Goal: Task Accomplishment & Management: Use online tool/utility

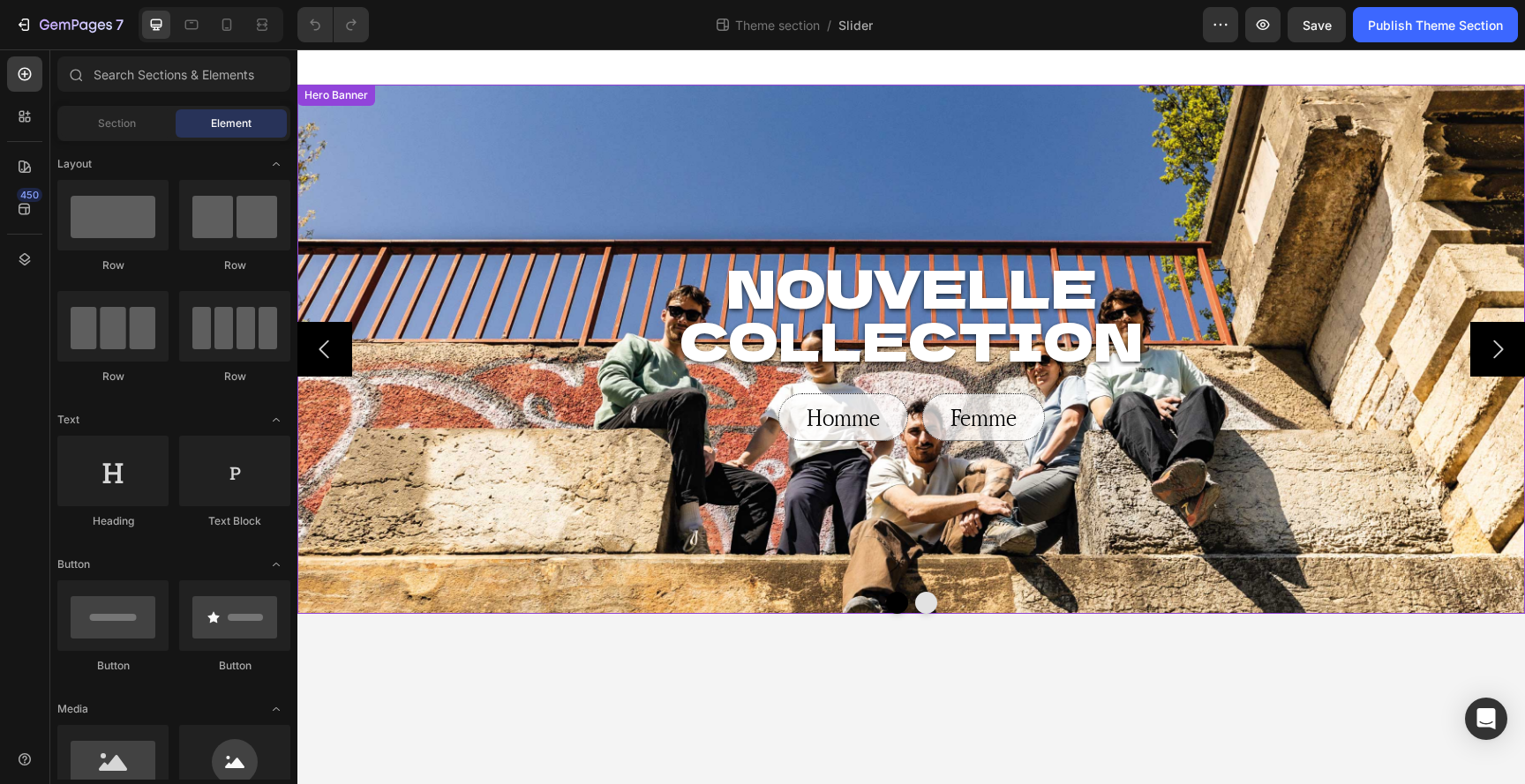
click at [1259, 162] on div "Background Image" at bounding box center [911, 349] width 1227 height 529
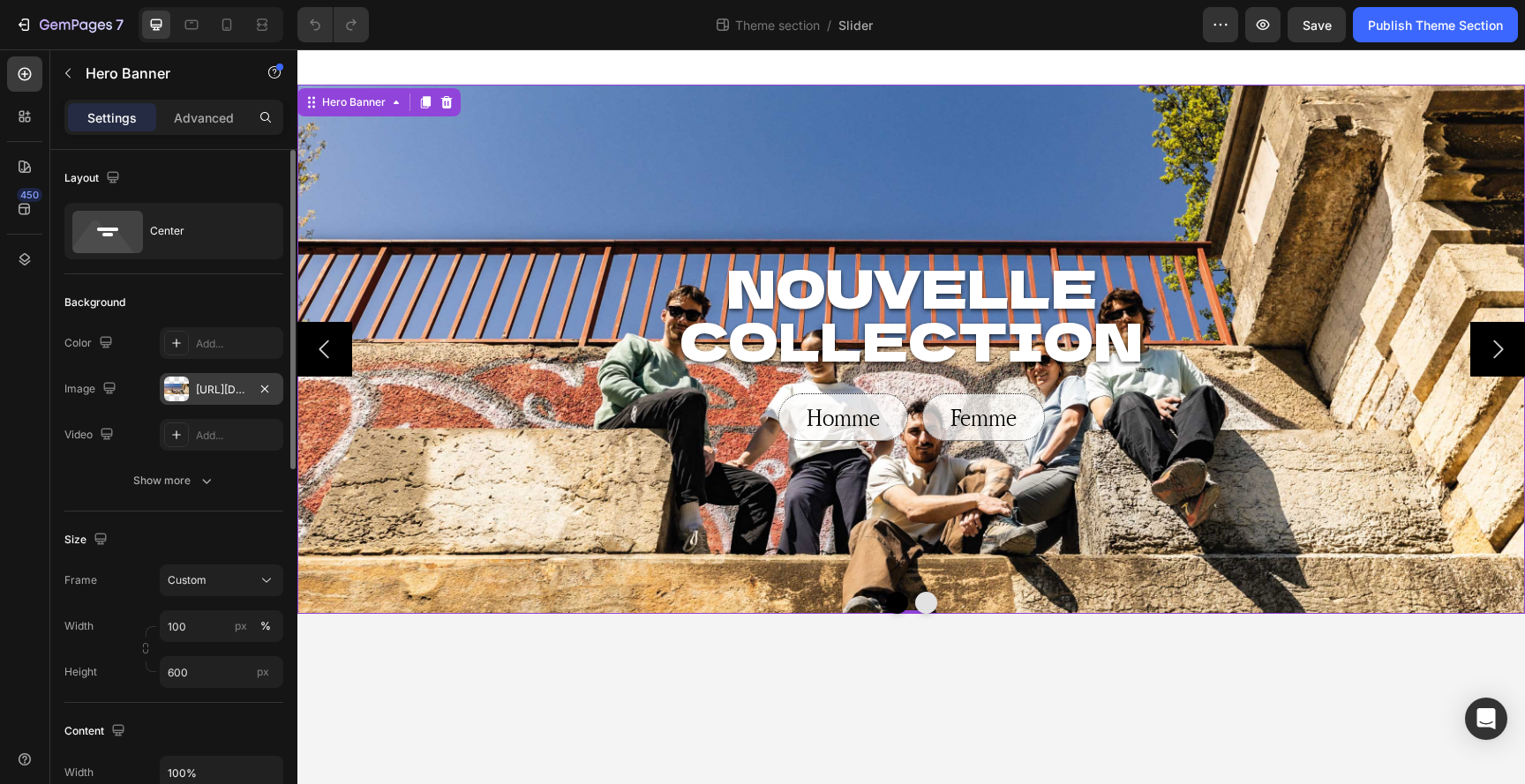
click at [204, 384] on div "https://cdn.shopify.com/s/files/1/0618/2082/9939/files/gempages_578941619886096…" at bounding box center [221, 389] width 51 height 16
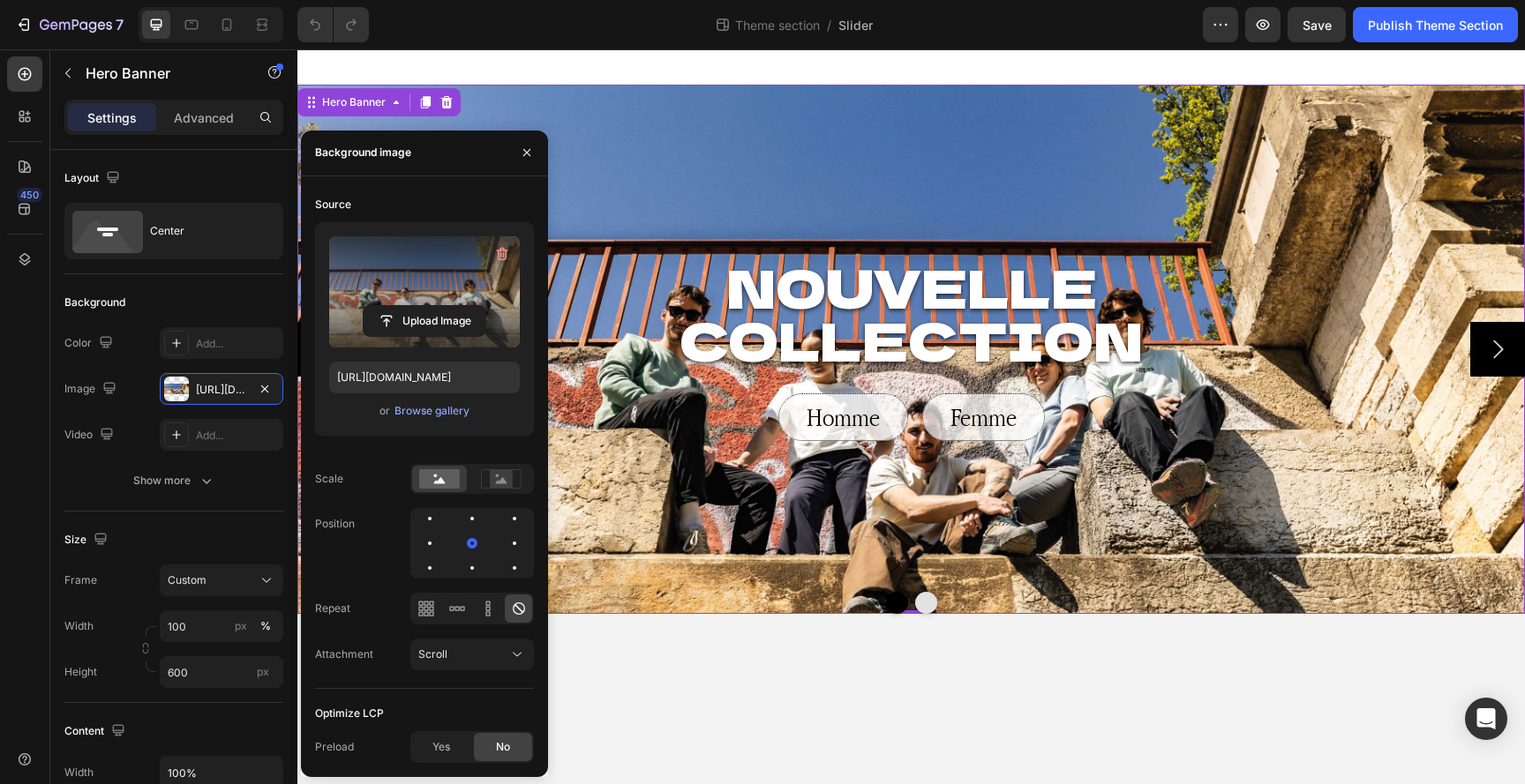
click at [394, 275] on label at bounding box center [424, 292] width 191 height 111
click at [394, 306] on input "file" at bounding box center [424, 321] width 122 height 30
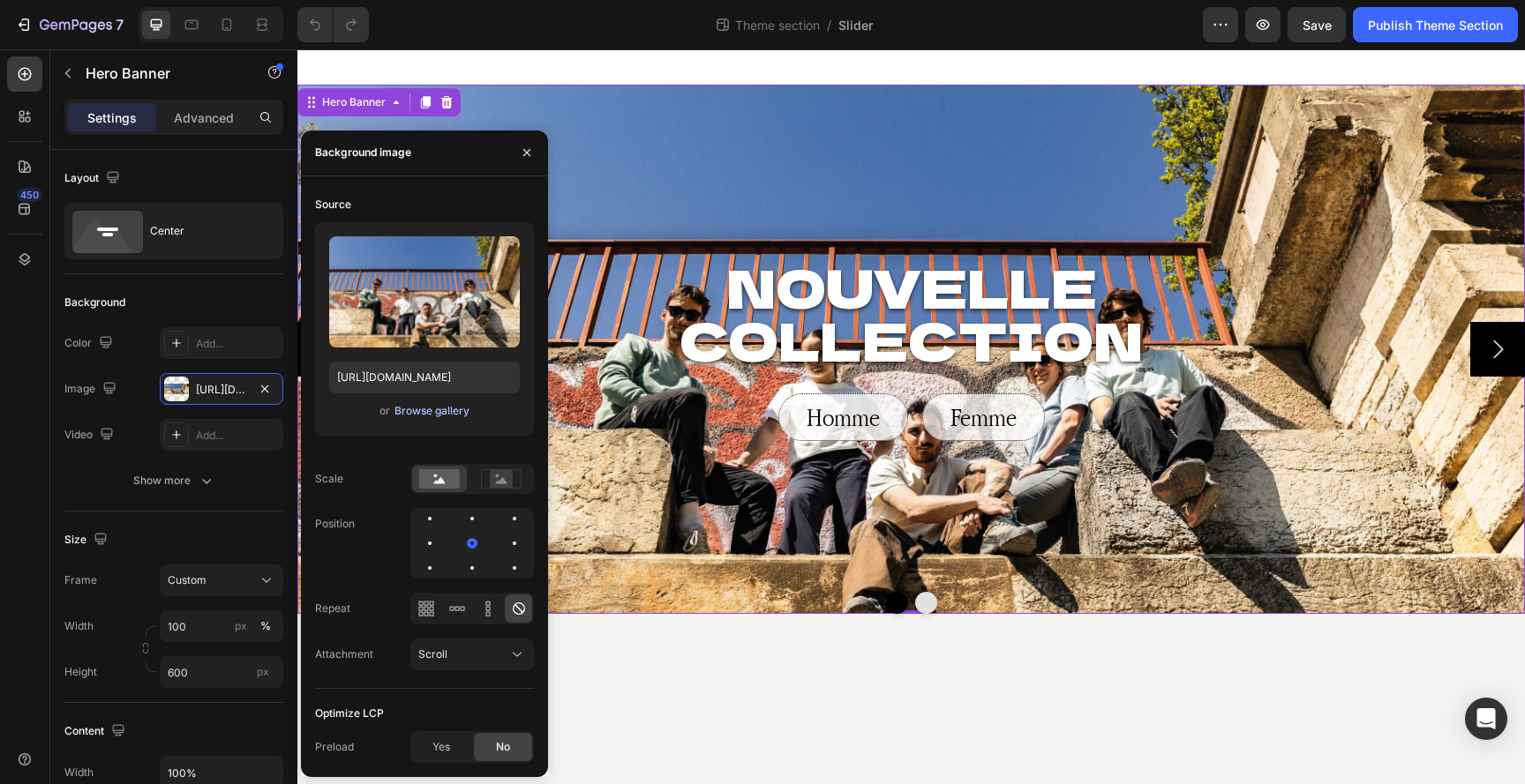
click at [426, 414] on div "Browse gallery" at bounding box center [431, 411] width 75 height 16
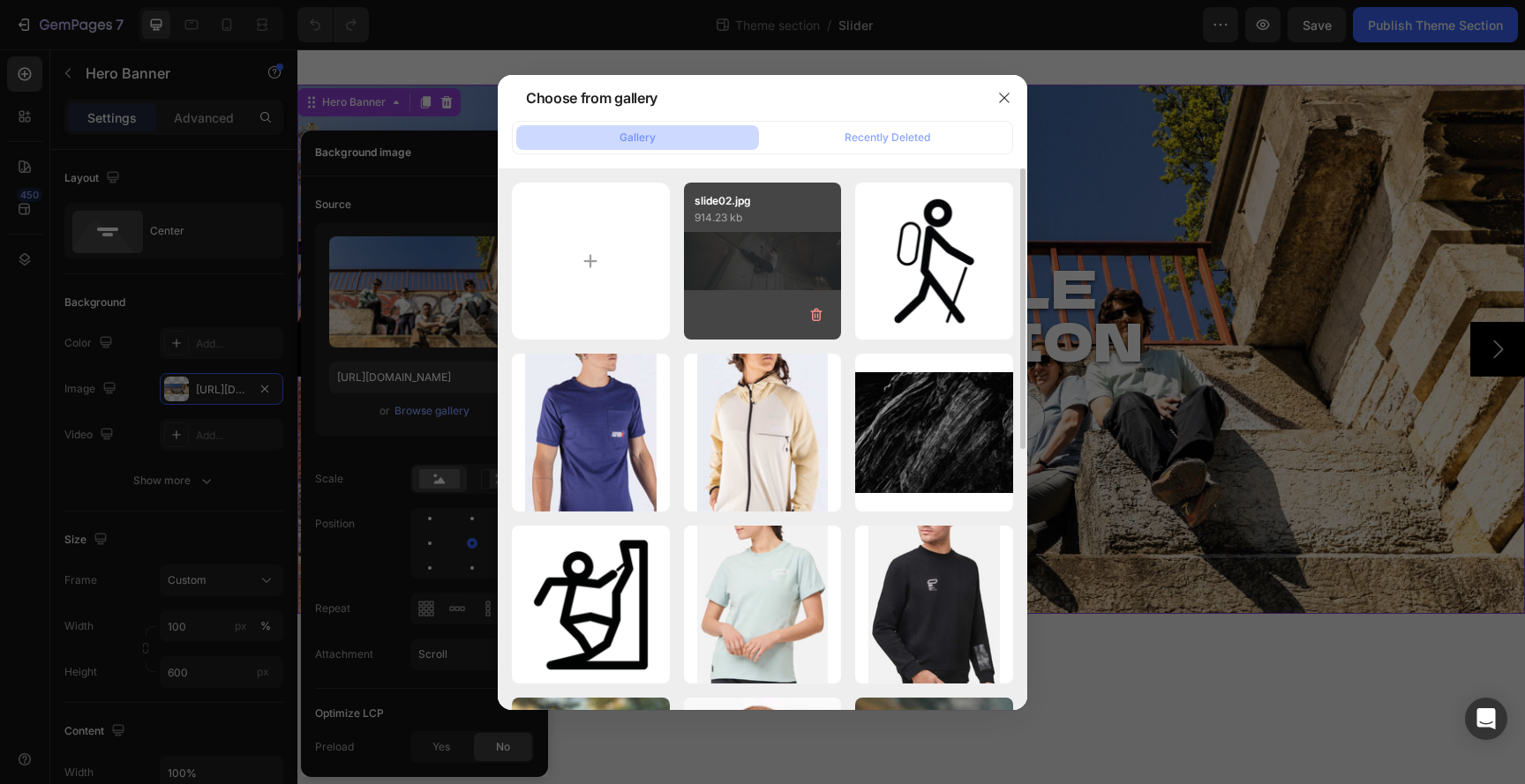
click at [771, 261] on div "slide02.jpg 914.23 kb" at bounding box center [762, 261] width 158 height 158
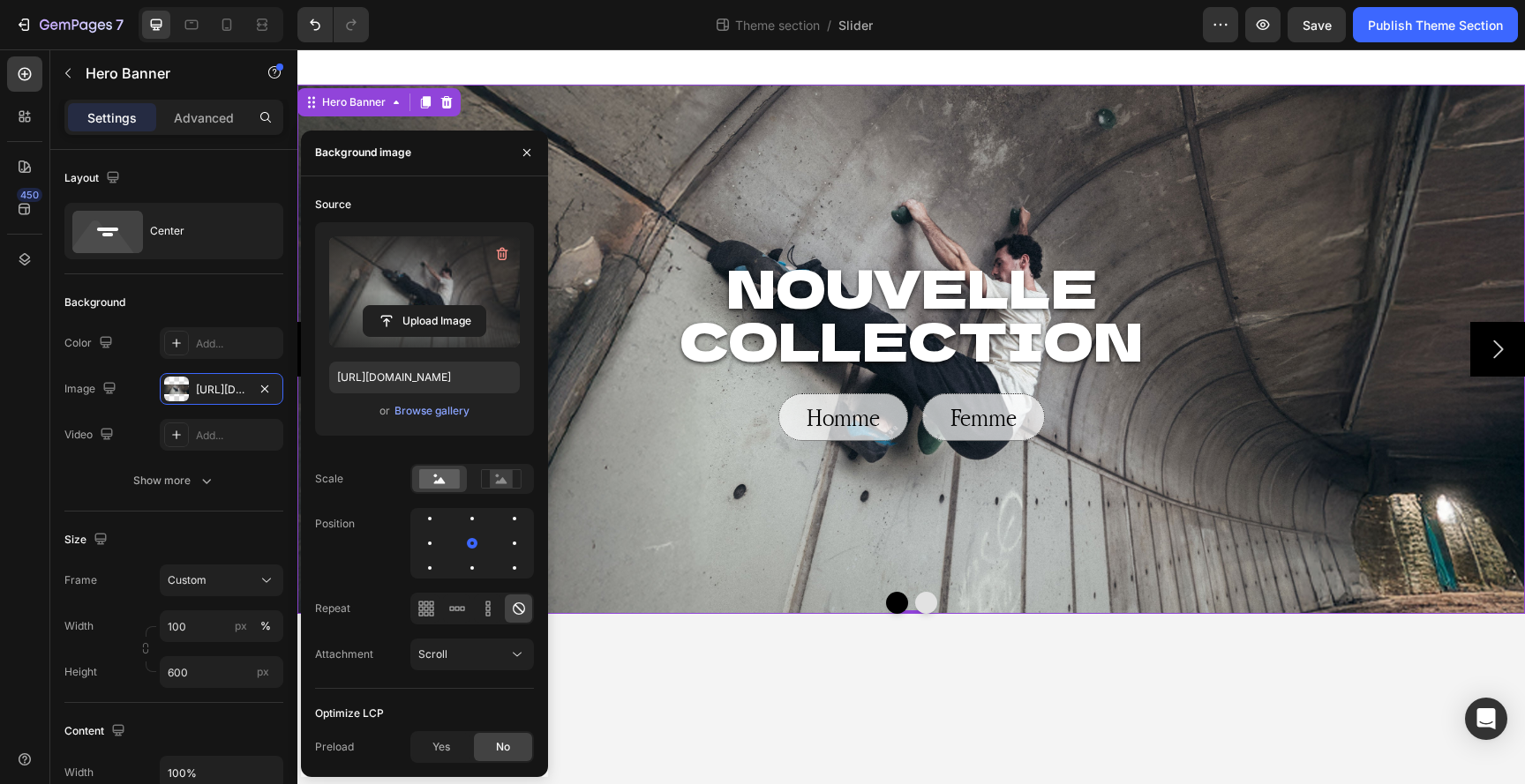
click at [420, 298] on label at bounding box center [424, 292] width 191 height 111
click at [420, 306] on input "file" at bounding box center [424, 321] width 122 height 30
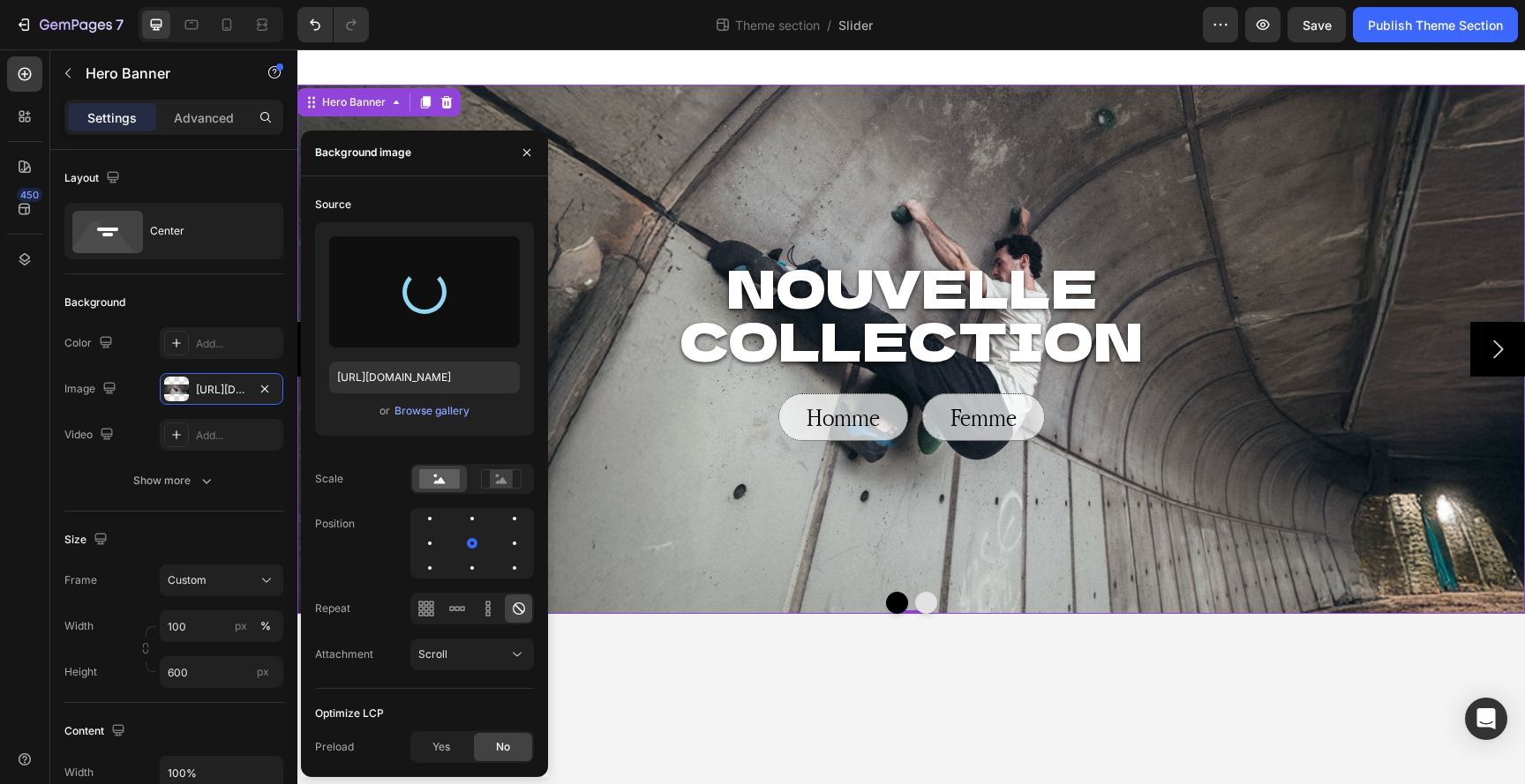
type input "https://cdn.shopify.com/s/files/1/0618/2082/9939/files/gempages_578941619886096…"
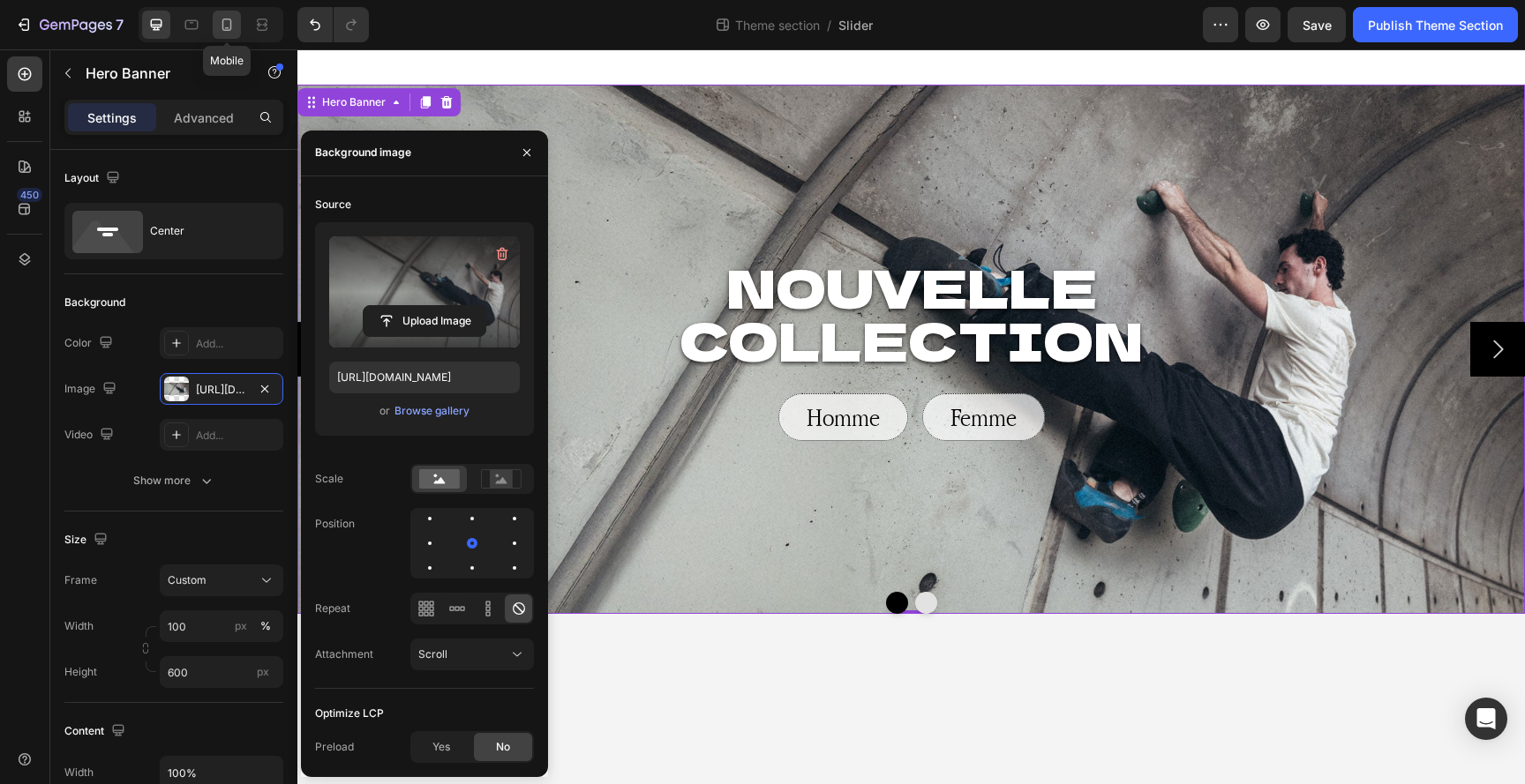
click at [233, 20] on icon at bounding box center [227, 25] width 18 height 18
type input "400"
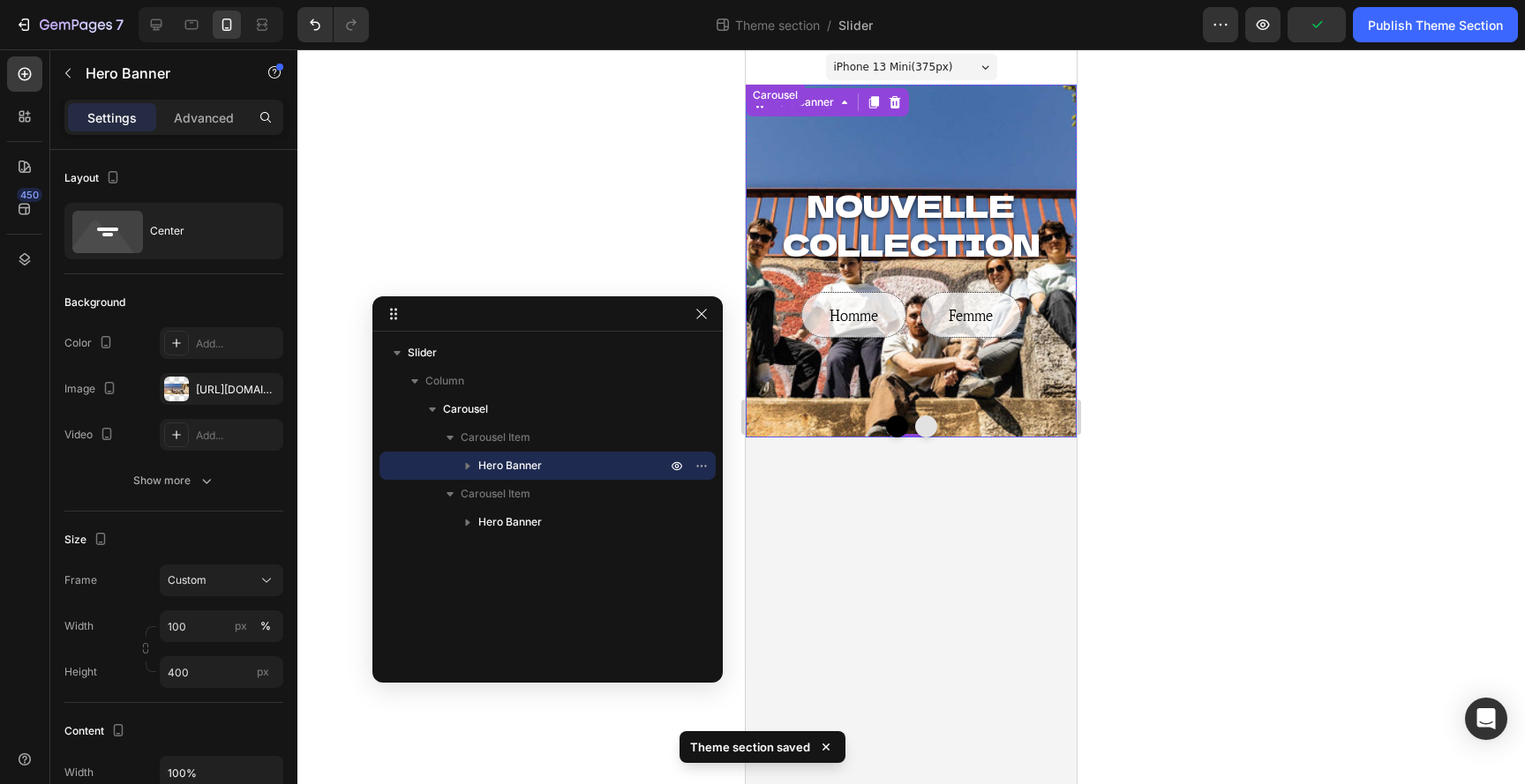
click at [895, 427] on button "Dot" at bounding box center [897, 426] width 22 height 22
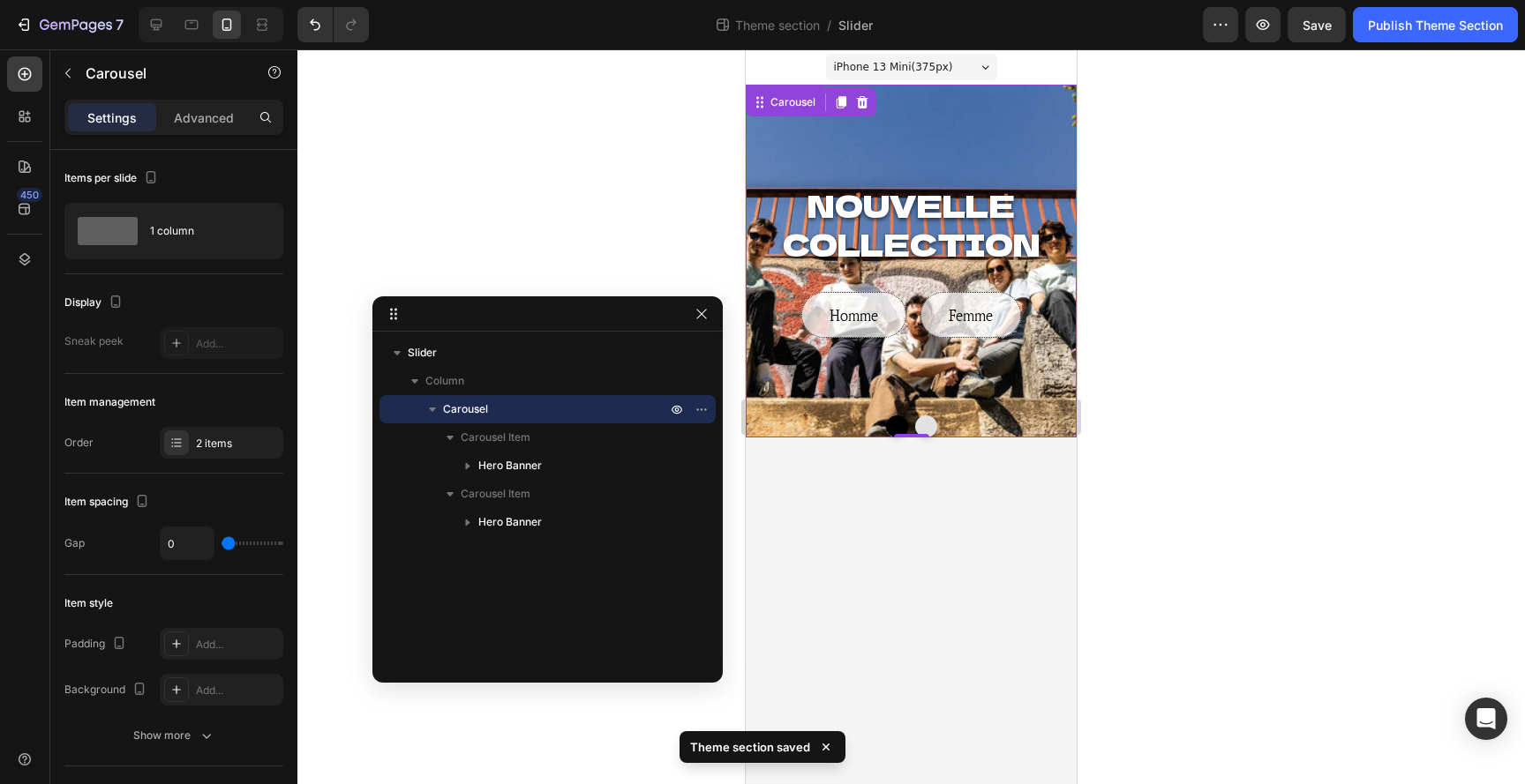
click at [923, 163] on div "Background Image" at bounding box center [911, 262] width 331 height 353
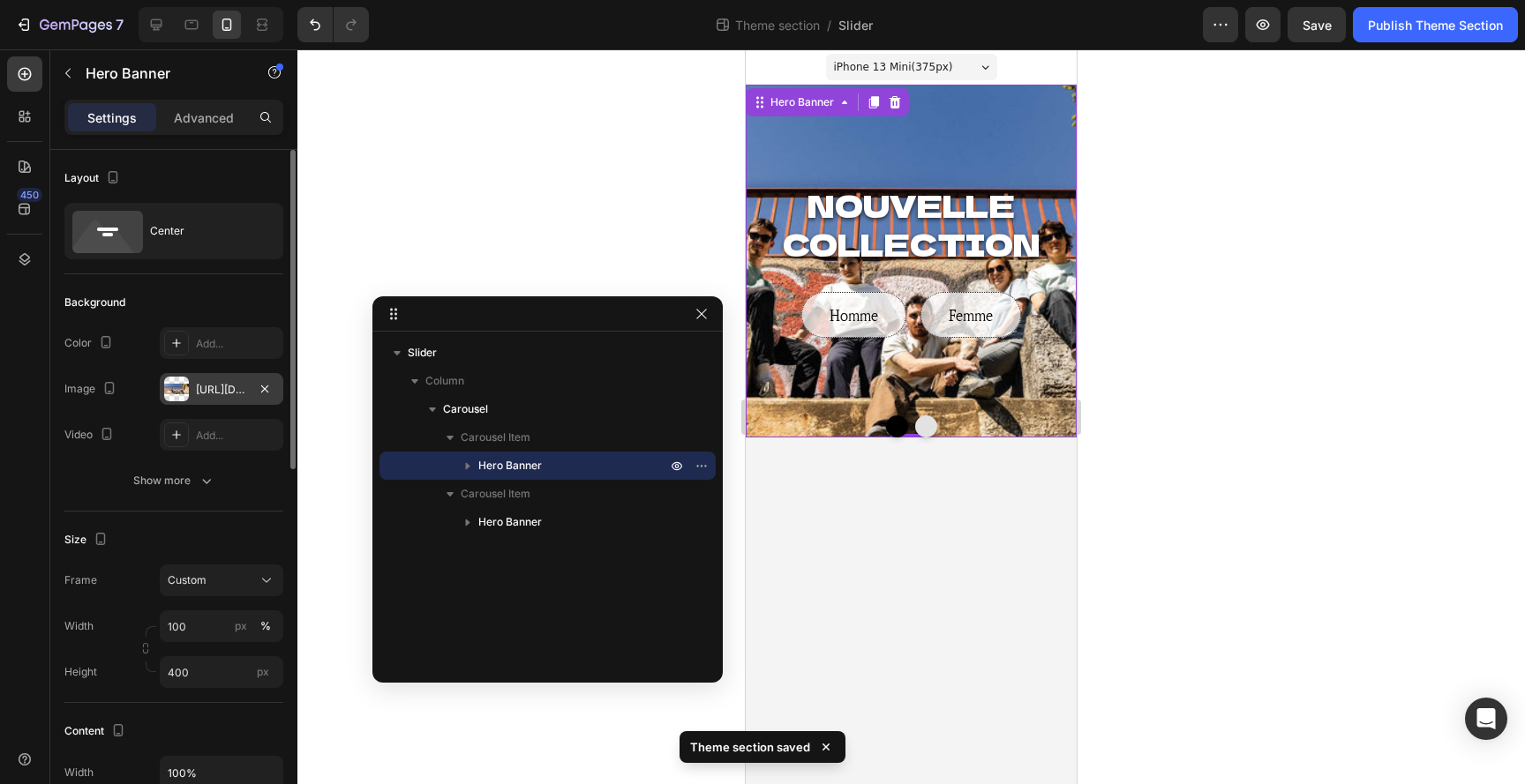
click at [216, 393] on div "https://cdn.shopify.com/s/files/1/0618/2082/9939/files/gempages_578941619886096…" at bounding box center [221, 389] width 51 height 16
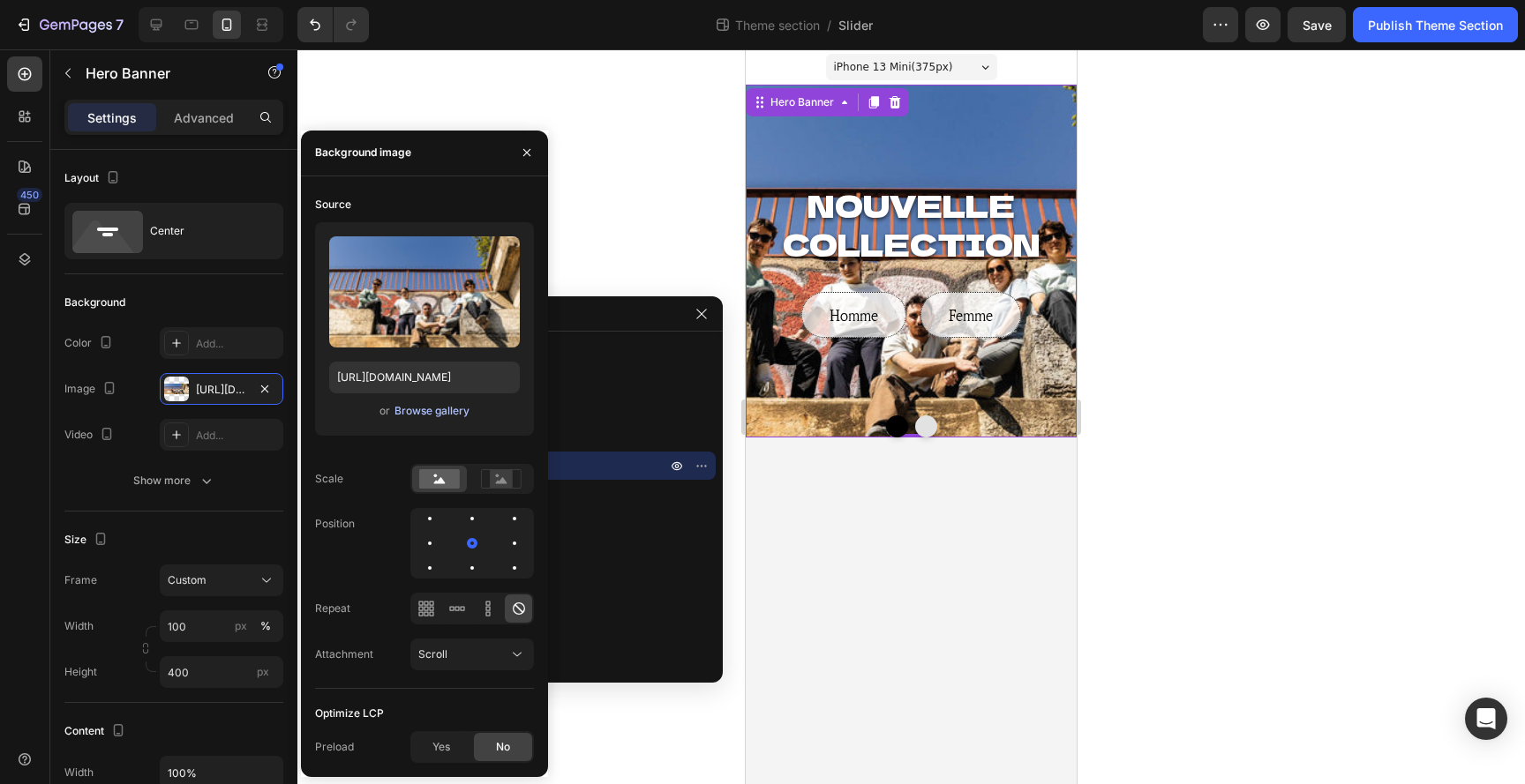
click at [417, 413] on div "Browse gallery" at bounding box center [431, 411] width 75 height 16
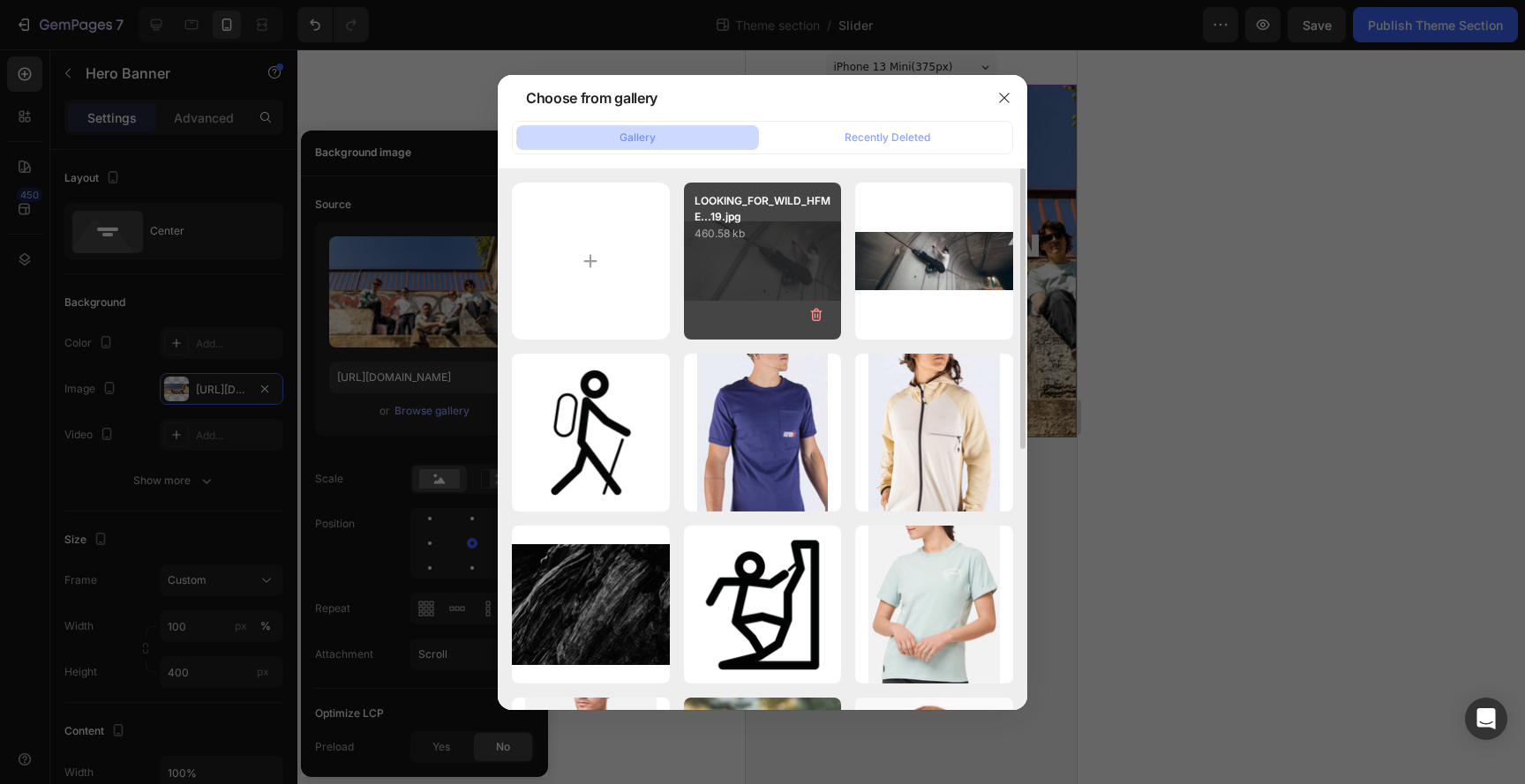
click at [792, 260] on div "LOOKING_FOR_WILD_HFME...19.jpg 460.58 kb" at bounding box center [762, 261] width 158 height 158
type input "https://cdn.shopify.com/s/files/1/0618/2082/9939/files/gempages_578941619886096…"
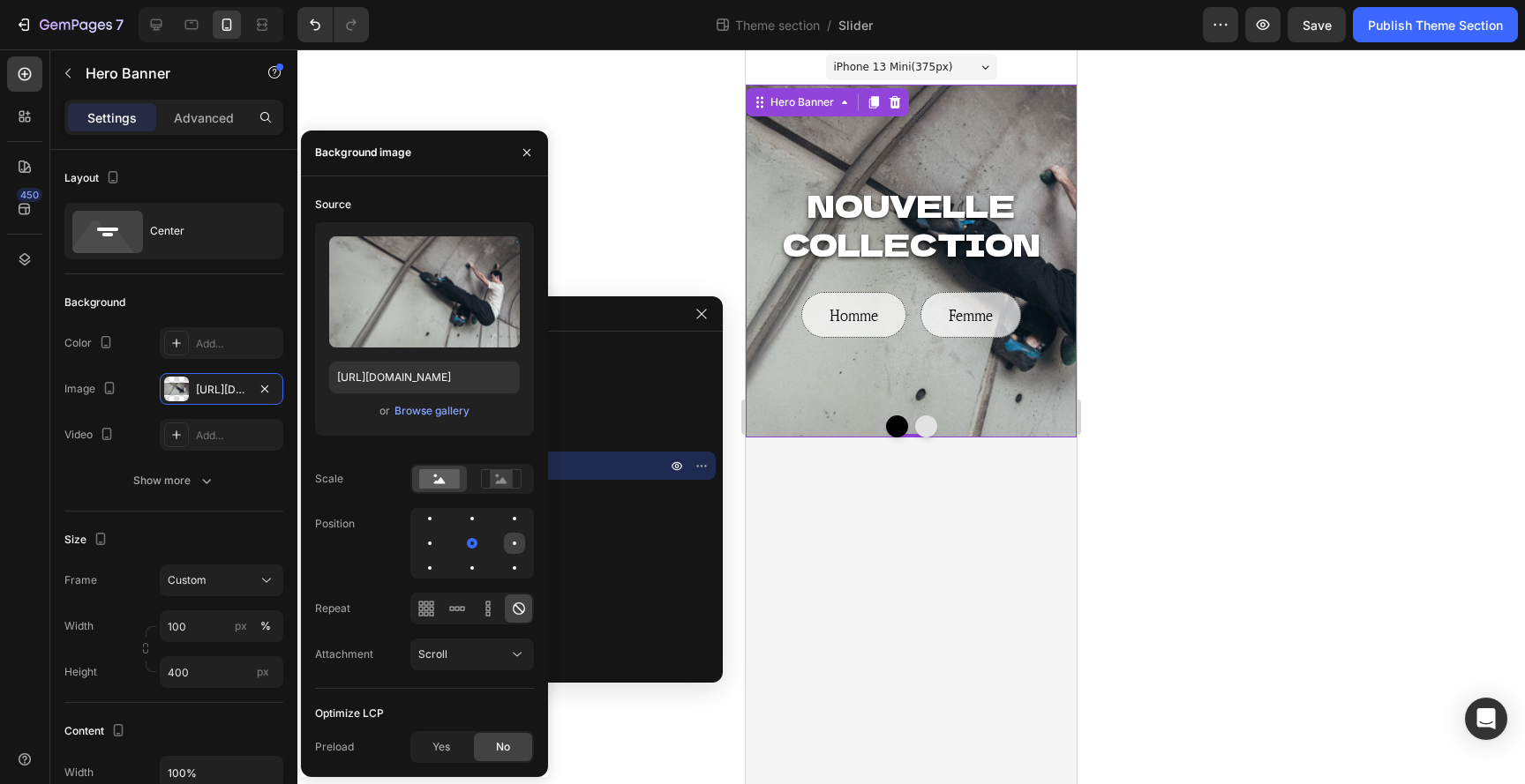
click at [510, 544] on div at bounding box center [514, 543] width 21 height 21
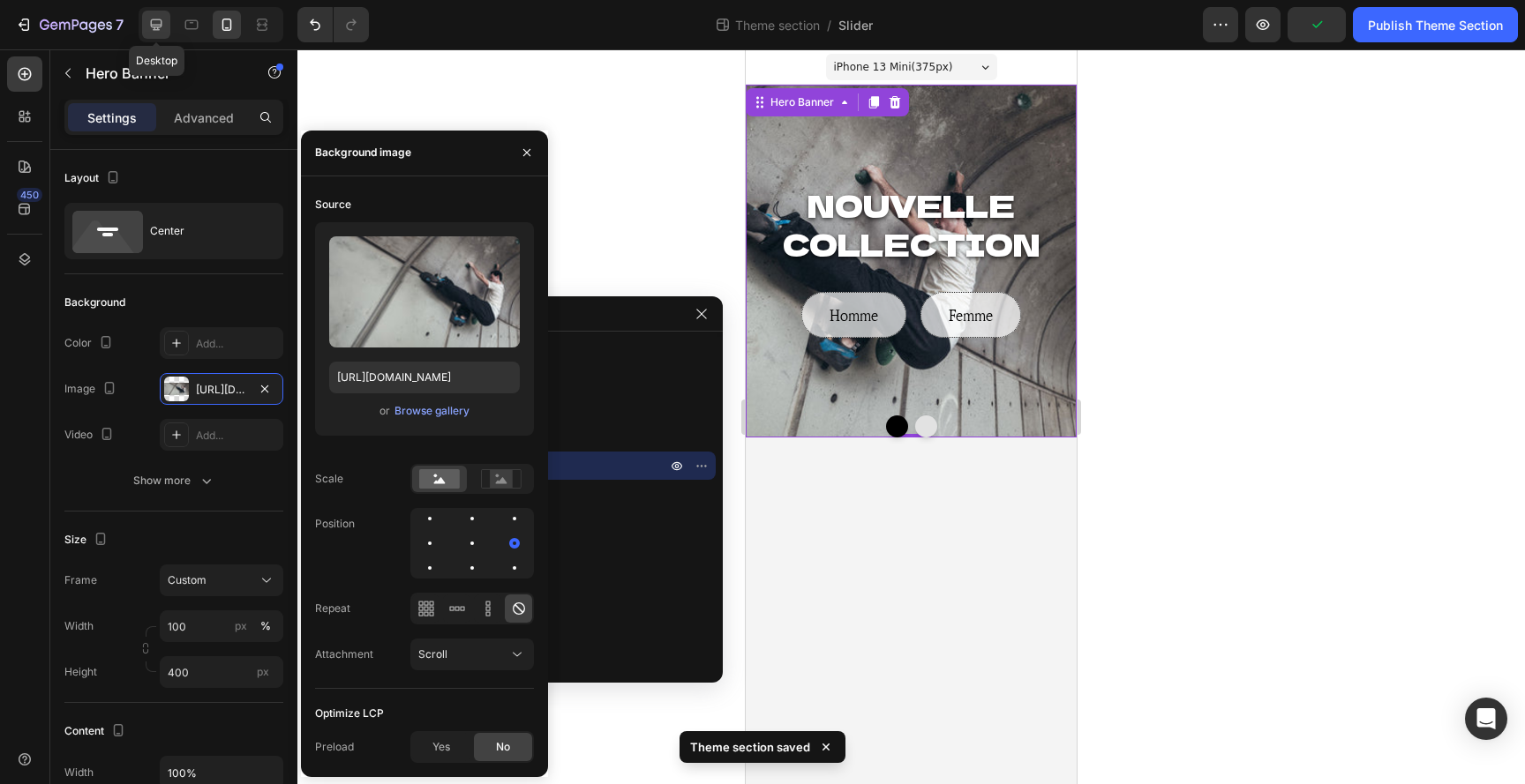
click at [164, 36] on div at bounding box center [156, 25] width 28 height 28
type input "600"
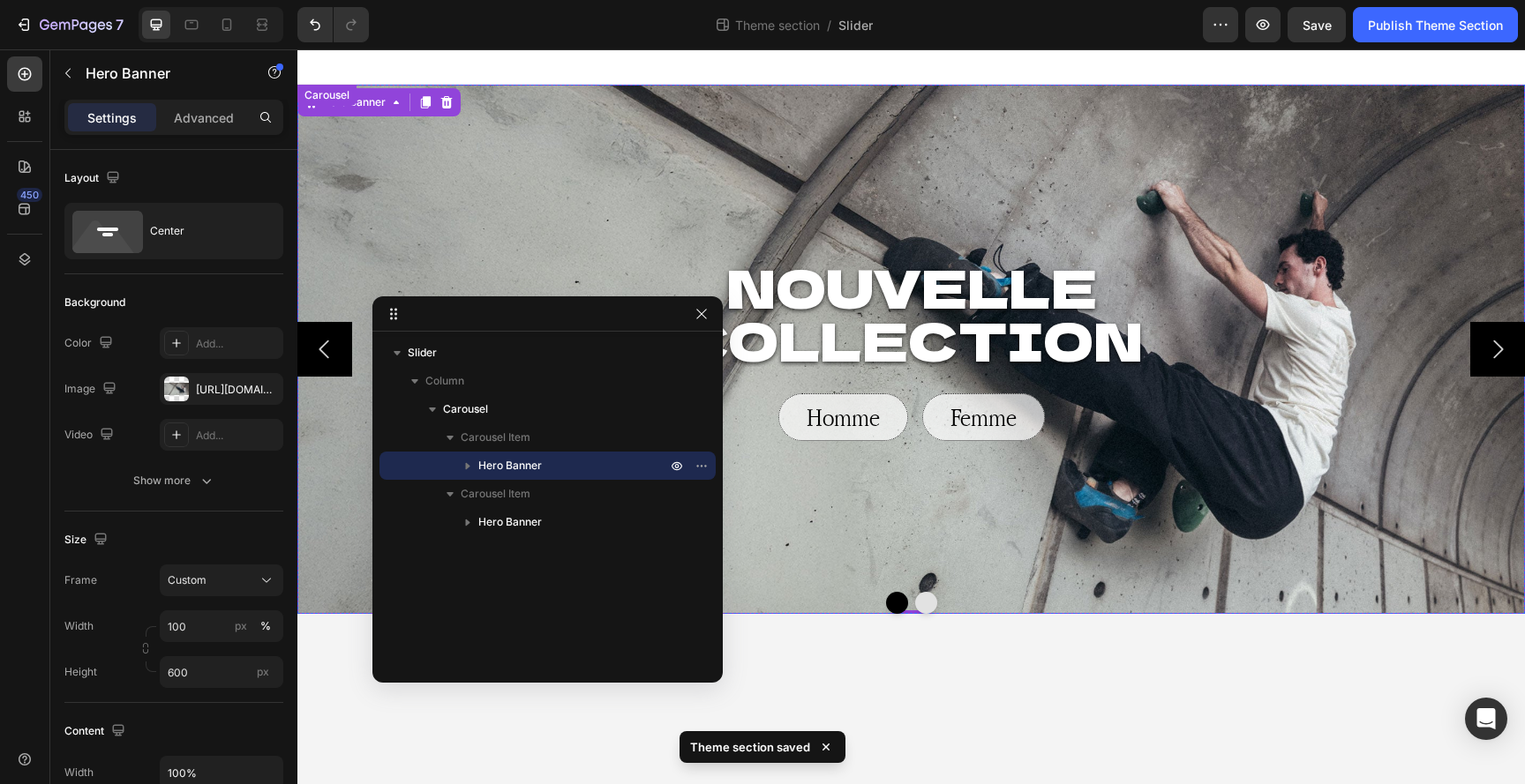
click at [1491, 350] on icon "Carousel Next Arrow" at bounding box center [1498, 349] width 26 height 26
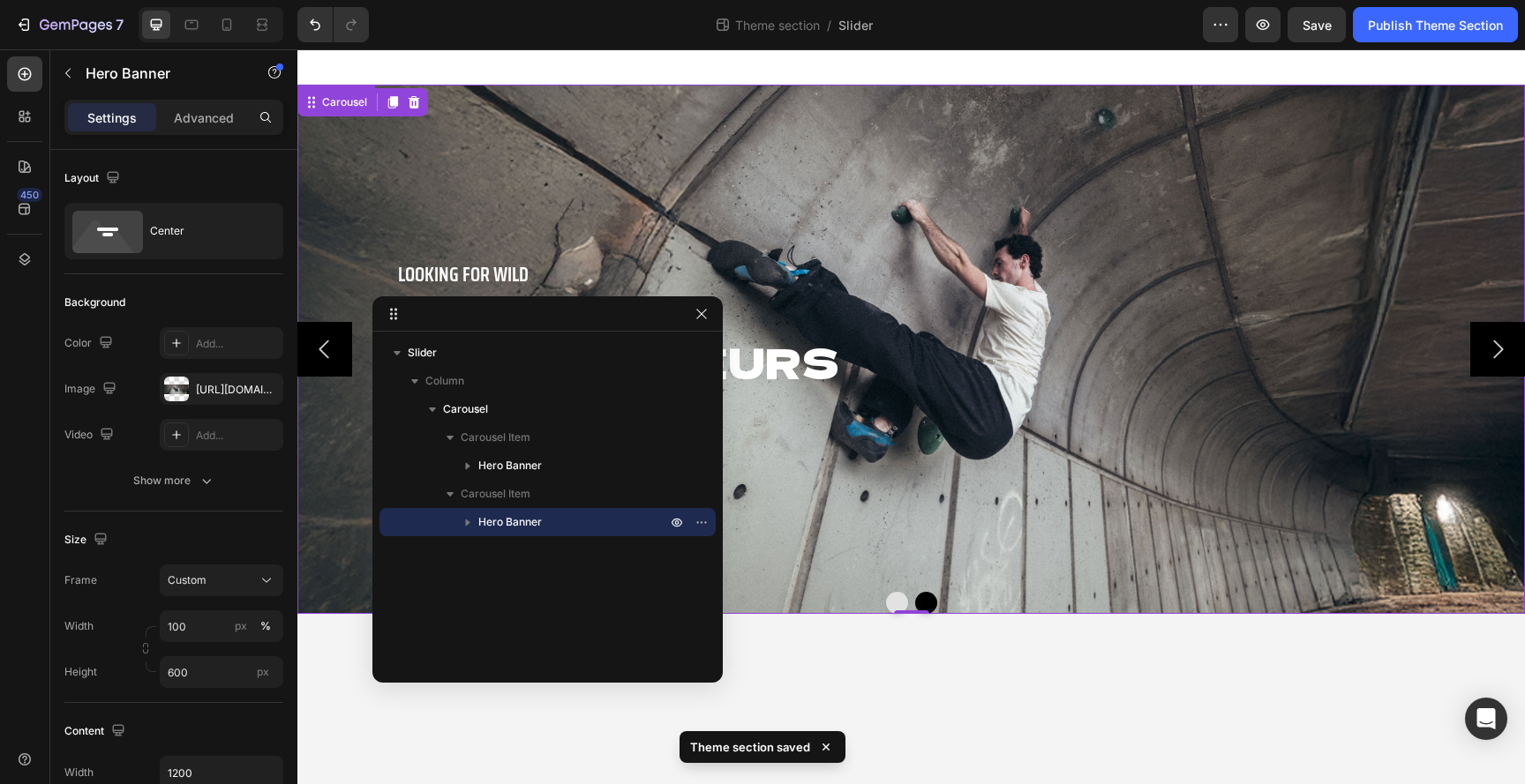
click at [1090, 239] on div "Background Image" at bounding box center [911, 349] width 1227 height 529
click at [180, 393] on div at bounding box center [177, 389] width 25 height 25
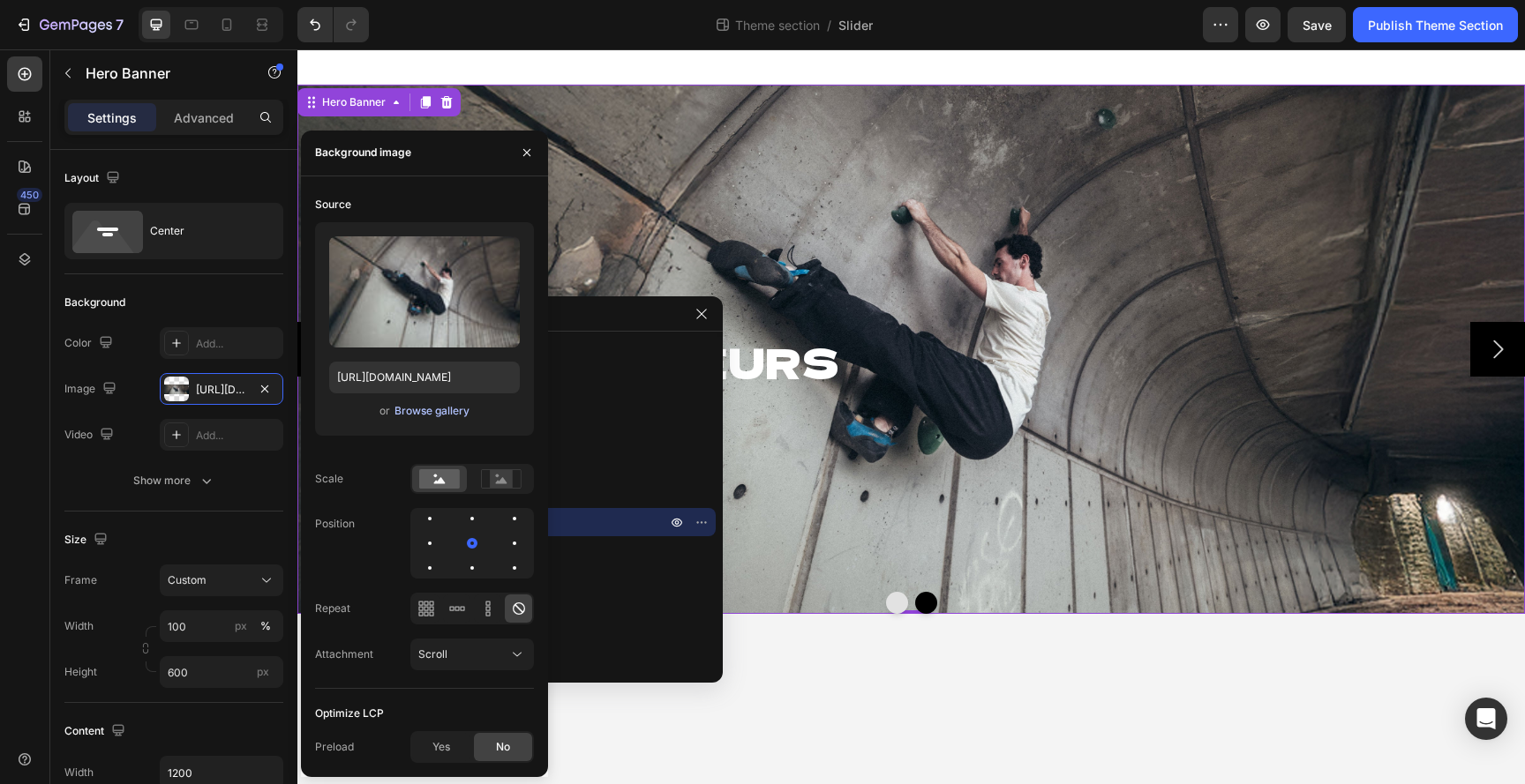
click at [420, 412] on div "Browse gallery" at bounding box center [431, 411] width 75 height 16
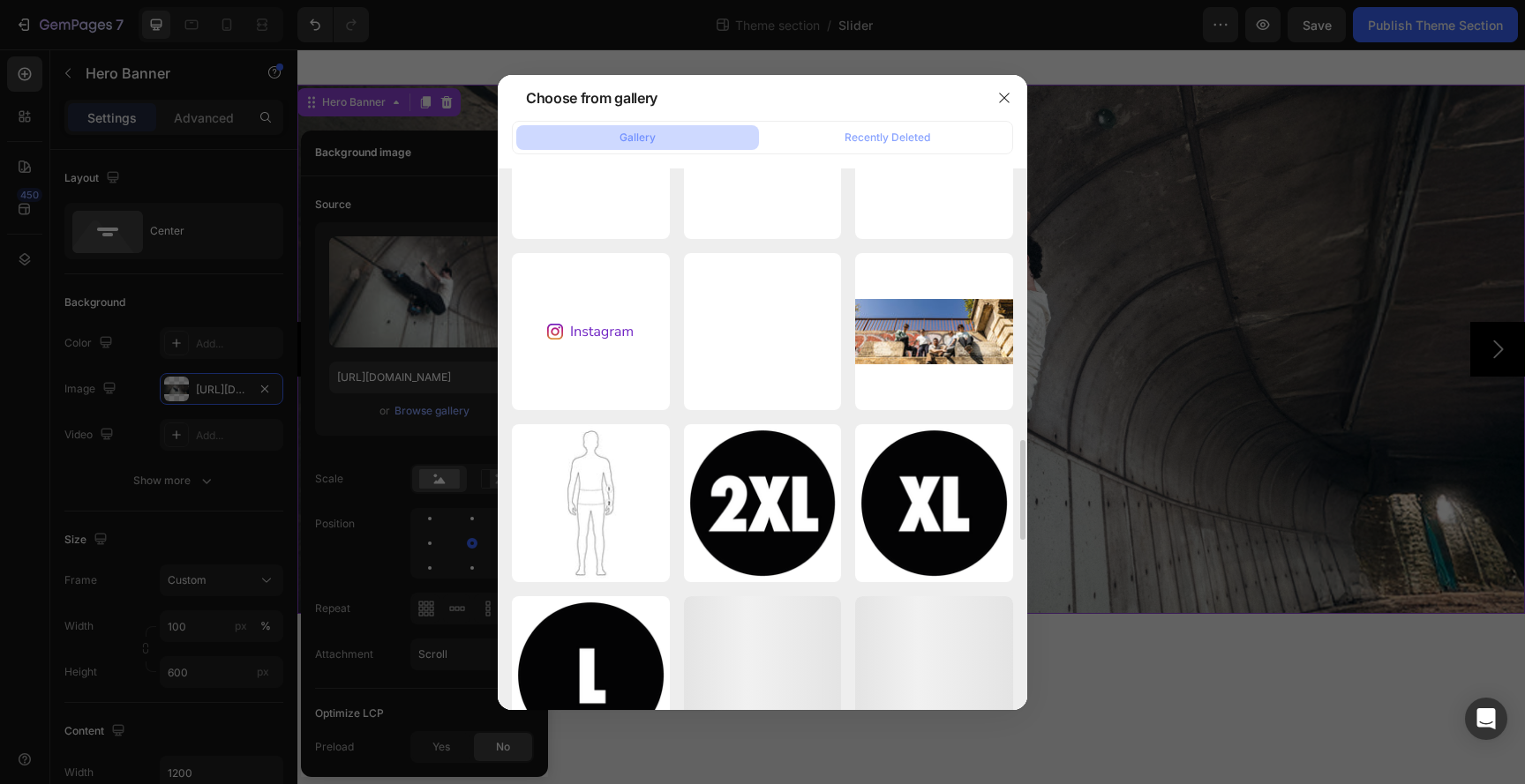
scroll to position [1472, 0]
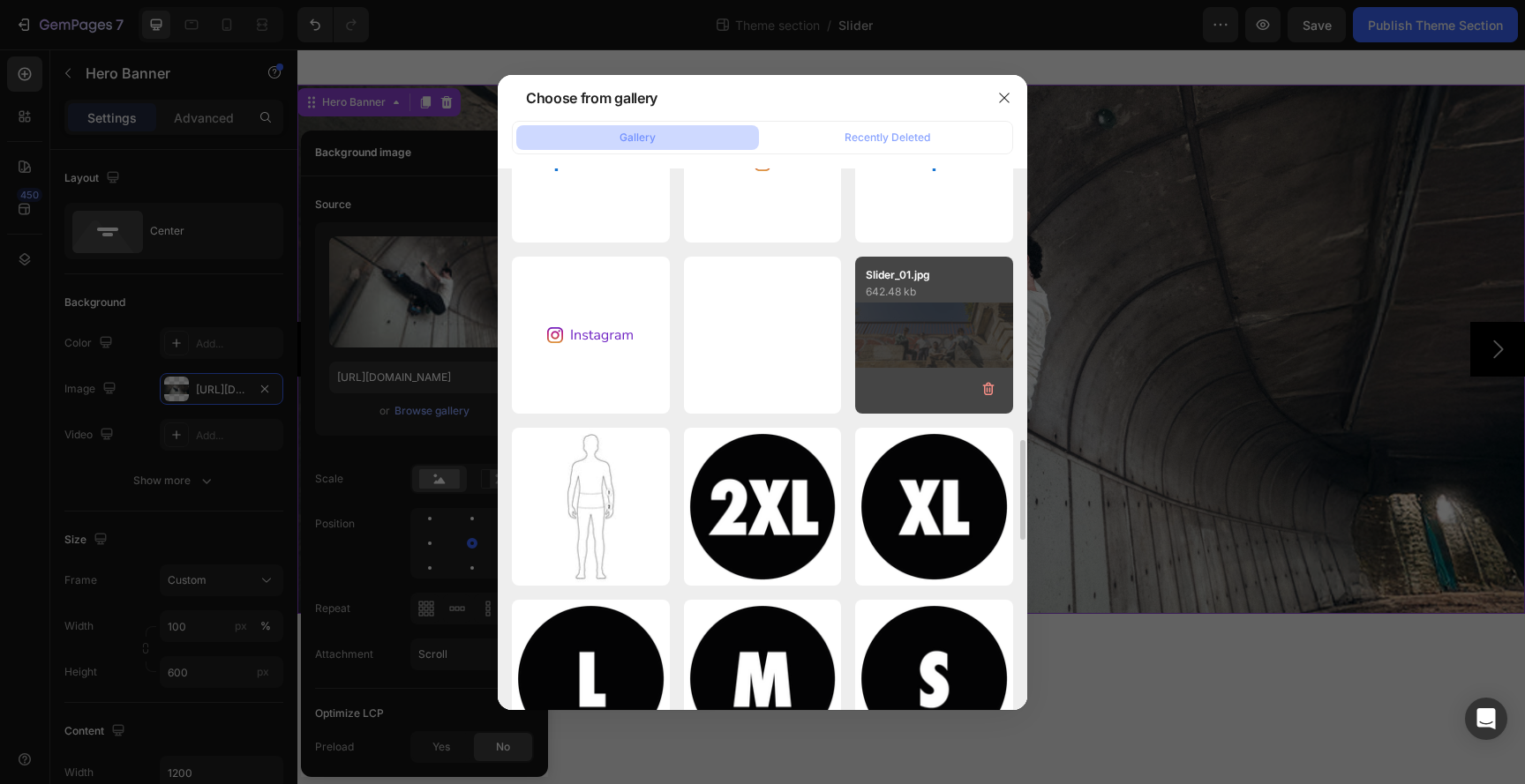
click at [932, 338] on div "Slider_01.jpg 642.48 kb" at bounding box center [934, 335] width 158 height 158
type input "https://cdn.shopify.com/s/files/1/0618/2082/9939/files/gempages_578941619886096…"
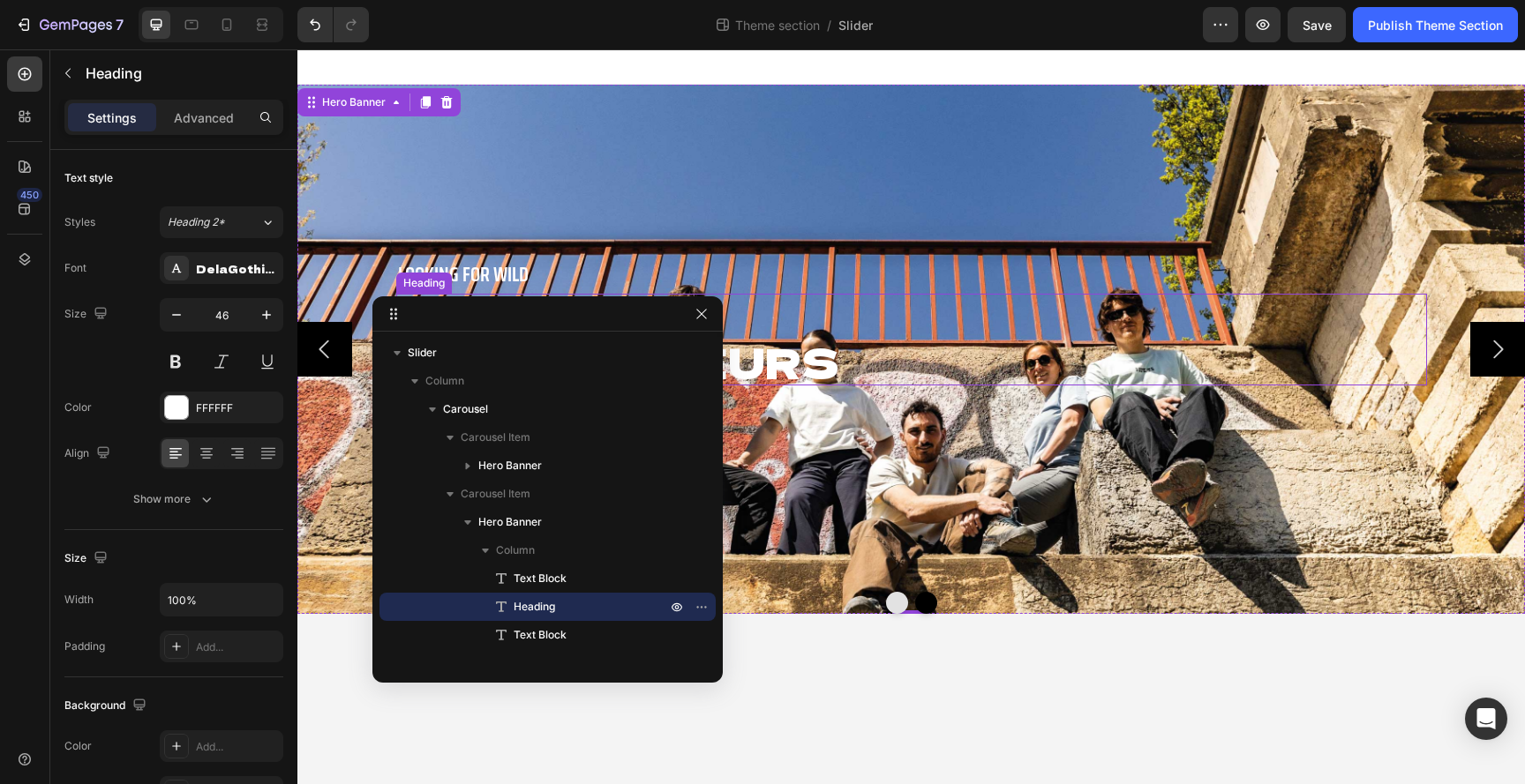
click at [767, 367] on h2 "POUR TOUS LES GRIMPEURS" at bounding box center [911, 339] width 1031 height 92
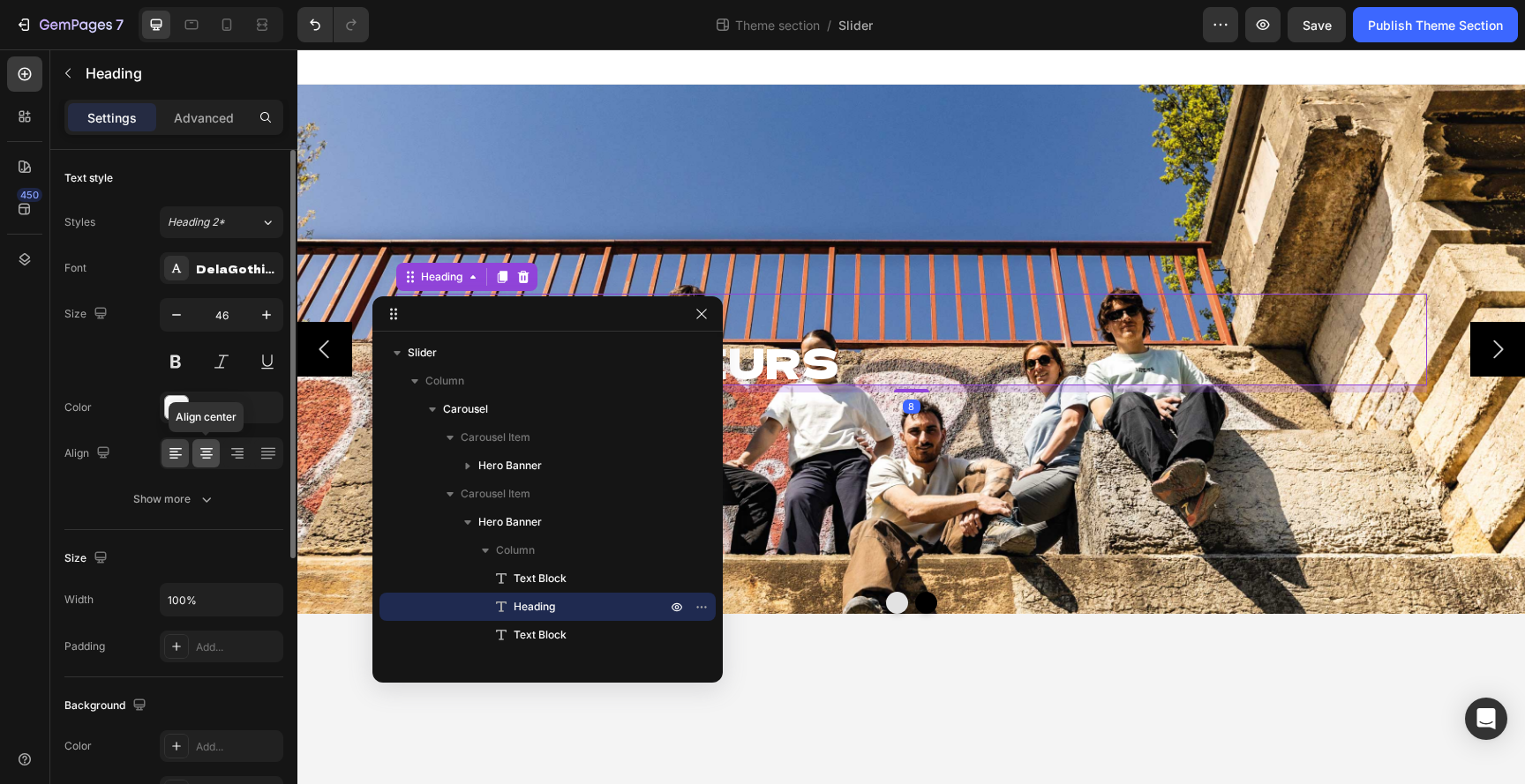
click at [205, 457] on icon at bounding box center [206, 453] width 18 height 18
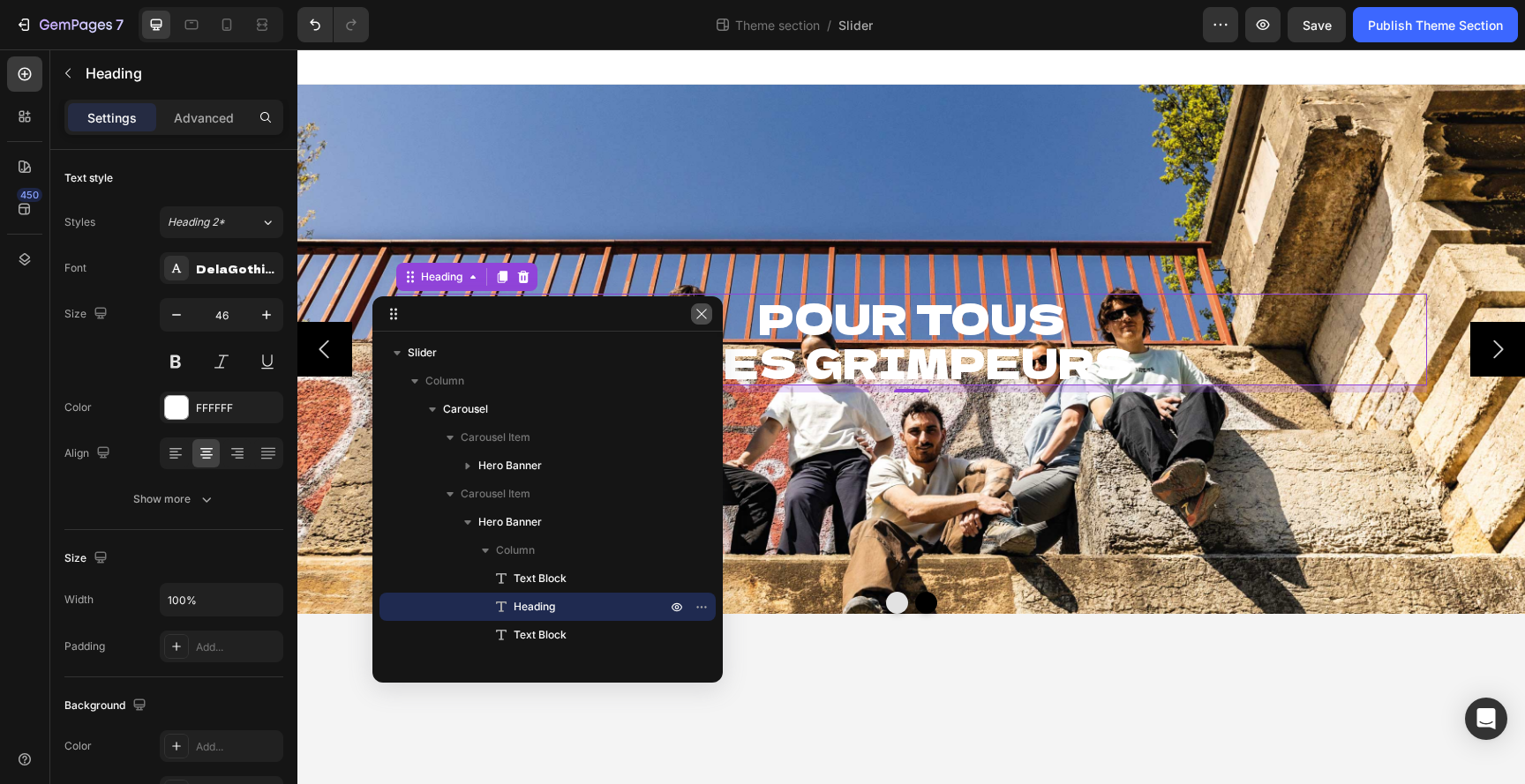
click at [703, 316] on icon "button" at bounding box center [701, 314] width 14 height 14
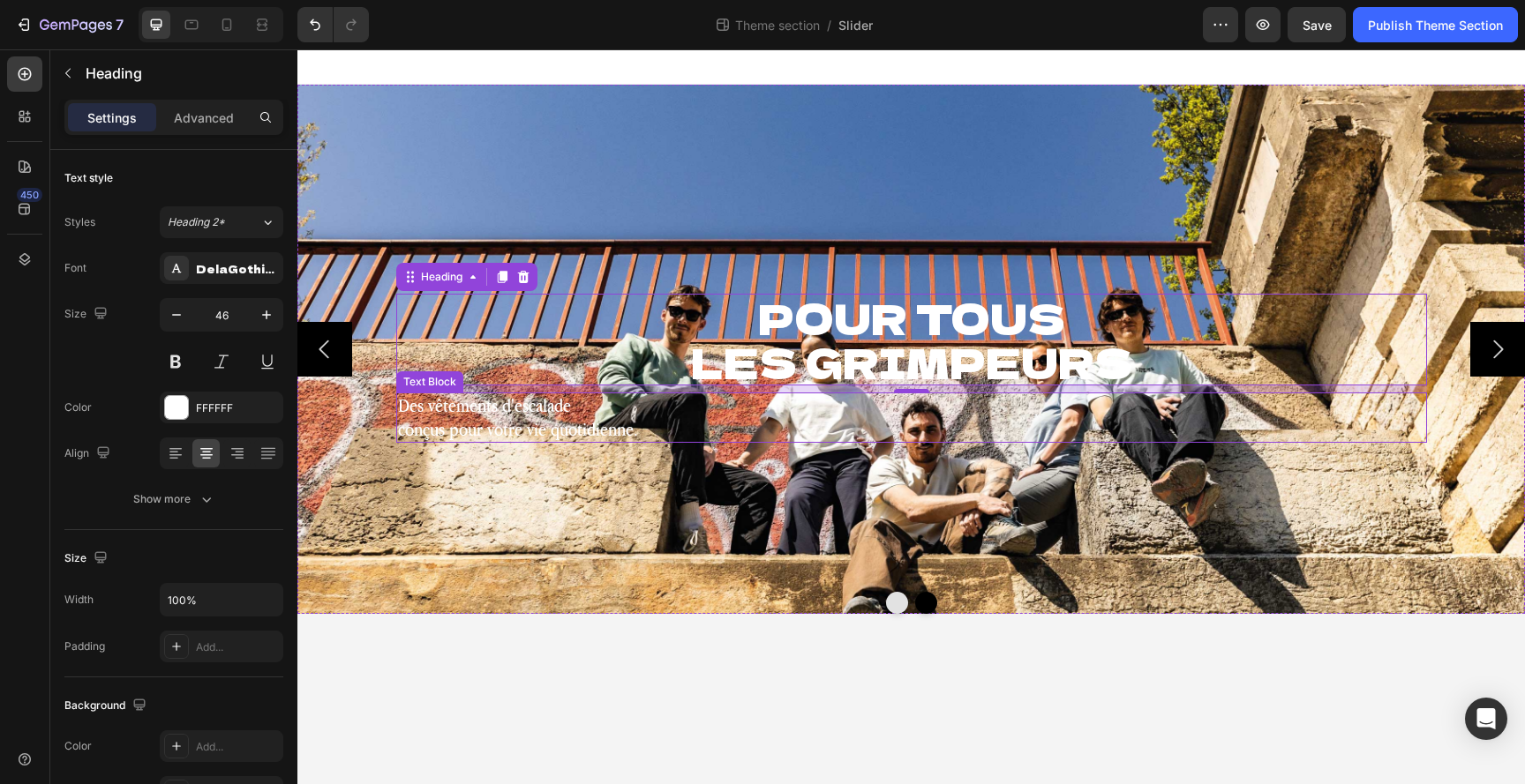
click at [565, 437] on p "Des vêtements d'escalade conçus pour votre vie quotidienne." at bounding box center [911, 417] width 1027 height 46
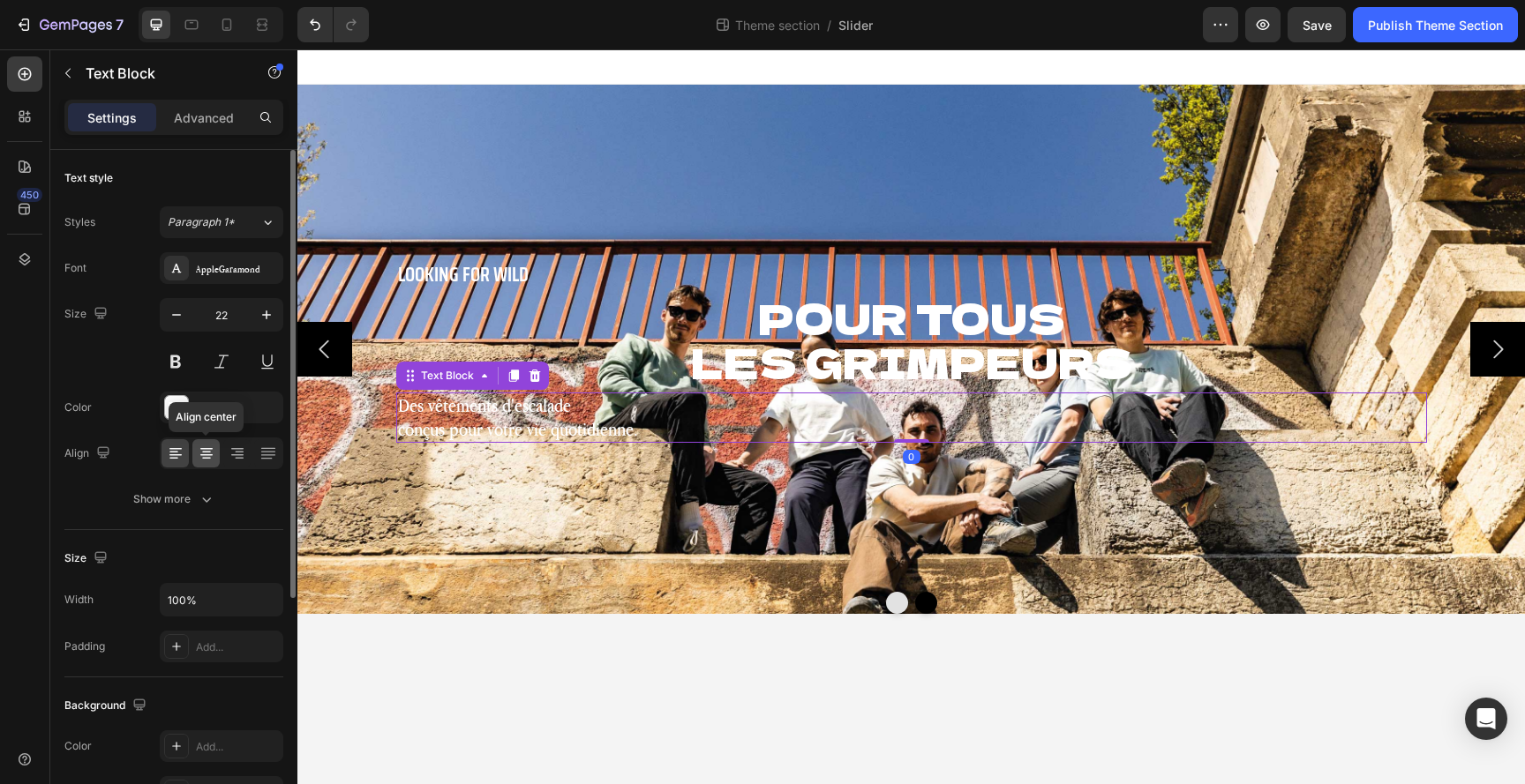
click at [209, 456] on icon at bounding box center [206, 453] width 18 height 18
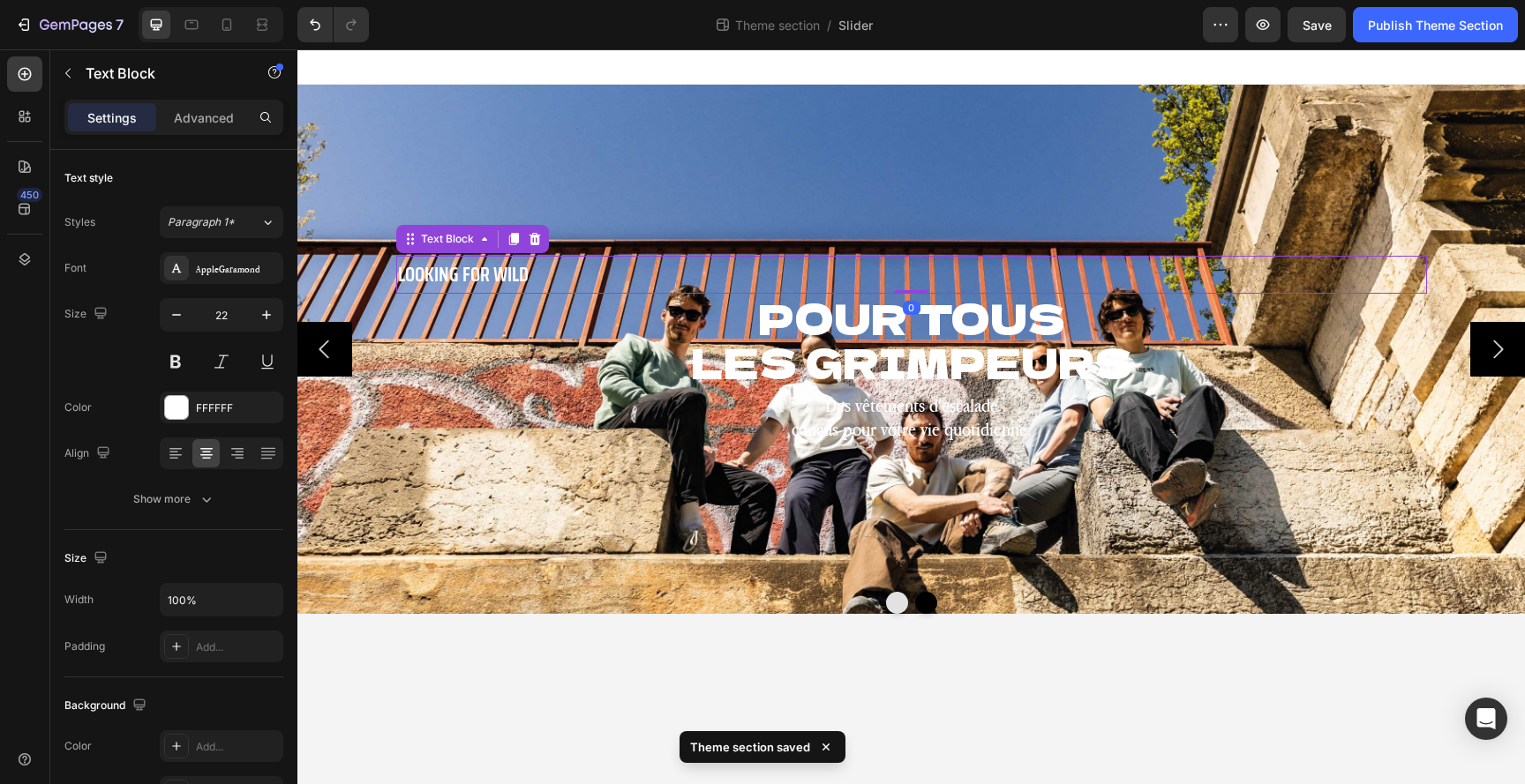
click at [488, 274] on p "LOOKING FOR WILD" at bounding box center [911, 275] width 1027 height 35
click at [211, 460] on icon at bounding box center [206, 453] width 18 height 18
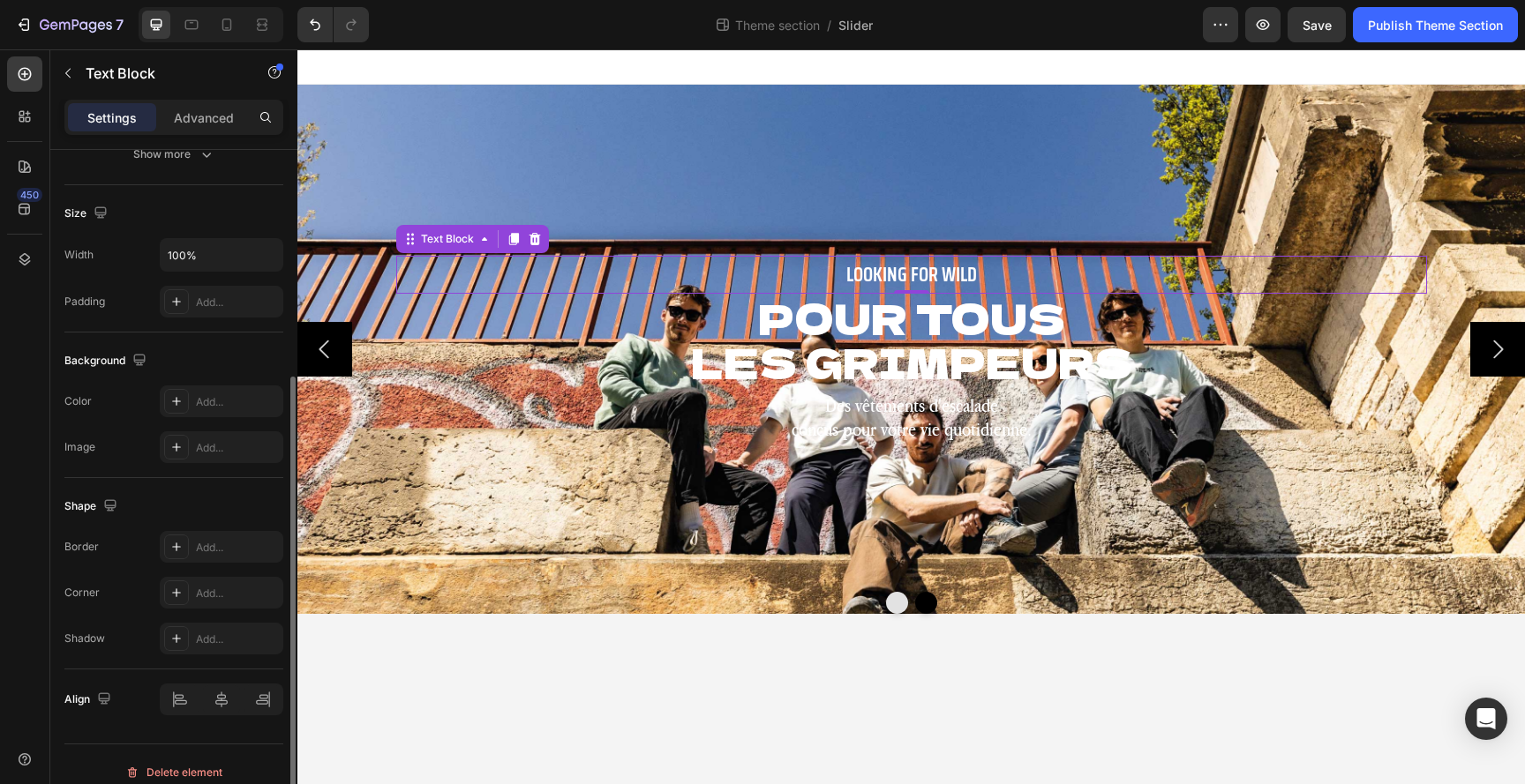
scroll to position [361, 0]
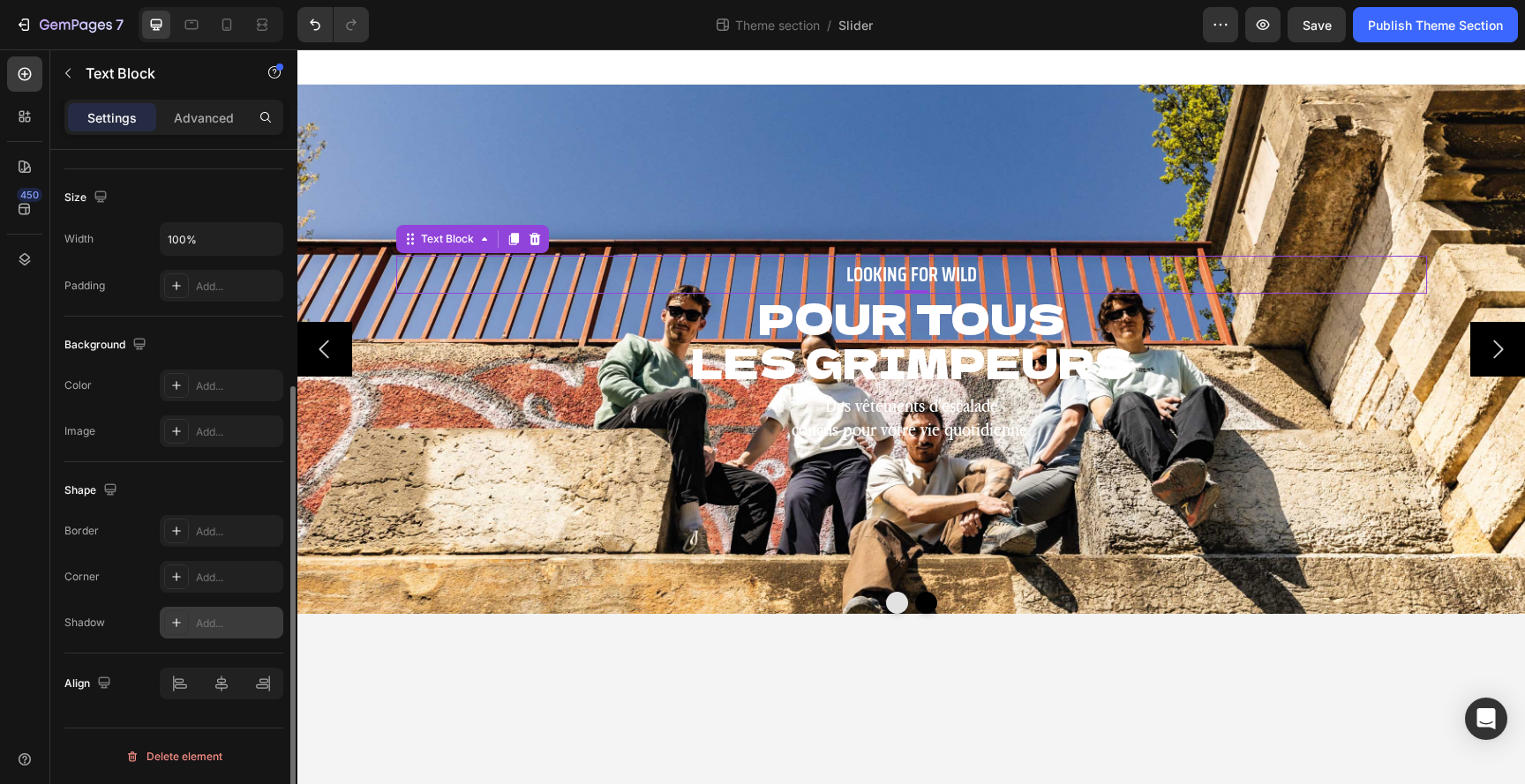
click at [178, 623] on icon at bounding box center [176, 622] width 14 height 14
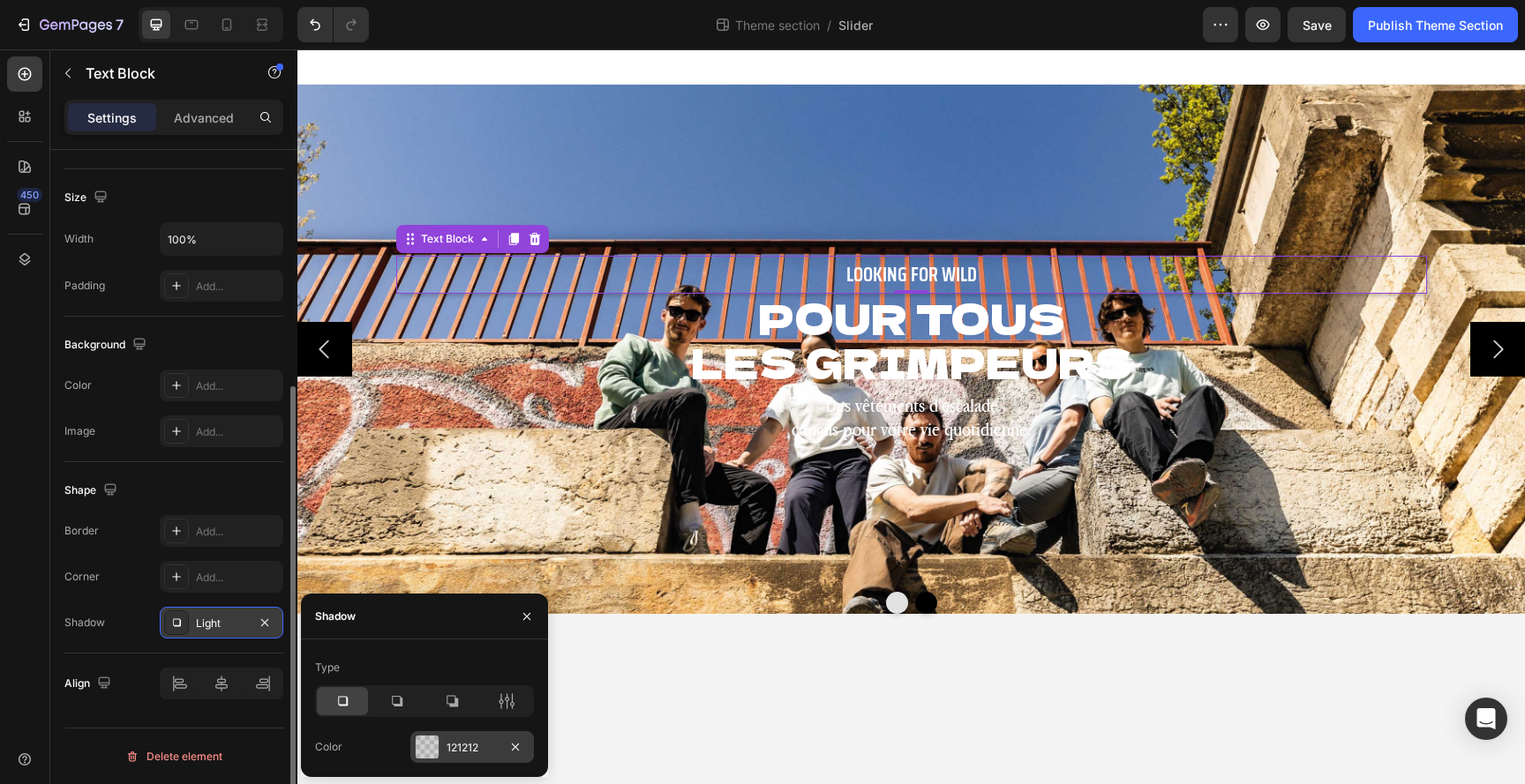
click at [428, 746] on div at bounding box center [427, 747] width 23 height 23
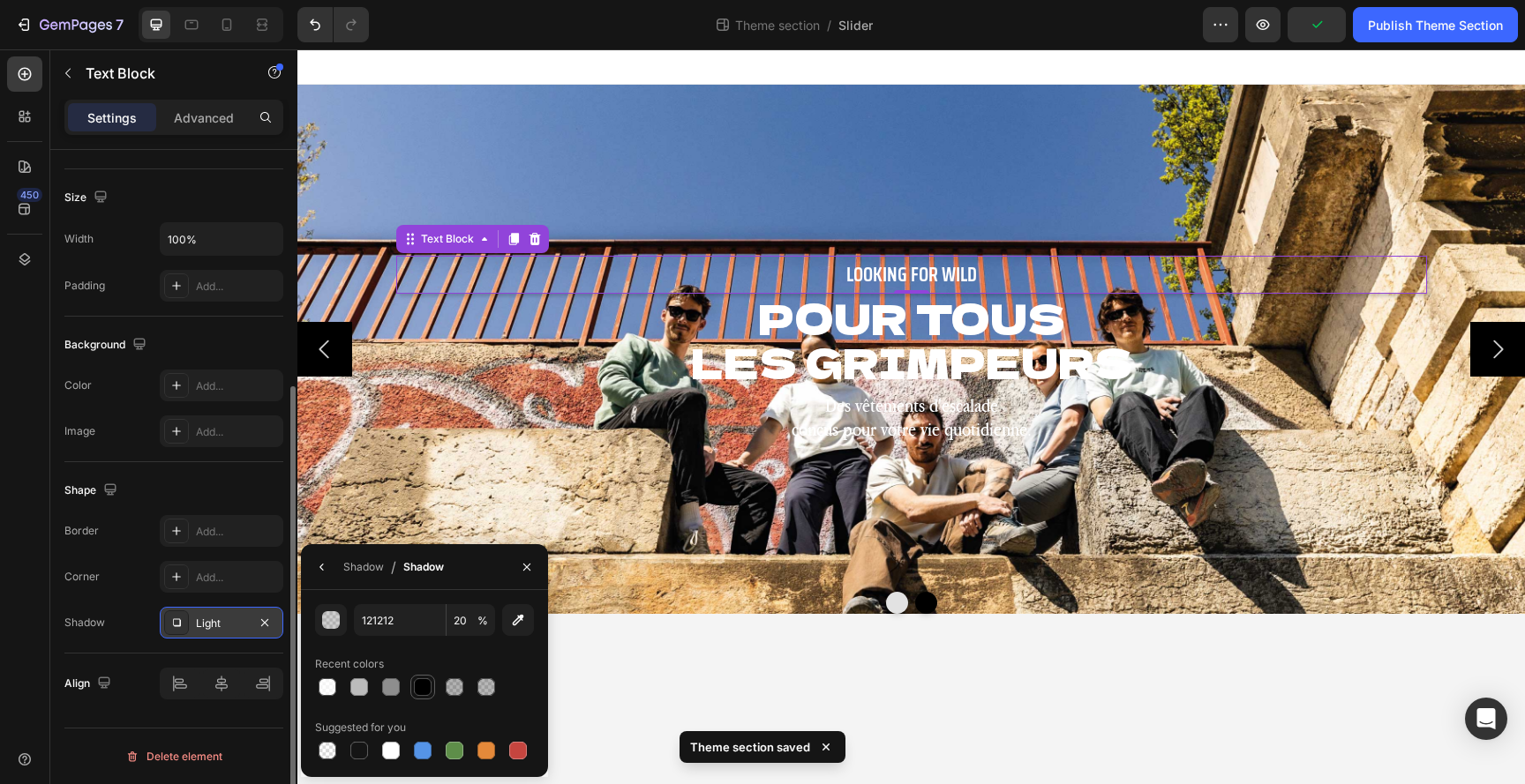
click at [418, 693] on div at bounding box center [422, 687] width 18 height 18
type input "000000"
type input "100"
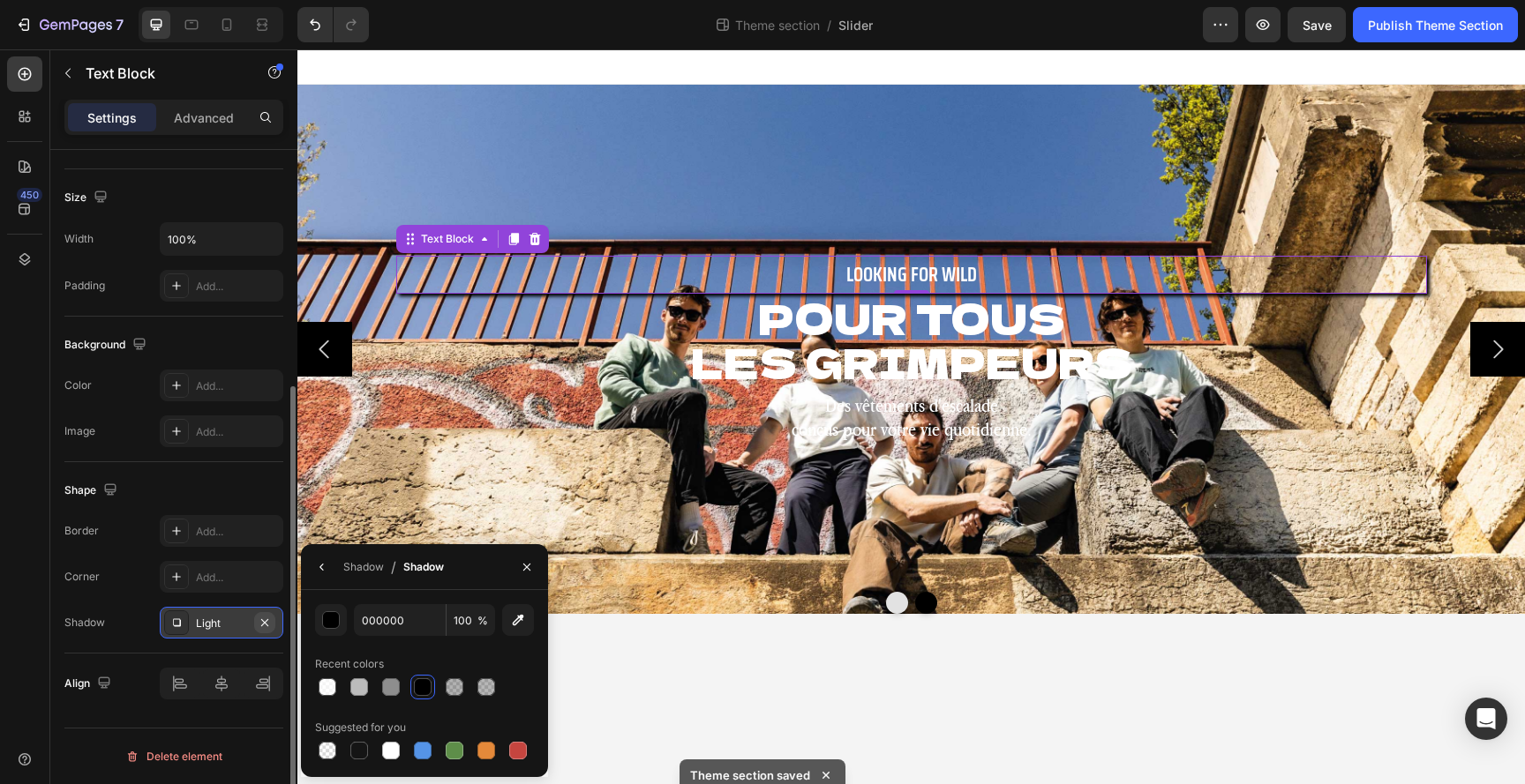
click at [265, 621] on icon "button" at bounding box center [265, 622] width 14 height 14
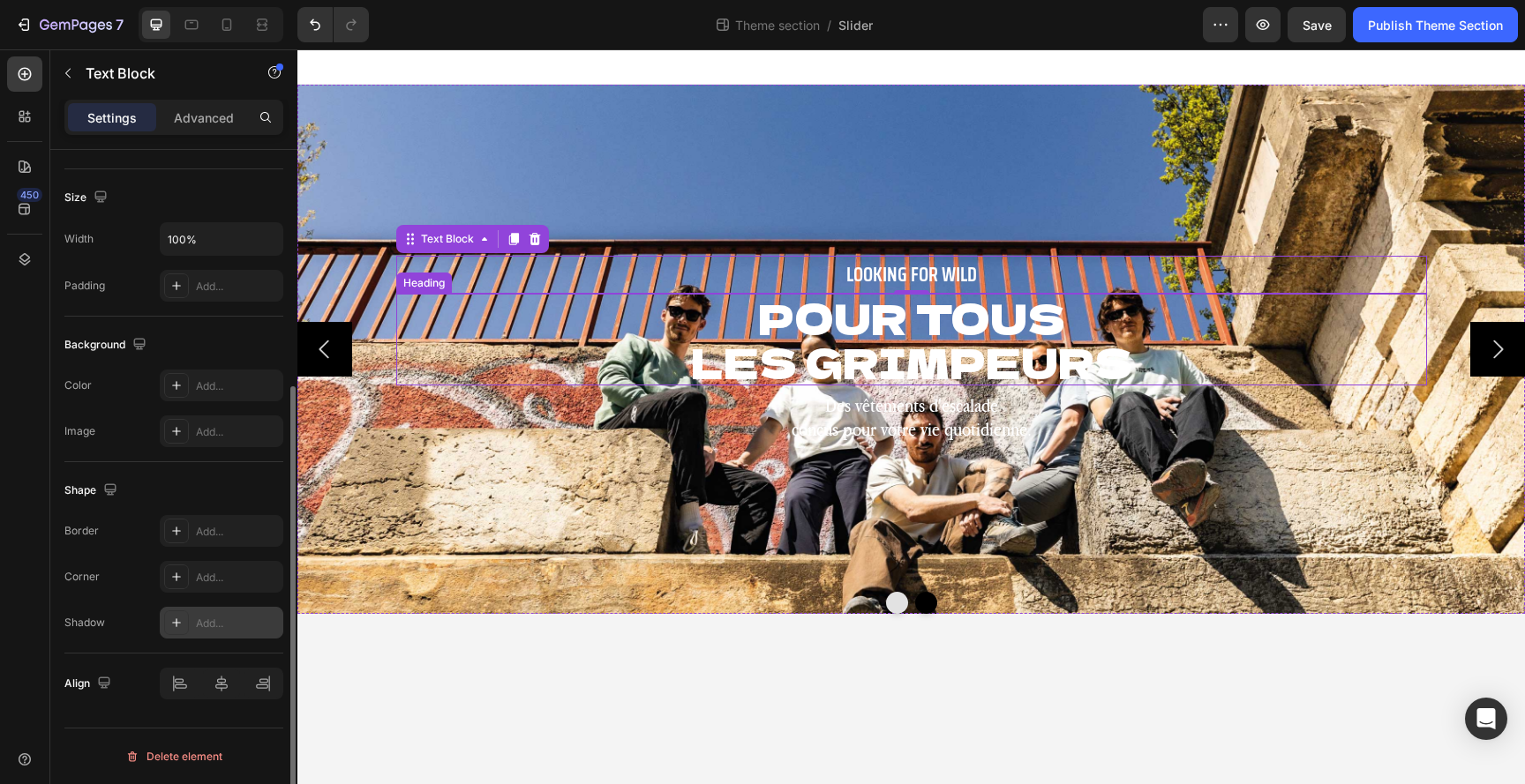
click at [924, 327] on h2 "POUR TOUS LES GRIMPEURS" at bounding box center [911, 339] width 1031 height 92
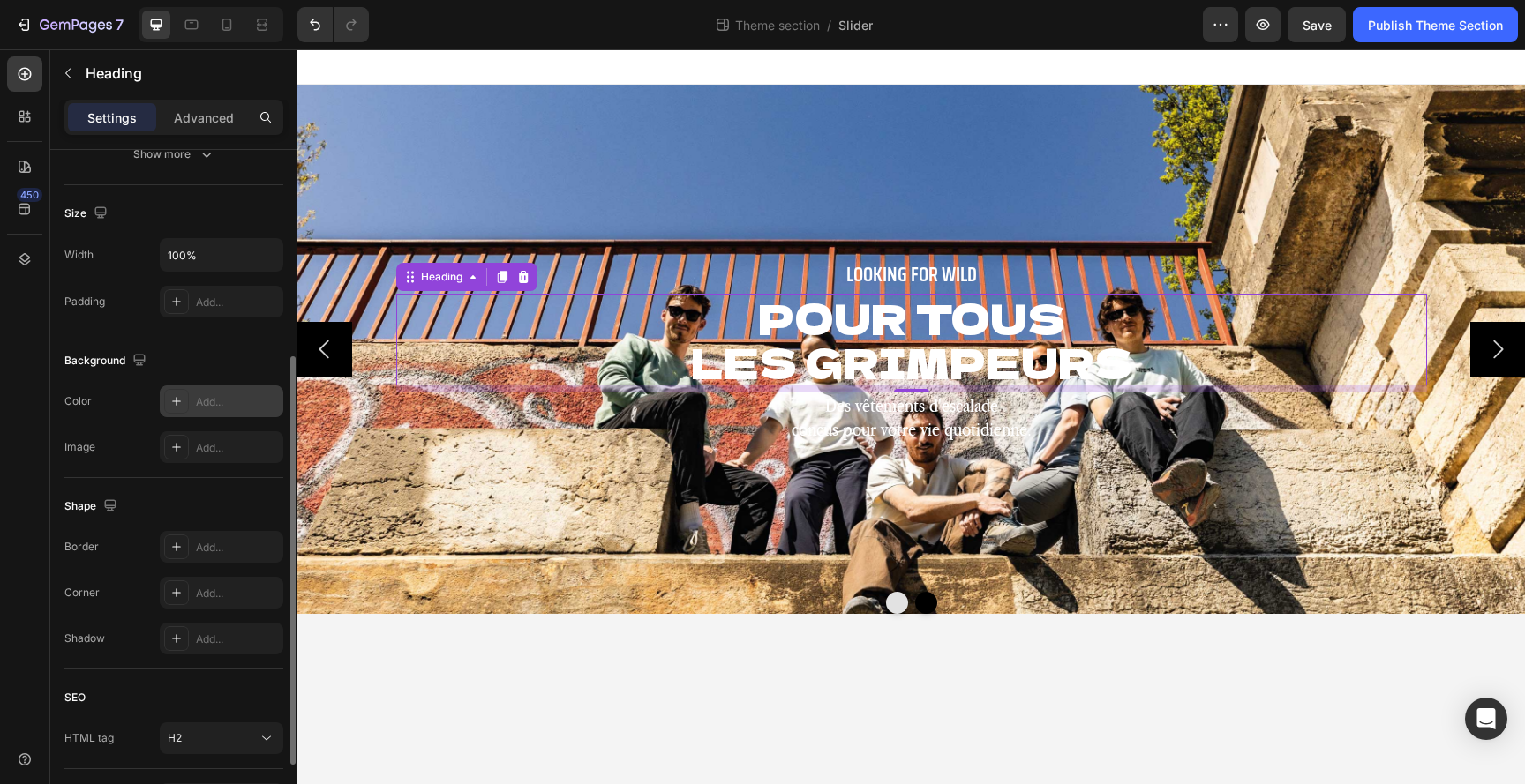
scroll to position [371, 0]
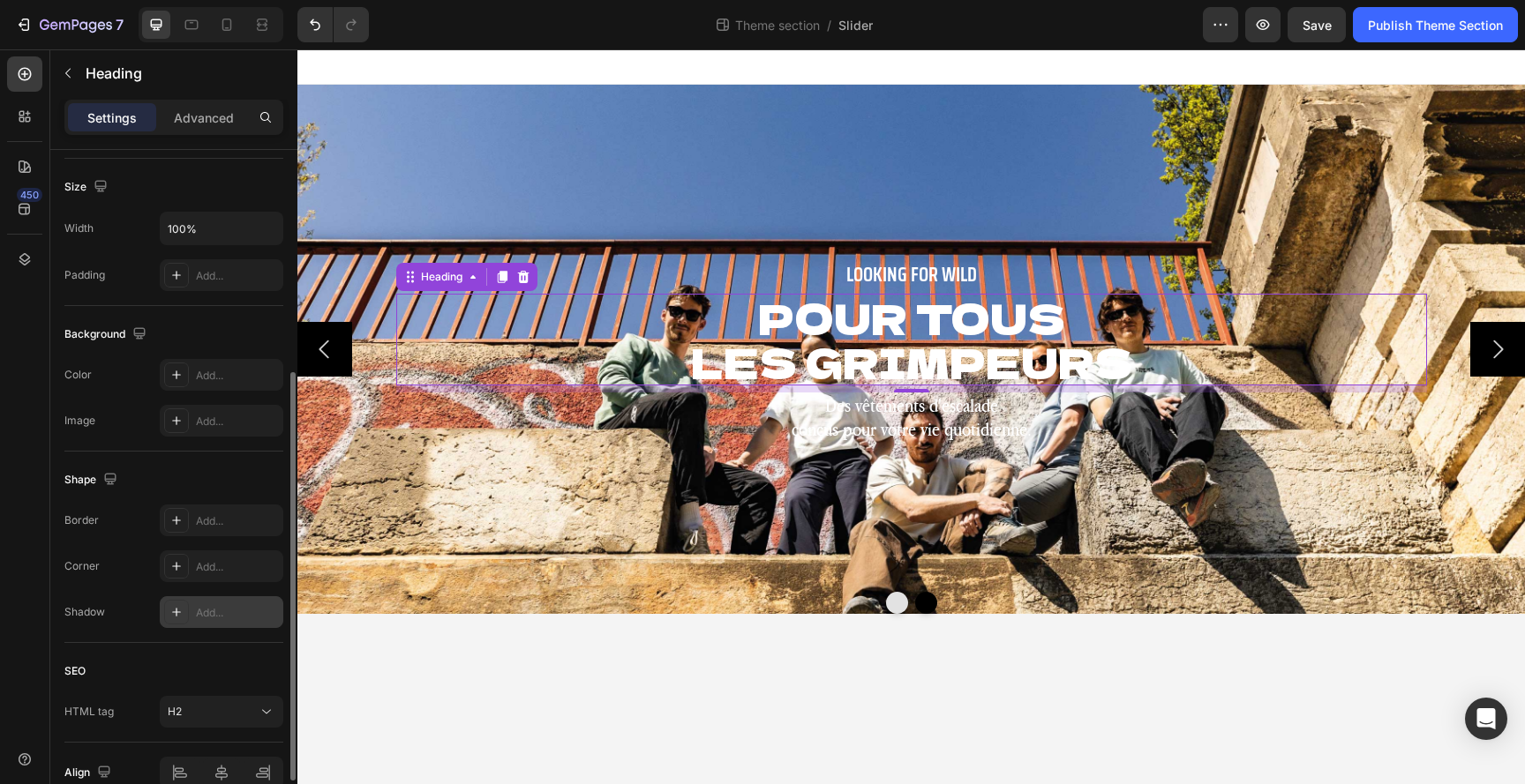
click at [177, 610] on icon at bounding box center [176, 612] width 14 height 14
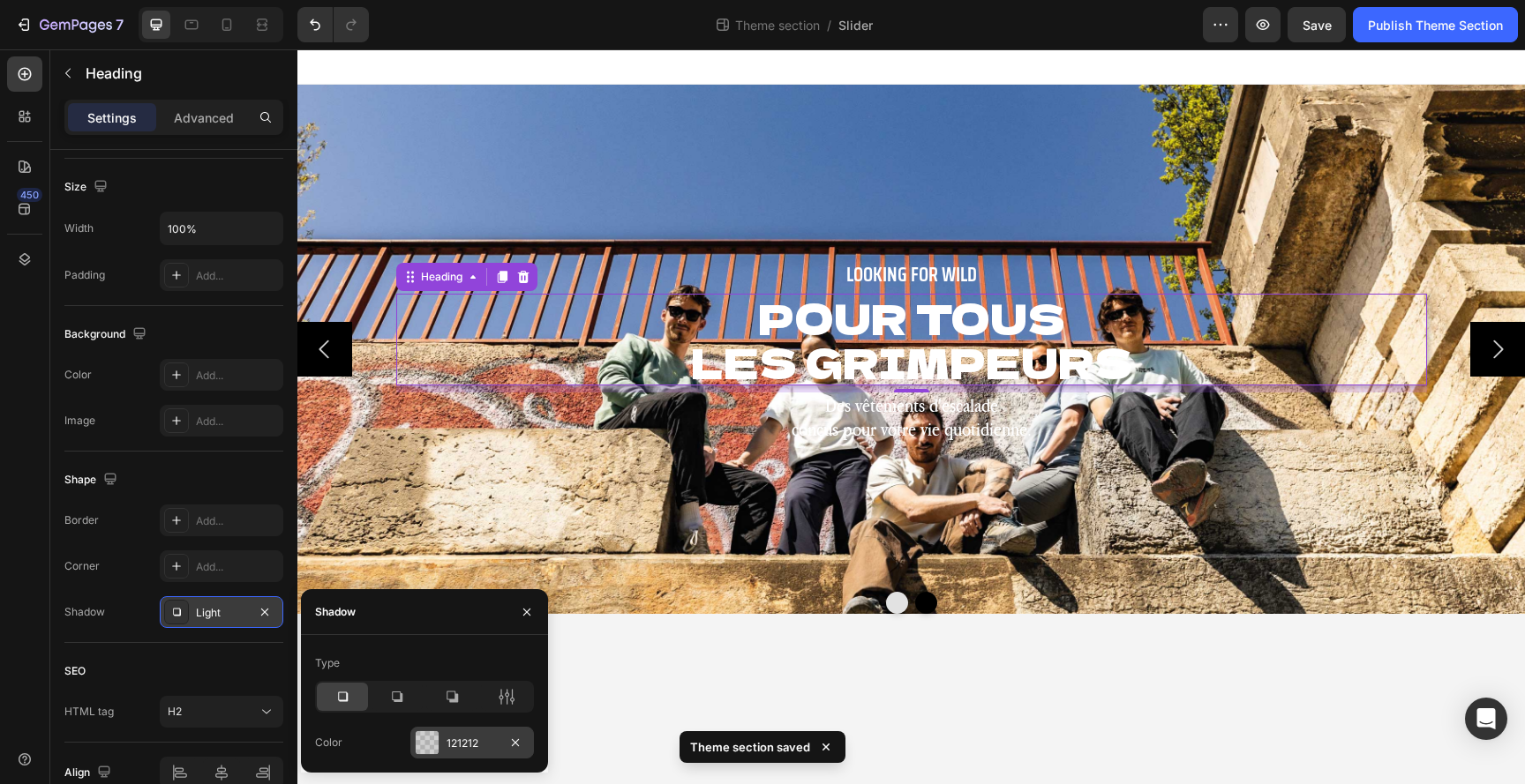
click at [429, 745] on div at bounding box center [427, 742] width 23 height 23
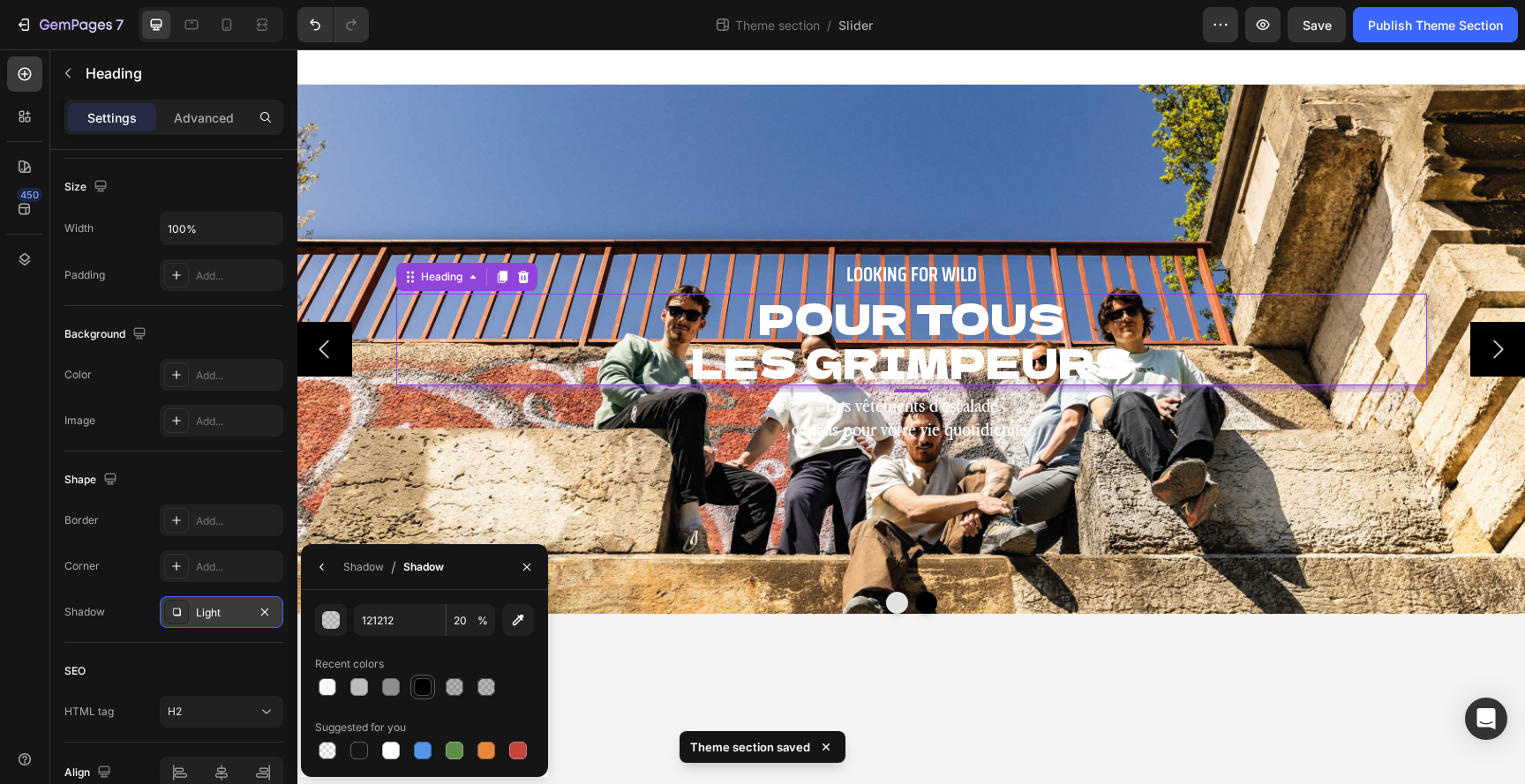
click at [420, 686] on div at bounding box center [422, 687] width 18 height 18
type input "000000"
type input "100"
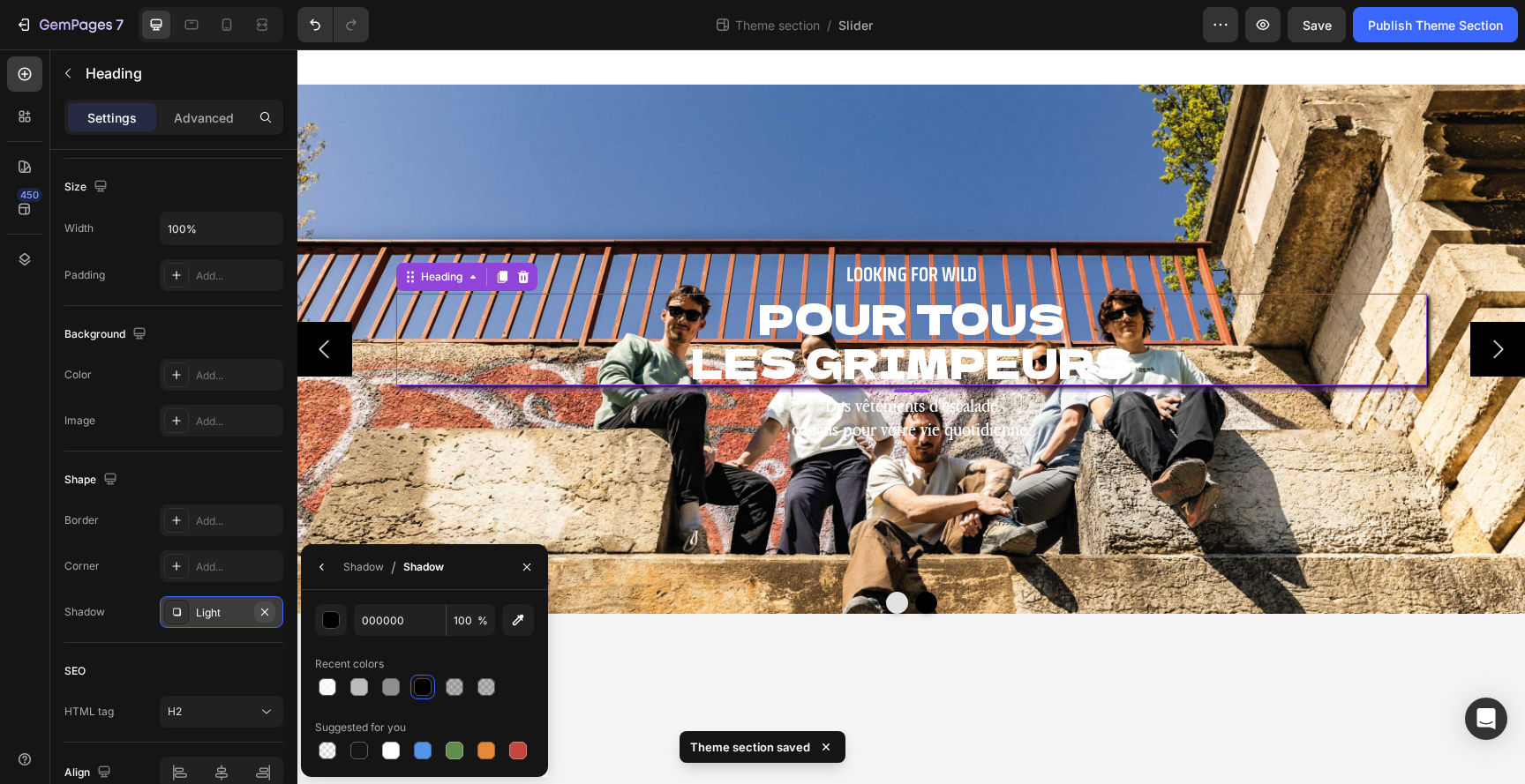
click at [261, 610] on icon "button" at bounding box center [265, 612] width 14 height 14
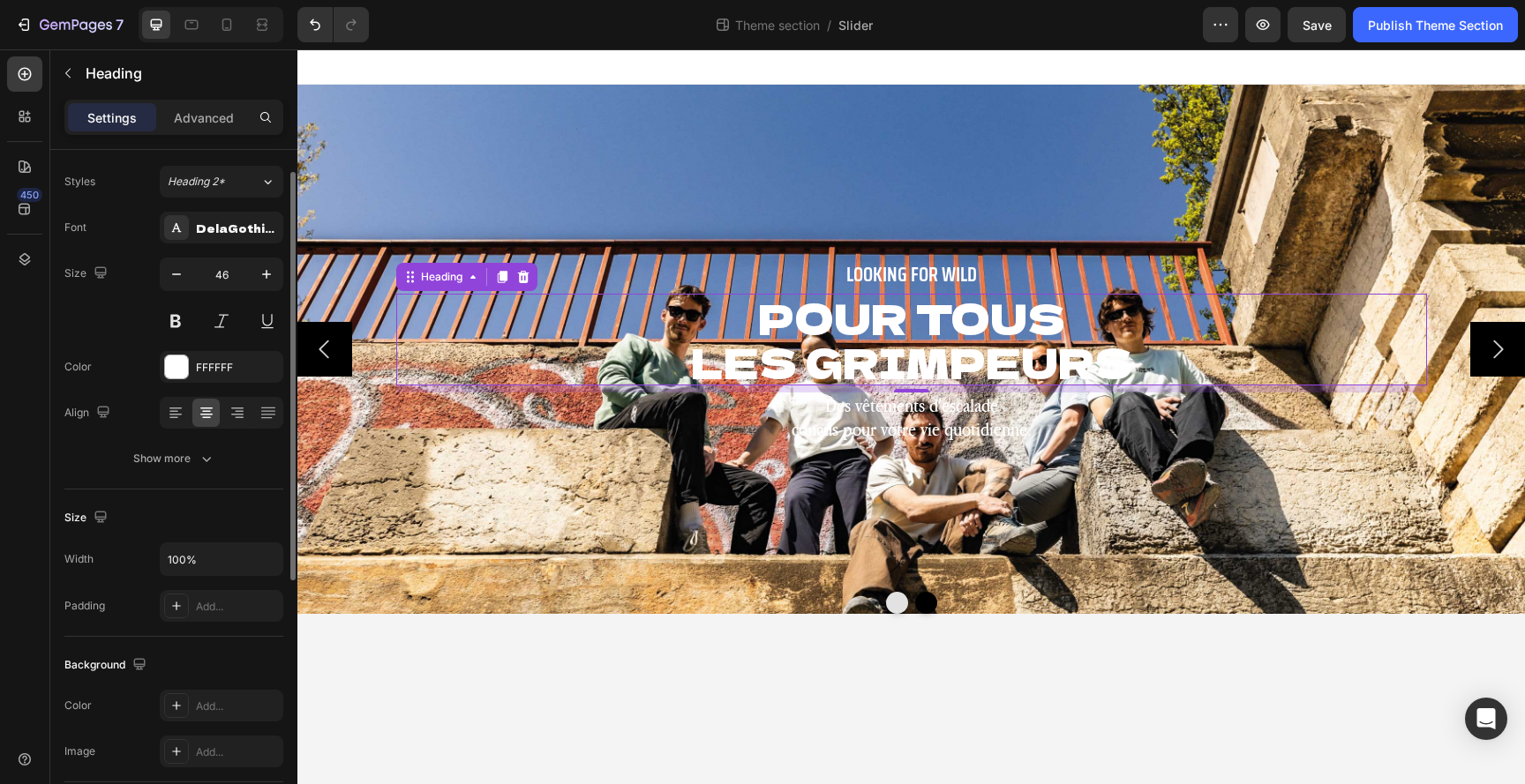
scroll to position [40, 0]
click at [172, 460] on div "Show more" at bounding box center [174, 459] width 82 height 18
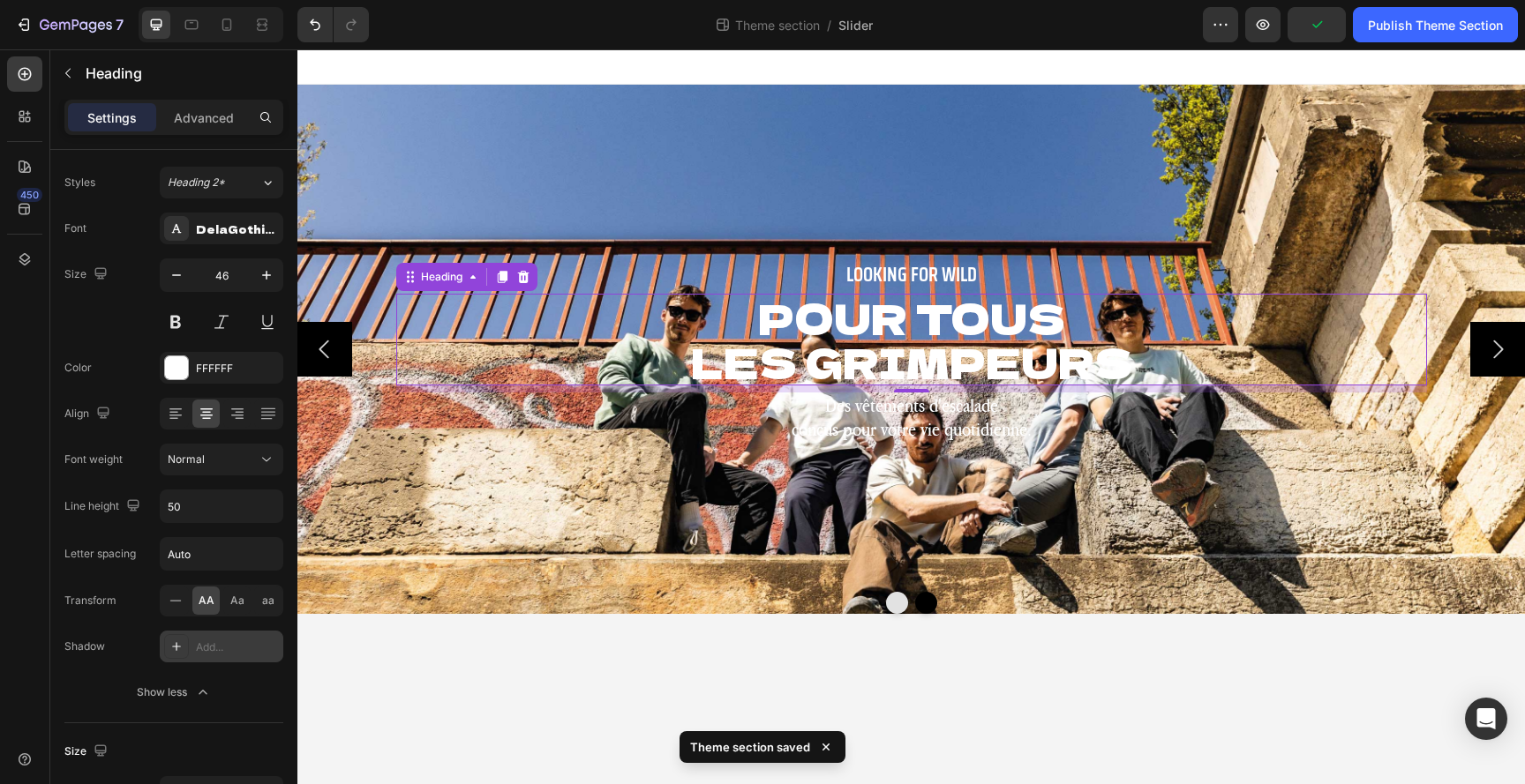
click at [182, 646] on icon at bounding box center [176, 646] width 14 height 14
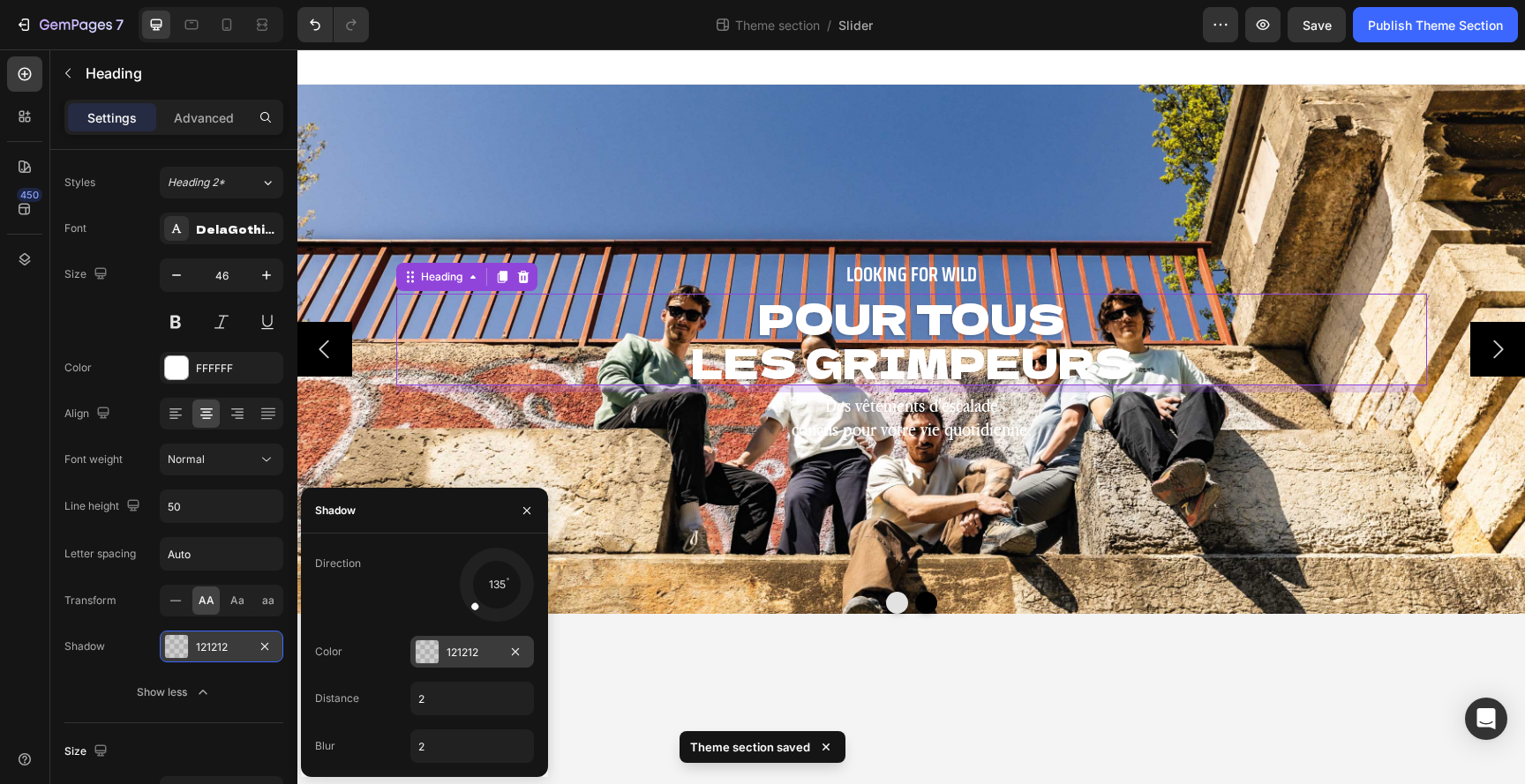
click at [435, 650] on div at bounding box center [427, 652] width 23 height 23
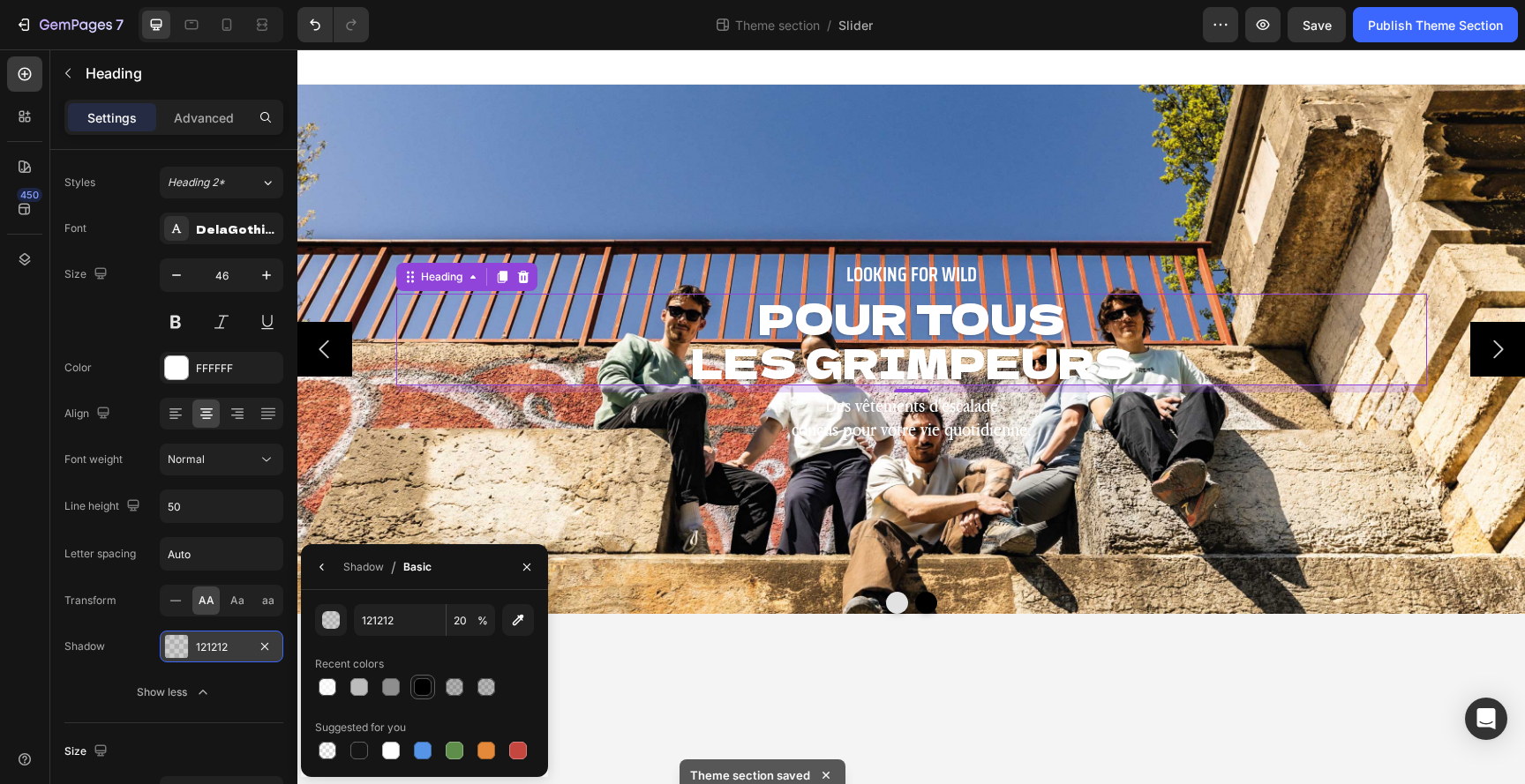
click at [424, 687] on div at bounding box center [422, 687] width 18 height 18
type input "000000"
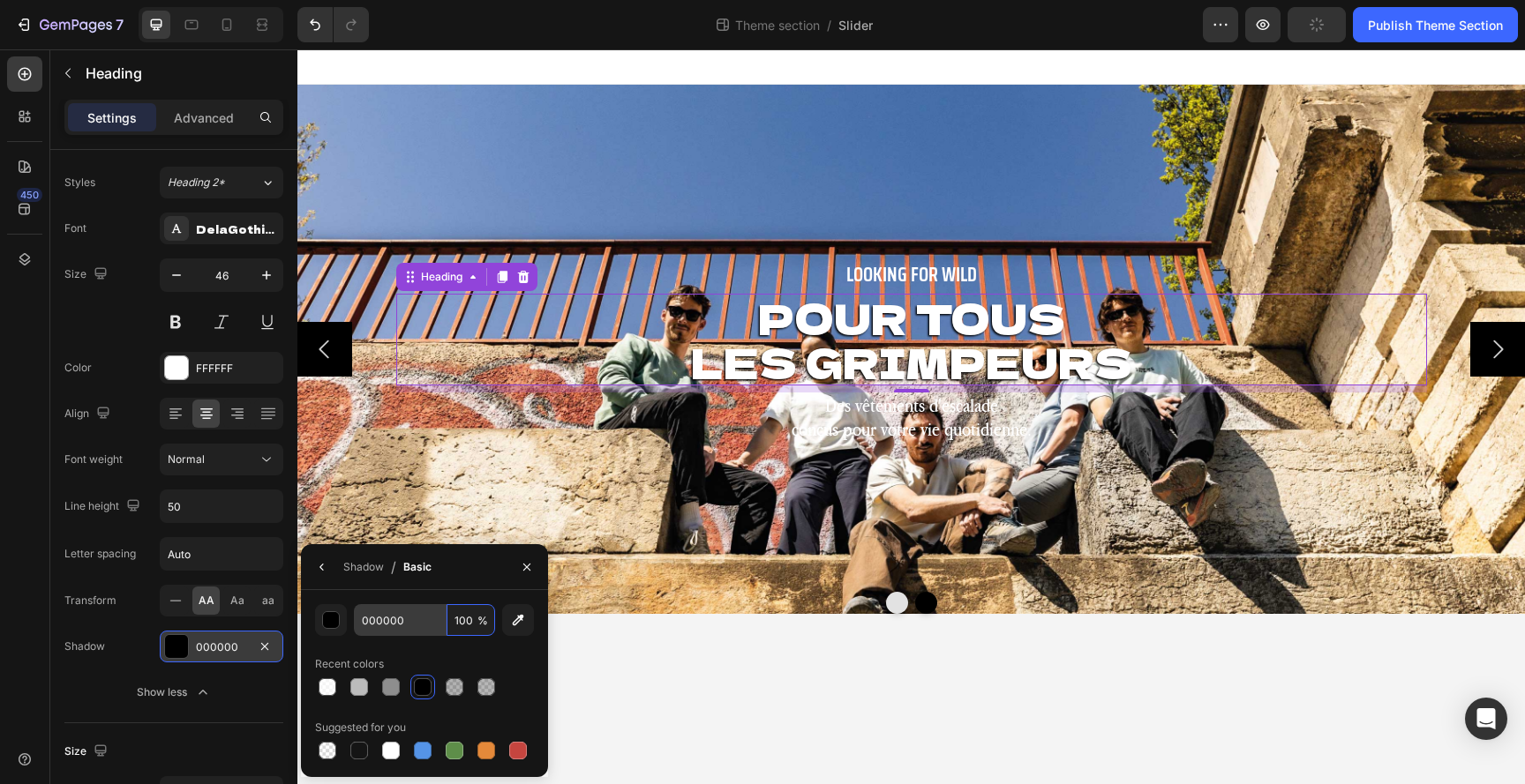
drag, startPoint x: 465, startPoint y: 620, endPoint x: 434, endPoint y: 620, distance: 31.0
click at [434, 620] on div "000000 100 %" at bounding box center [424, 621] width 141 height 32
type input "80"
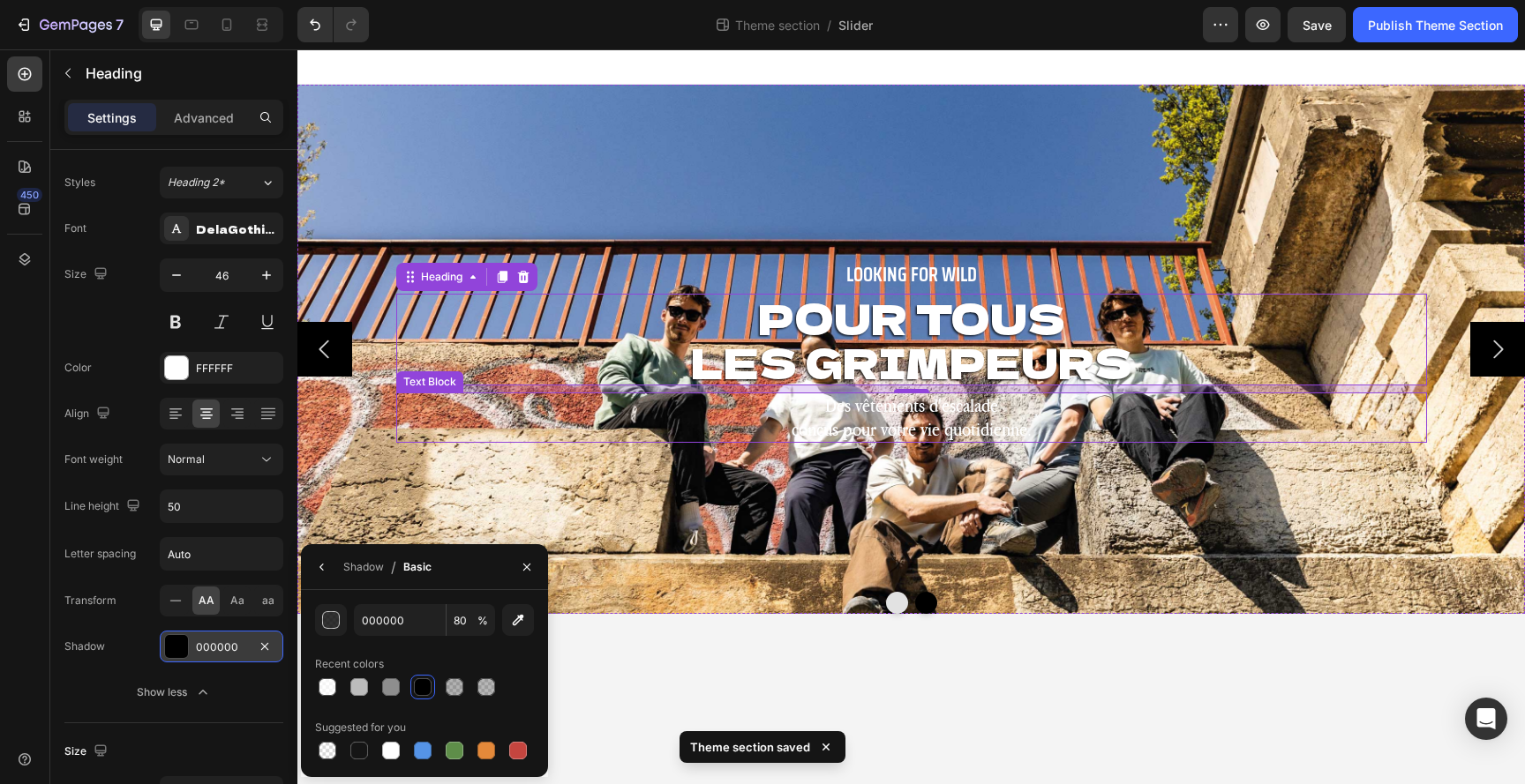
click at [887, 410] on p "Des vêtements d'escalade conçus pour votre vie quotidienne." at bounding box center [911, 417] width 1027 height 46
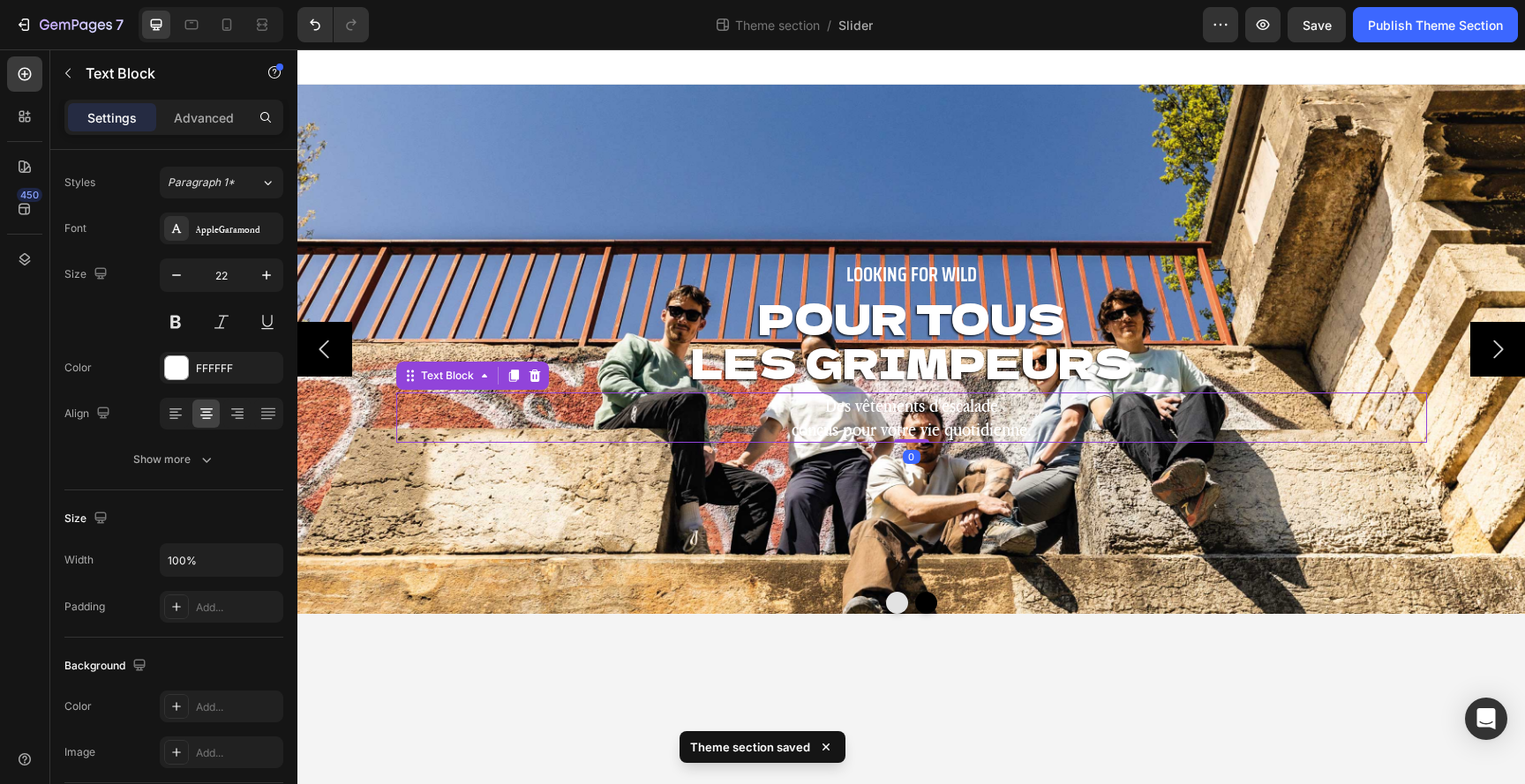
scroll to position [0, 0]
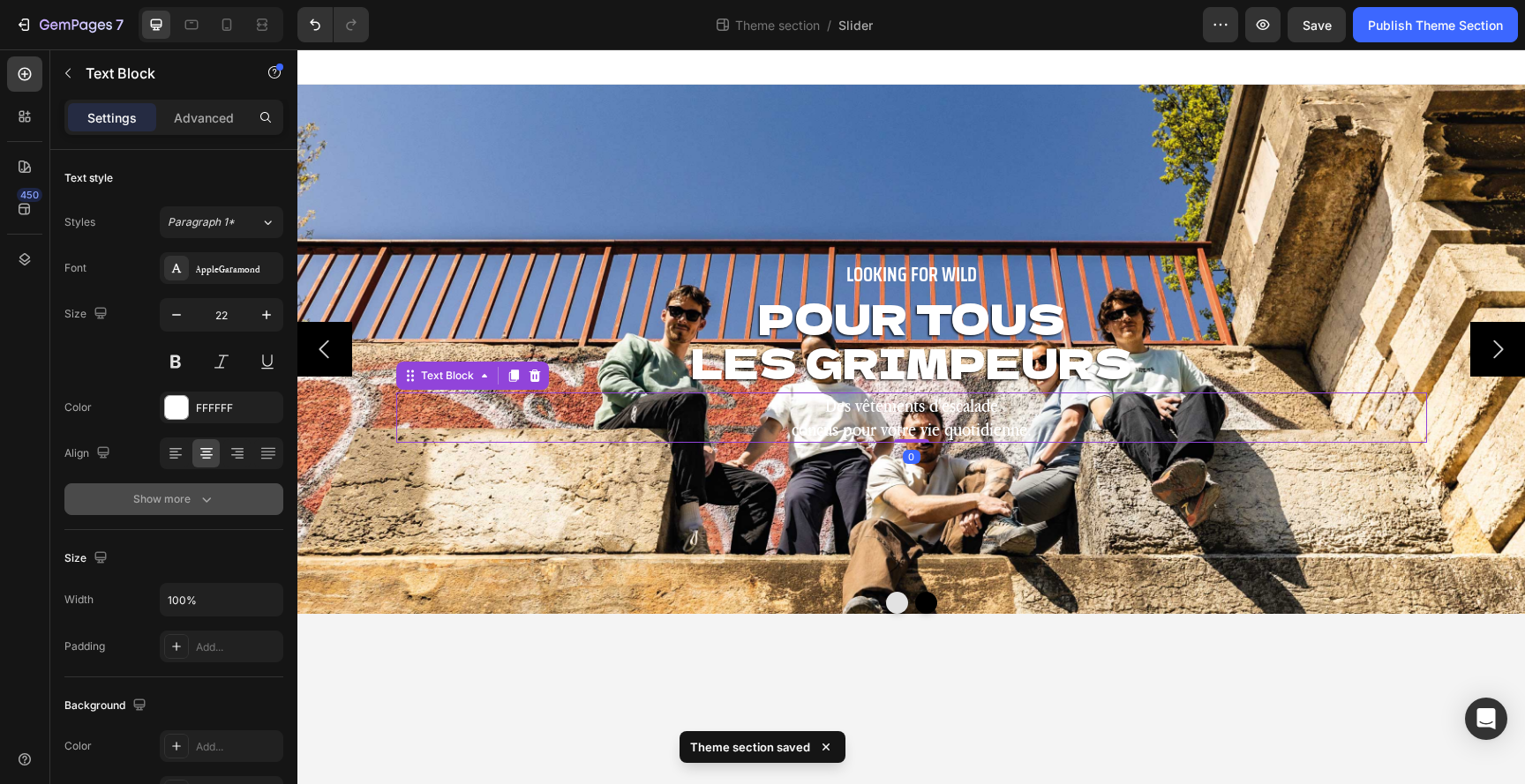
click at [165, 504] on div "Show more" at bounding box center [174, 499] width 82 height 18
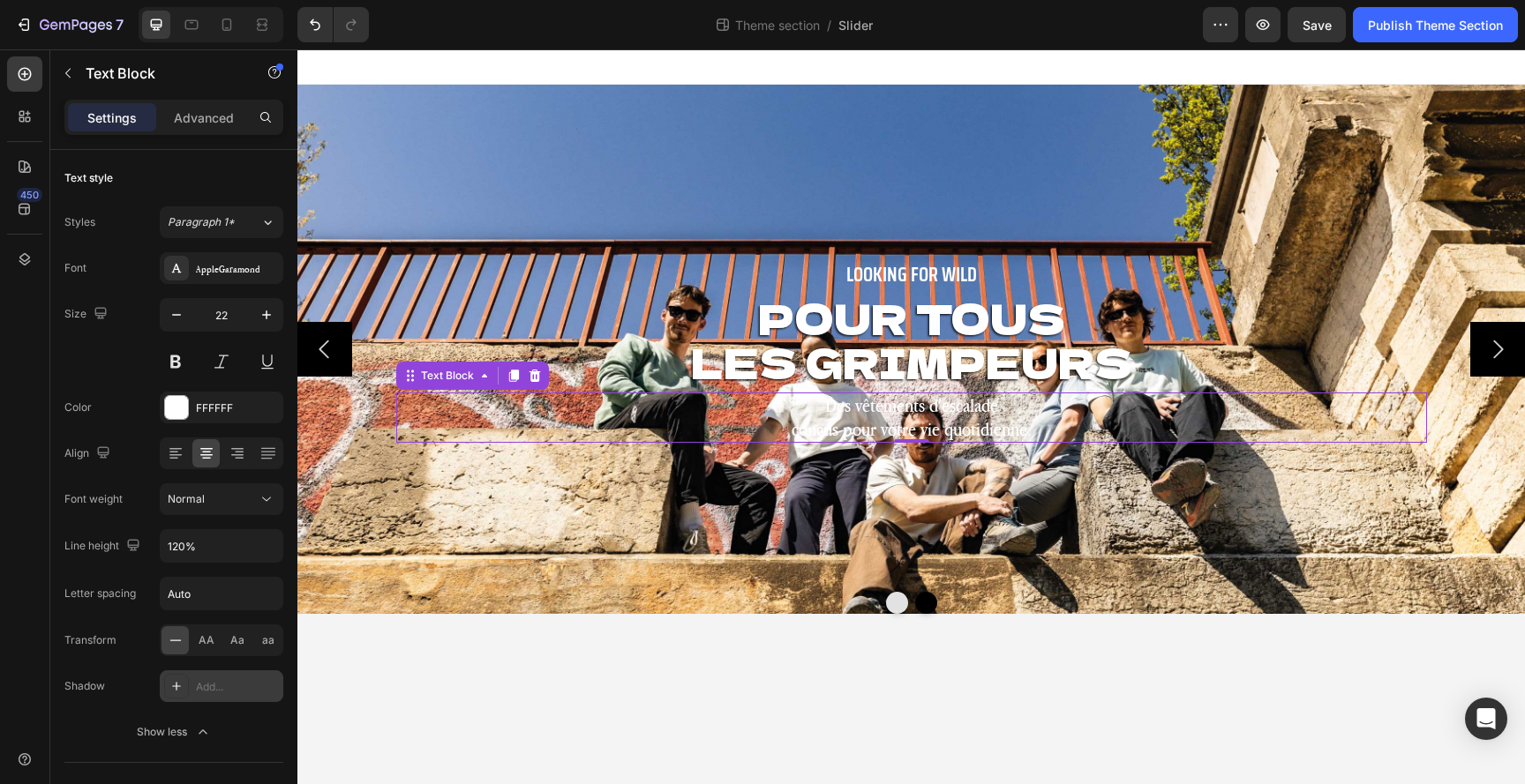
click at [179, 686] on icon at bounding box center [176, 686] width 9 height 9
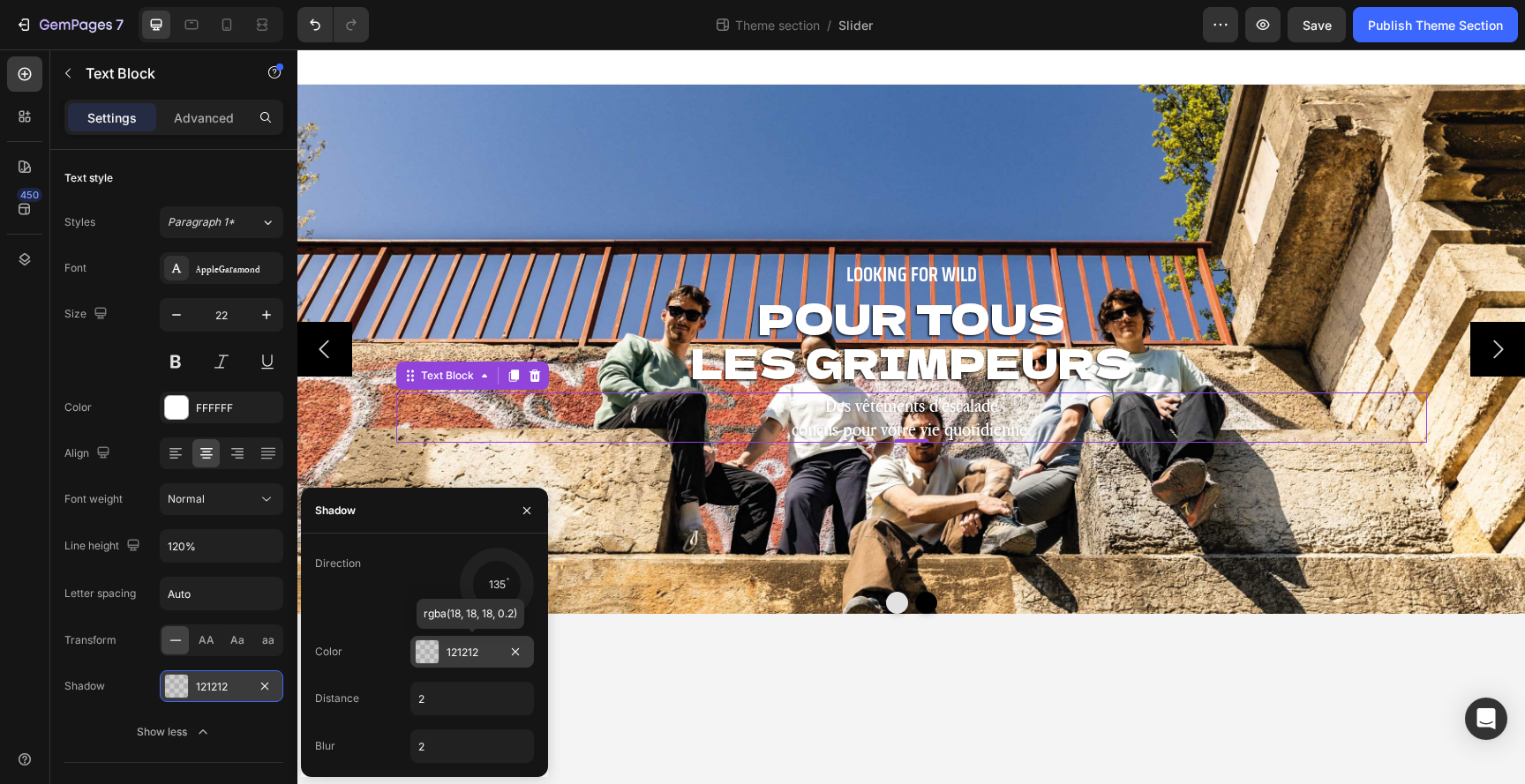
click at [471, 647] on div "121212" at bounding box center [472, 653] width 51 height 16
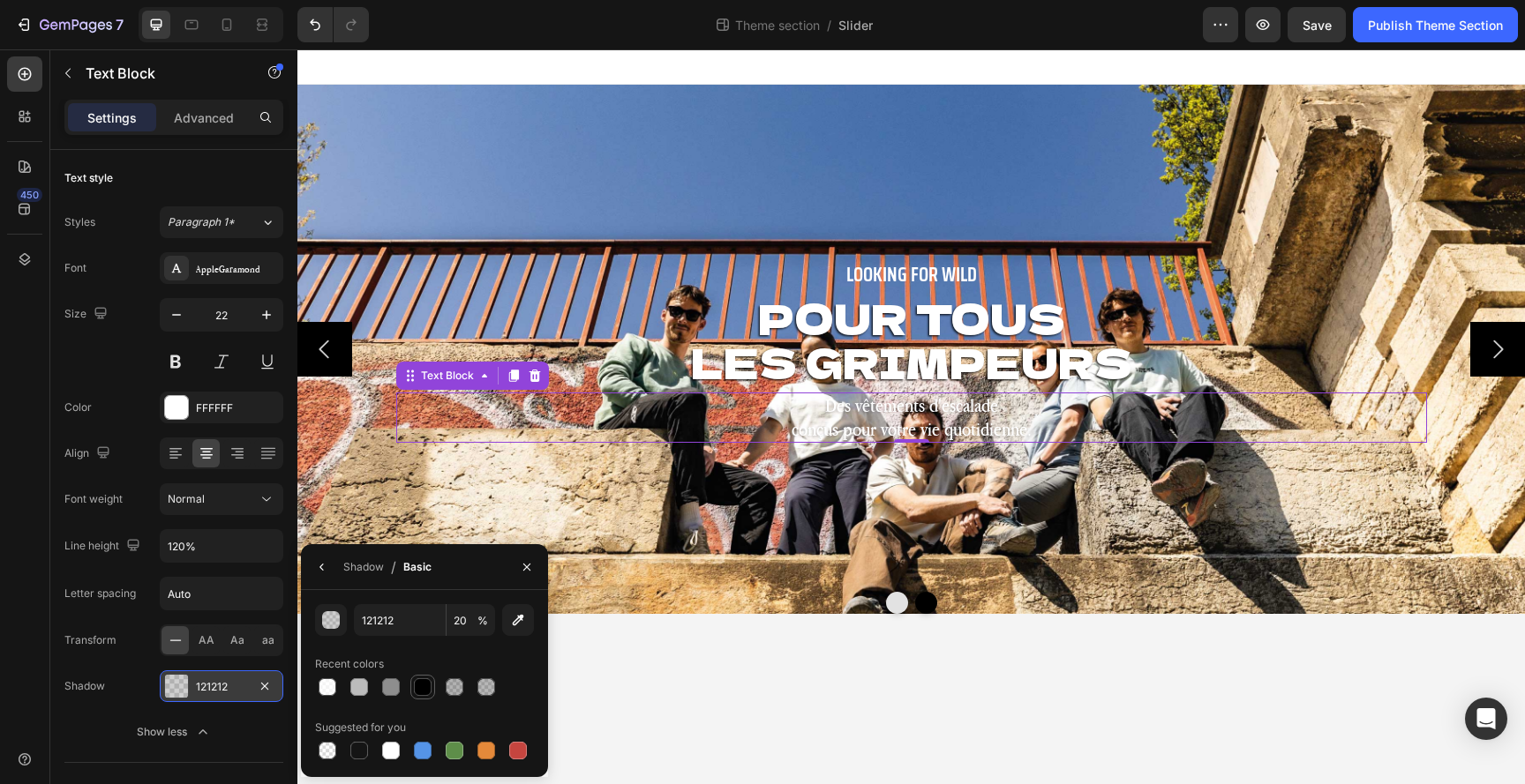
click at [423, 688] on div at bounding box center [422, 687] width 18 height 18
type input "000000"
click at [465, 622] on input "100" at bounding box center [471, 621] width 48 height 32
type input "80"
click at [734, 531] on div "Background Image" at bounding box center [911, 349] width 1227 height 529
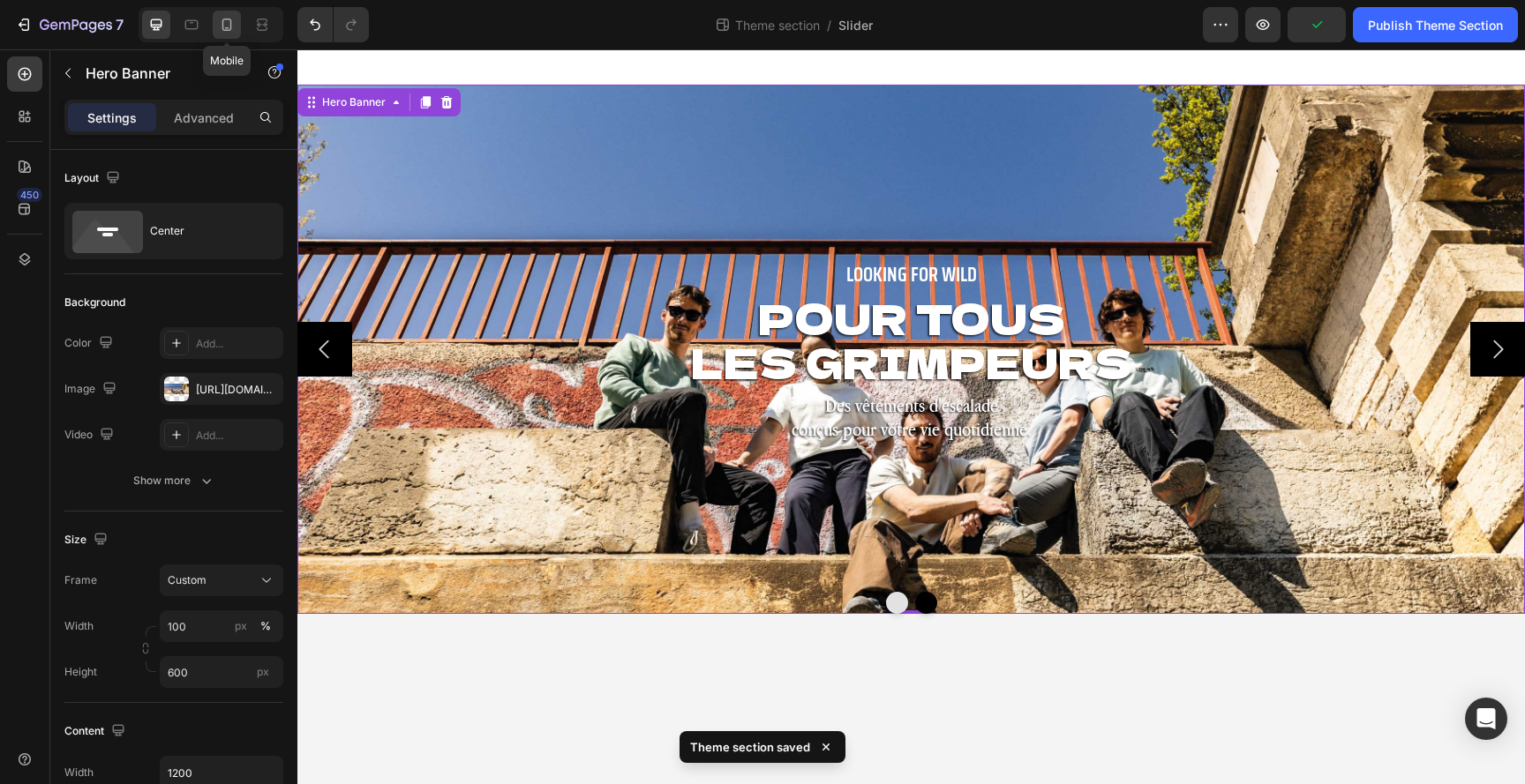
click at [231, 25] on icon at bounding box center [227, 25] width 9 height 12
type input "400"
type input "100%"
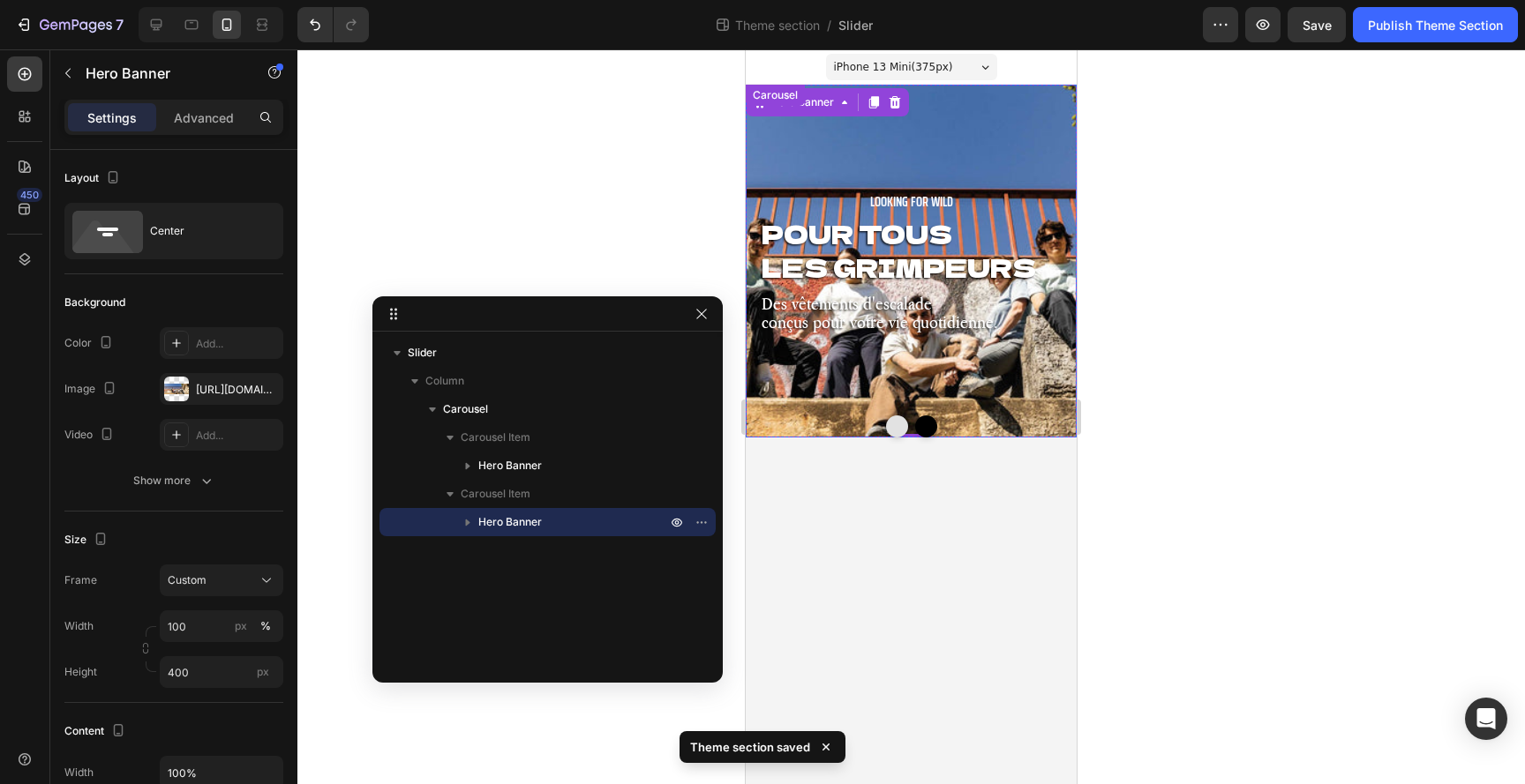
click at [919, 425] on button "Dot" at bounding box center [926, 426] width 22 height 22
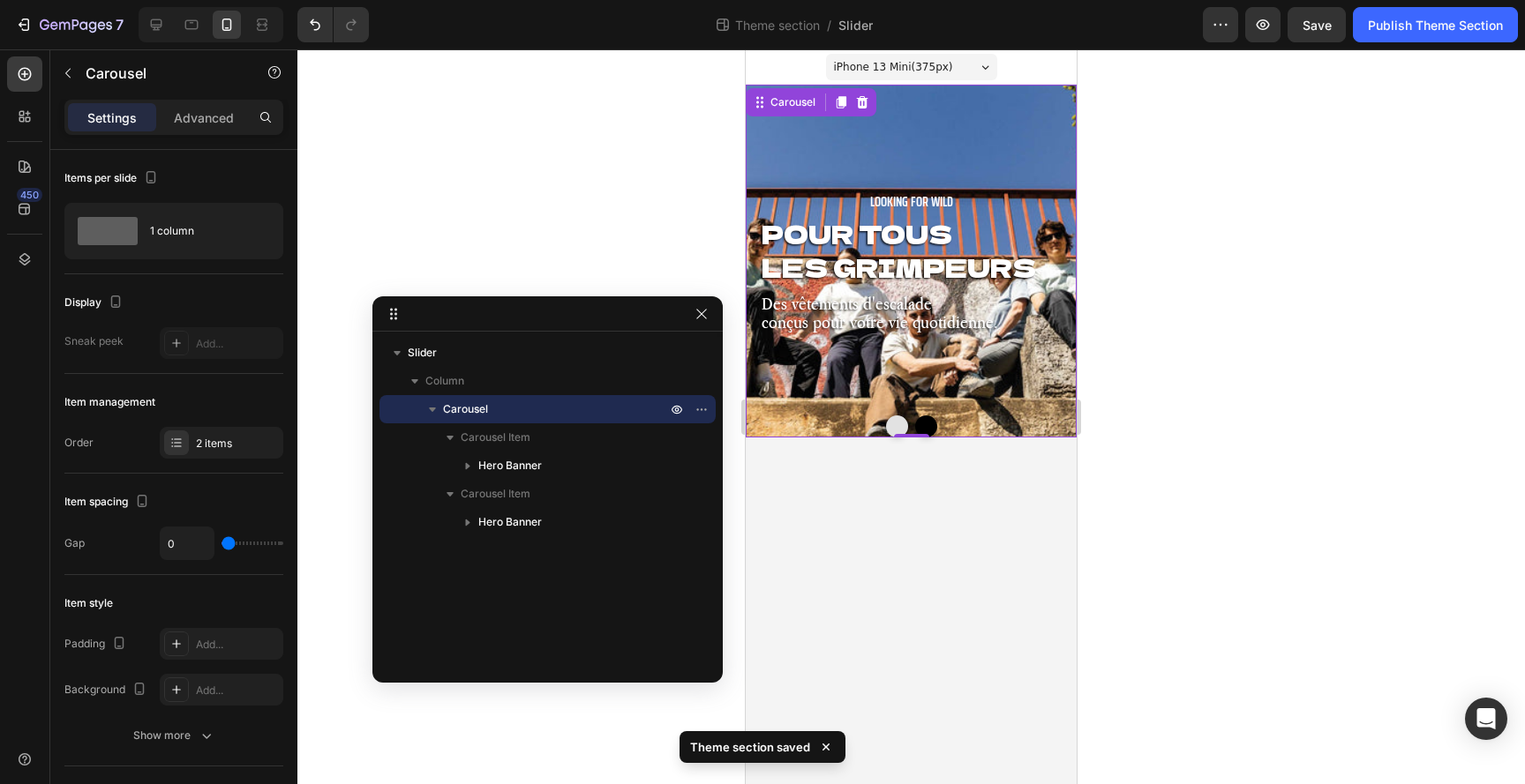
click at [900, 425] on button "Dot" at bounding box center [897, 426] width 22 height 22
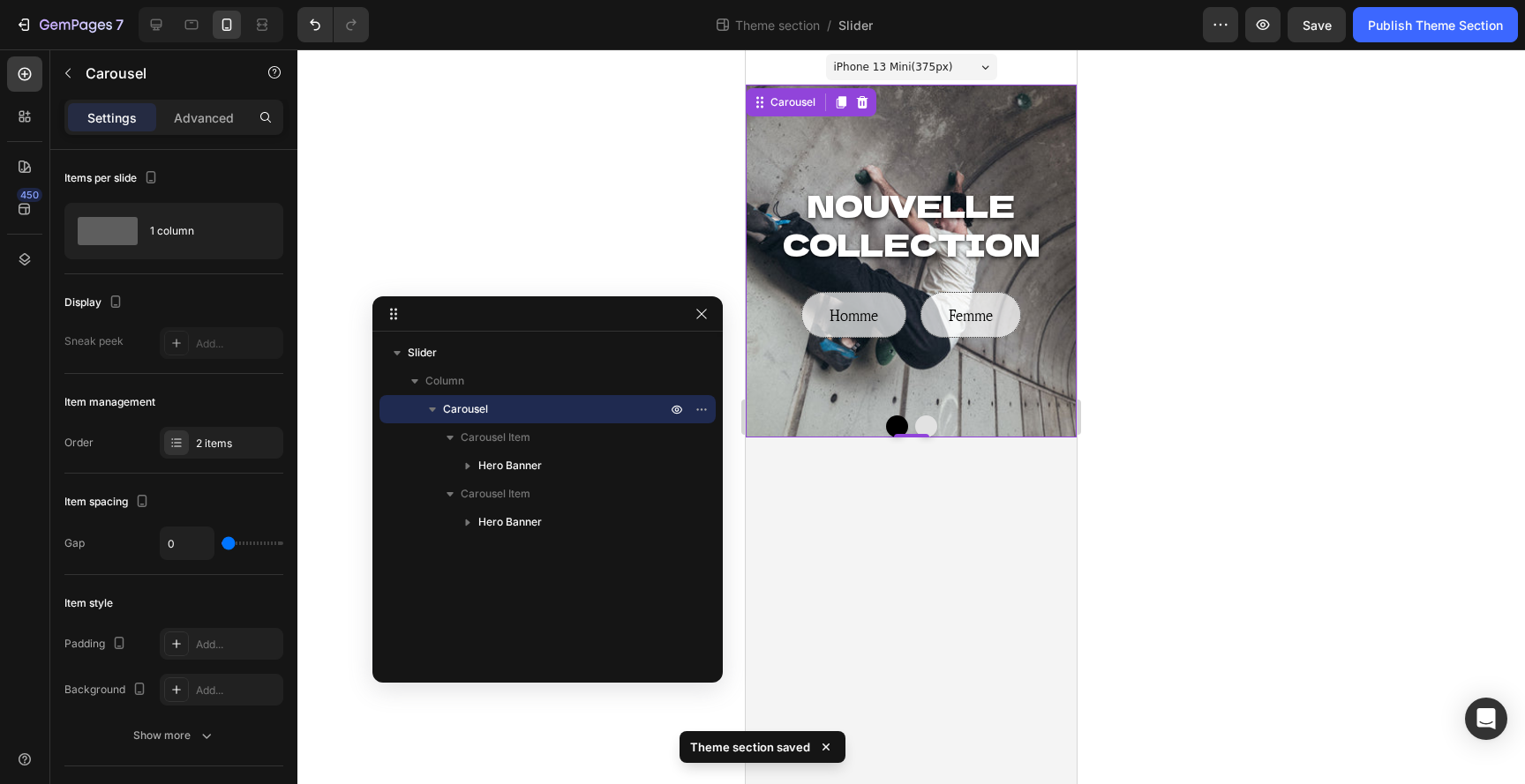
click at [930, 422] on button "Dot" at bounding box center [926, 426] width 22 height 22
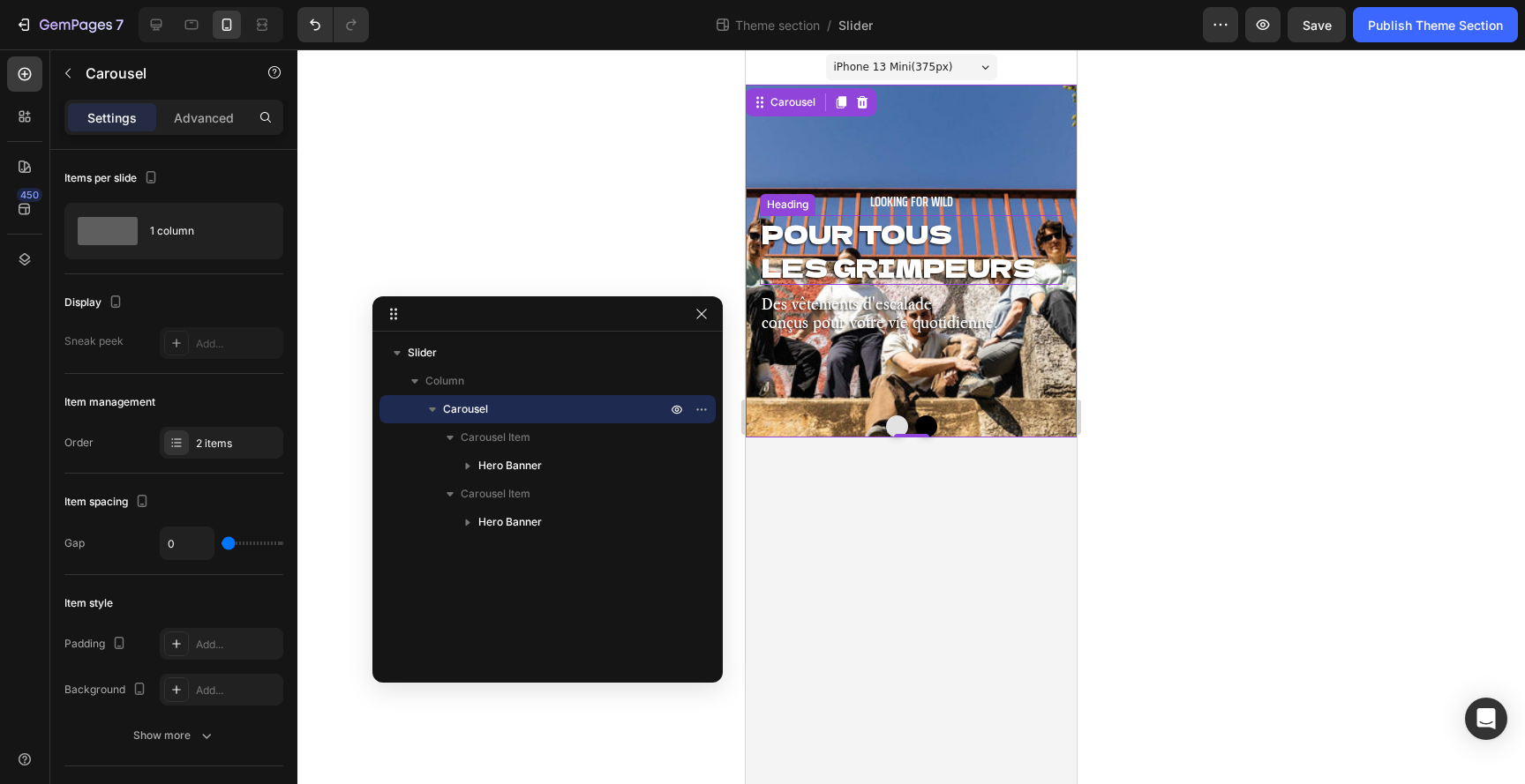
click at [933, 263] on h2 "POUR TOUS LES GRIMPEURS" at bounding box center [911, 250] width 302 height 70
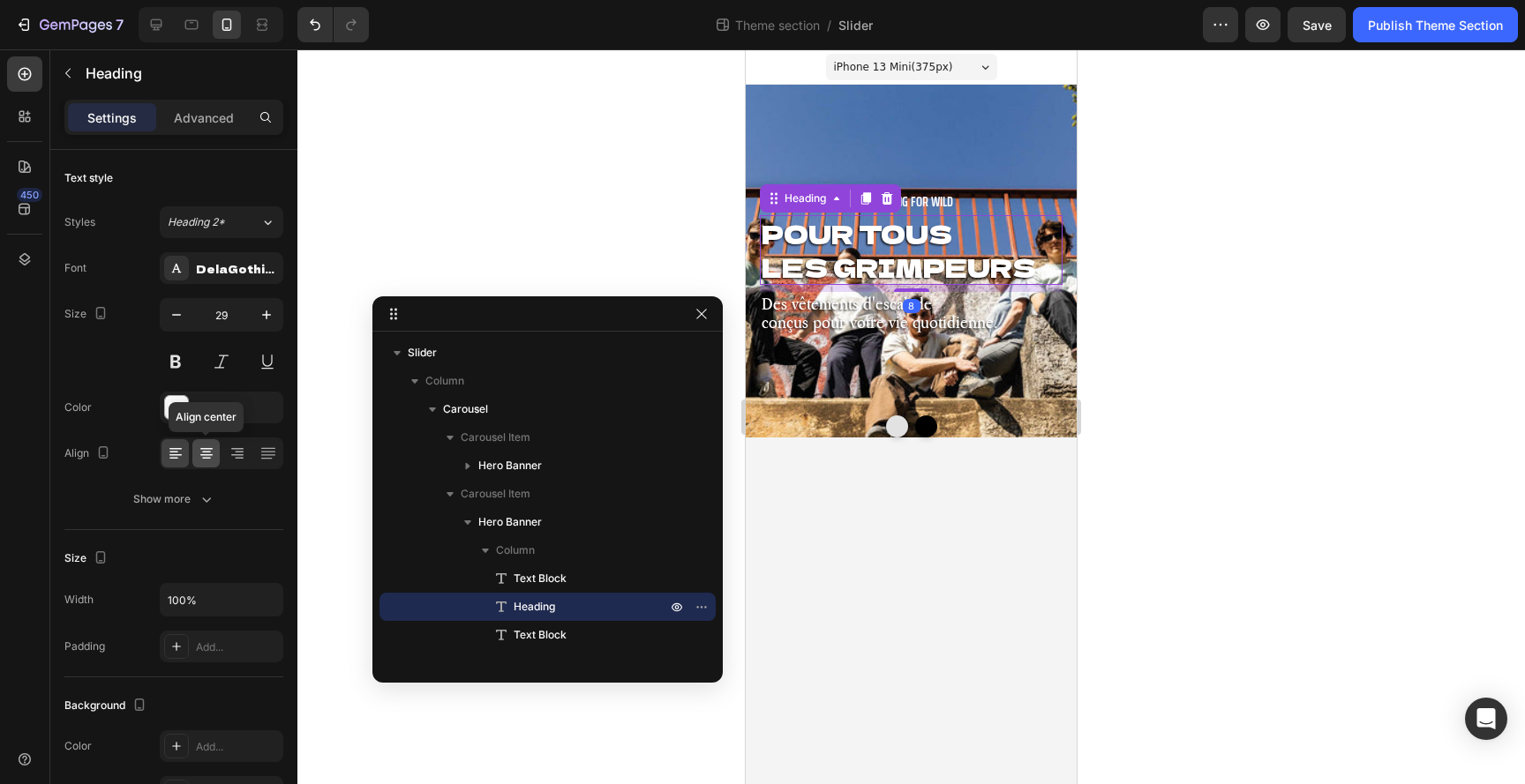
click at [203, 448] on icon at bounding box center [206, 453] width 18 height 18
click at [843, 326] on p "Des vêtements d'escalade conçus pour votre vie quotidienne." at bounding box center [911, 312] width 300 height 37
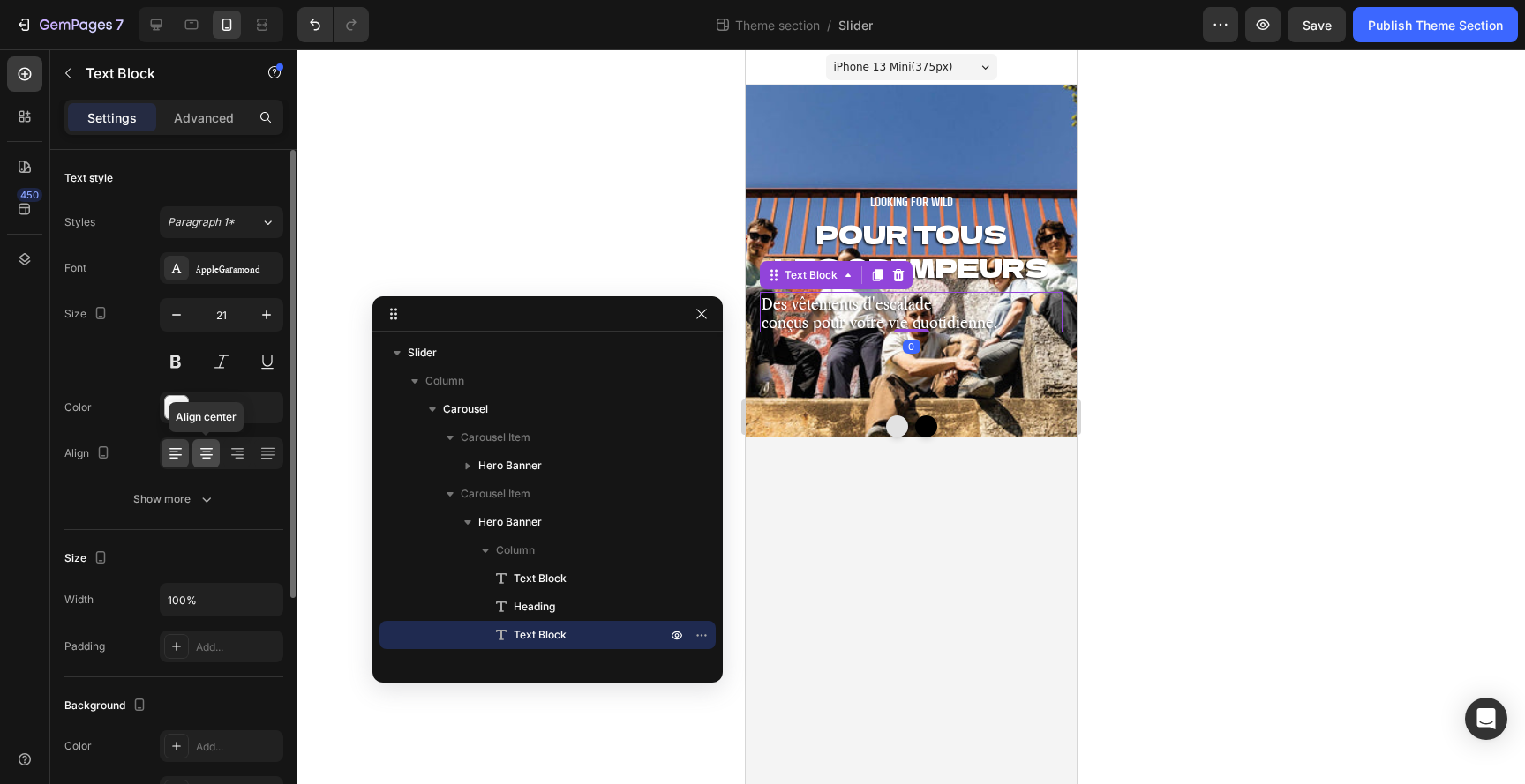
click at [206, 458] on icon at bounding box center [206, 459] width 9 height 2
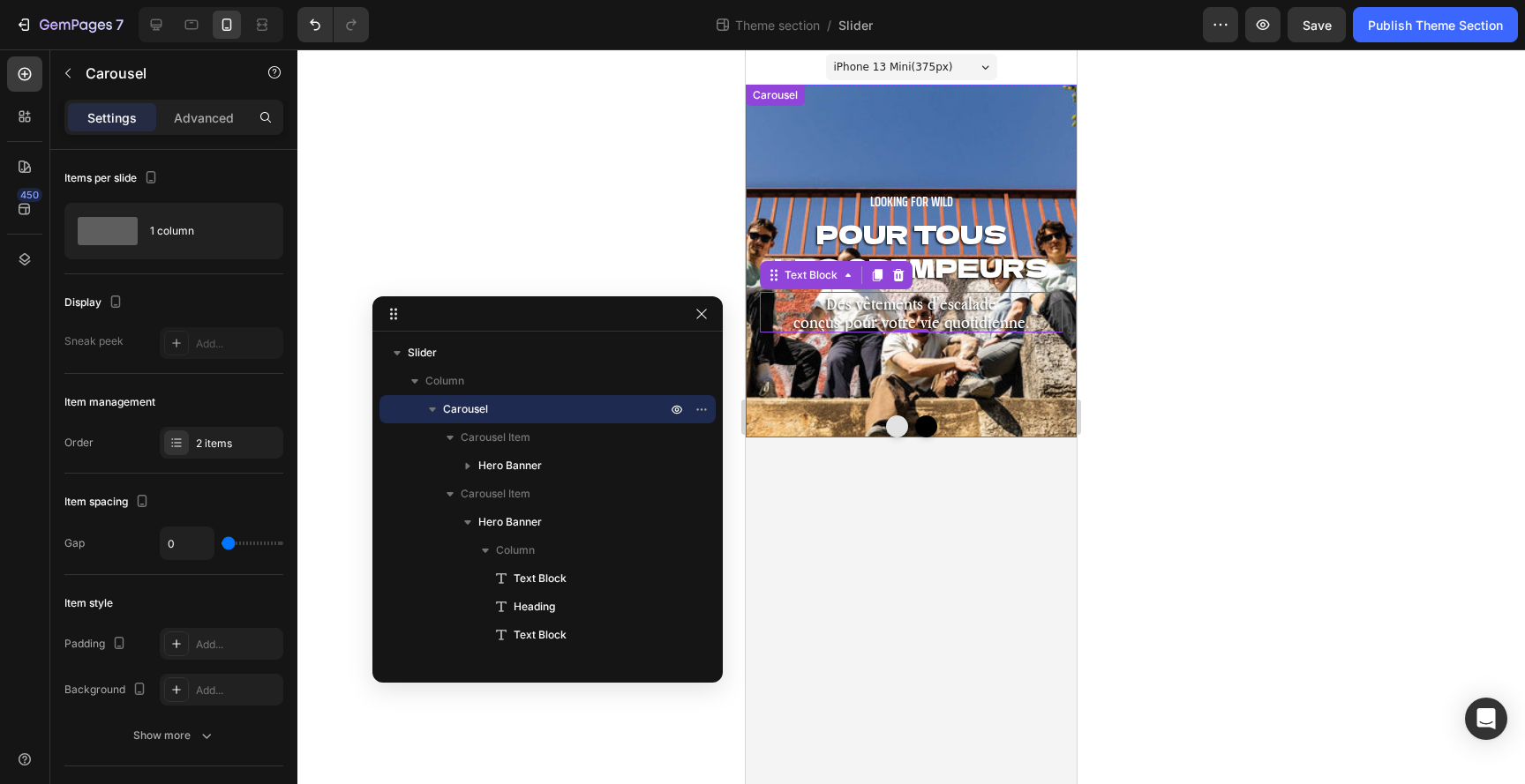
click at [895, 425] on button "Dot" at bounding box center [897, 426] width 22 height 22
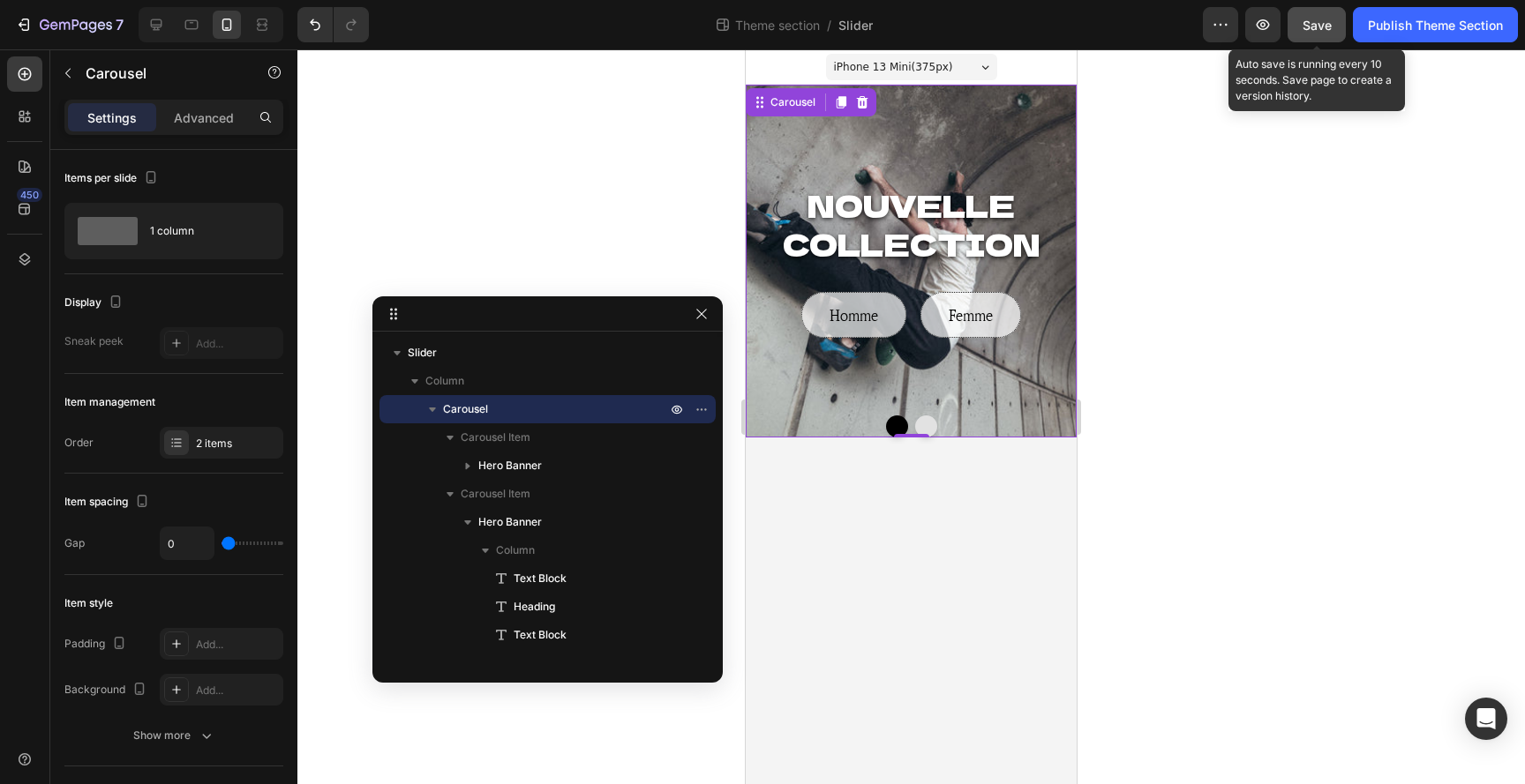
click at [1307, 27] on span "Save" at bounding box center [1317, 26] width 29 height 15
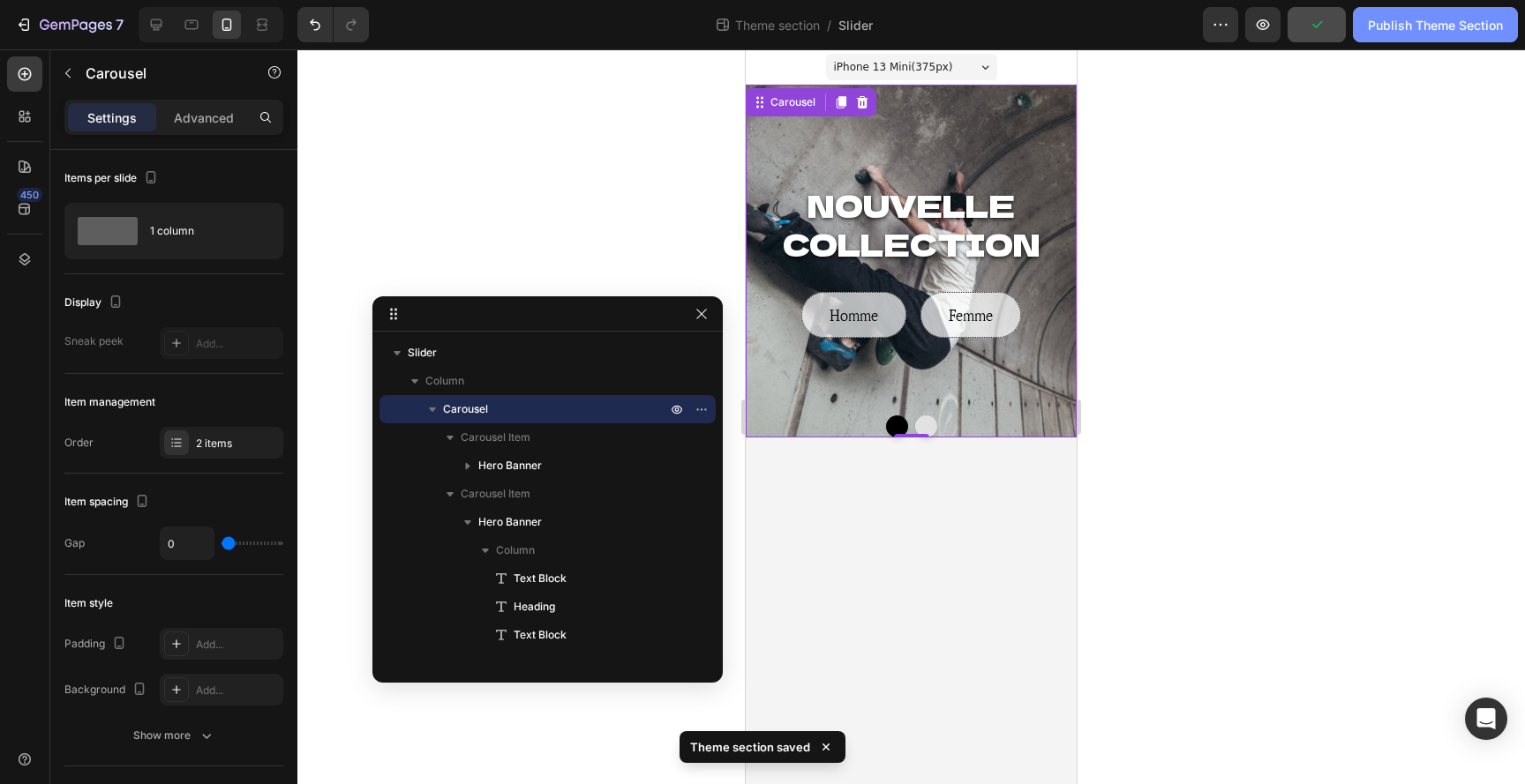
click at [1439, 24] on div "Publish Theme Section" at bounding box center [1435, 26] width 135 height 19
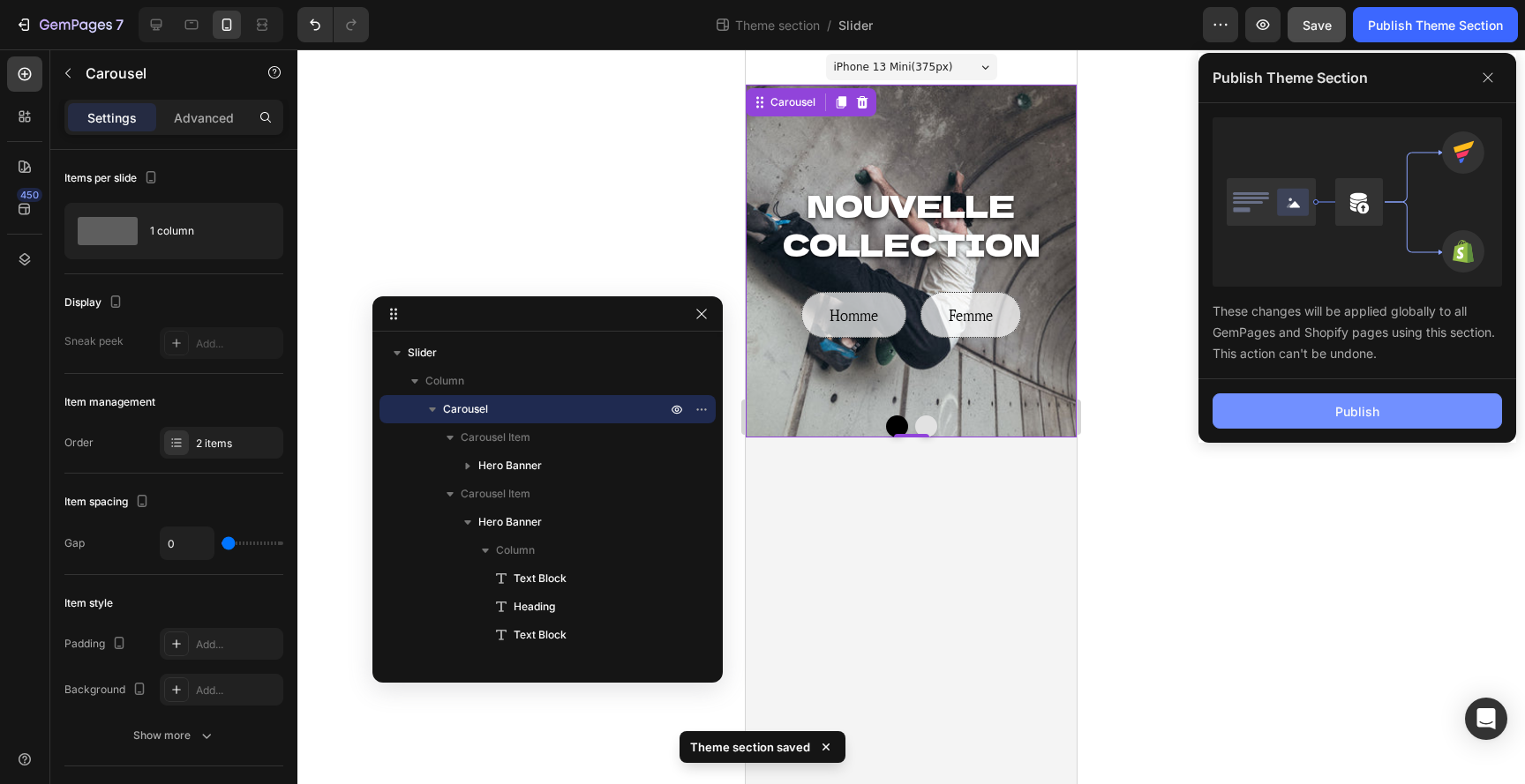
click at [1329, 404] on button "Publish" at bounding box center [1357, 411] width 289 height 35
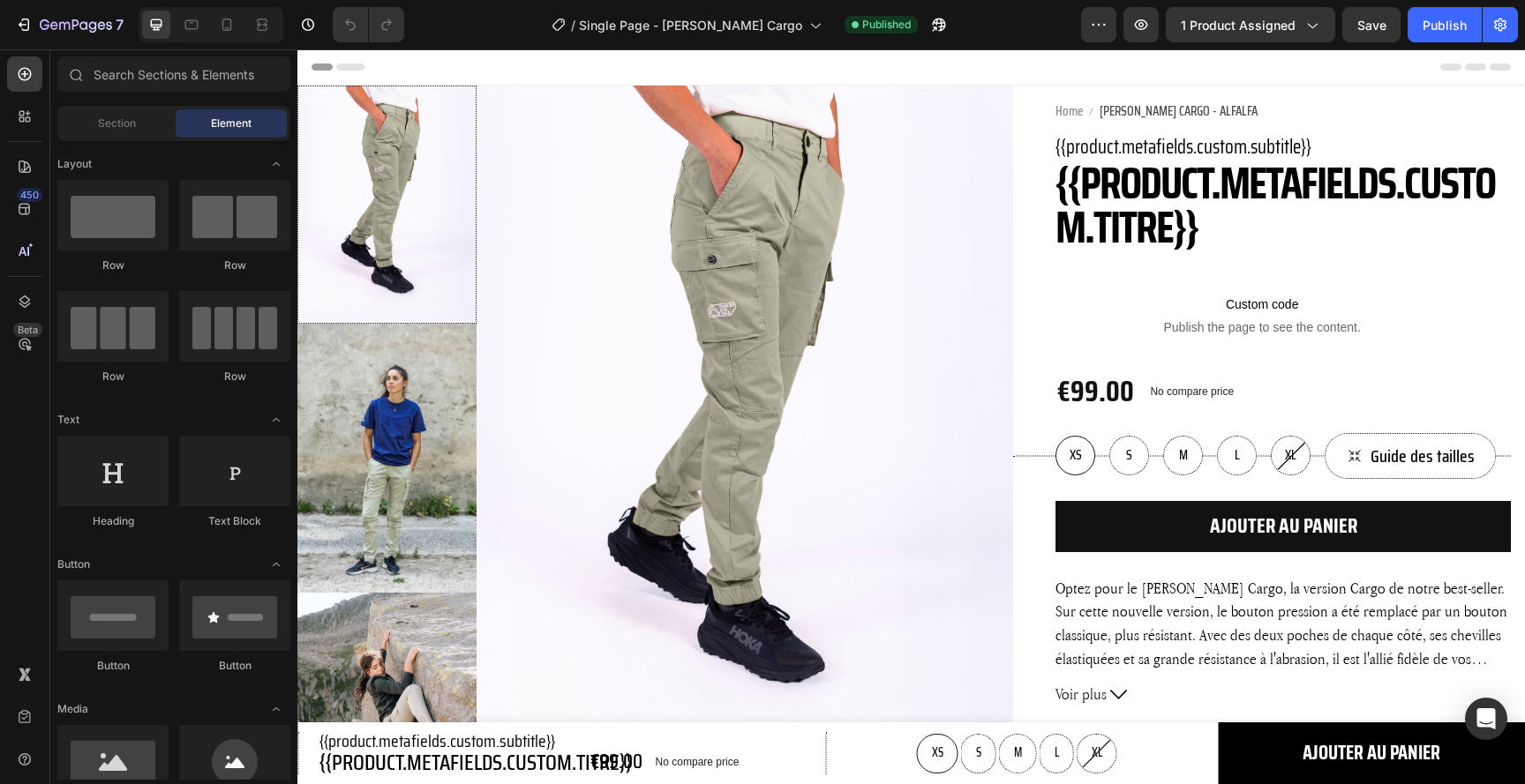
radio input "false"
click at [1148, 194] on h1 "{{product.metafields.custom.titre}}" at bounding box center [1283, 205] width 455 height 88
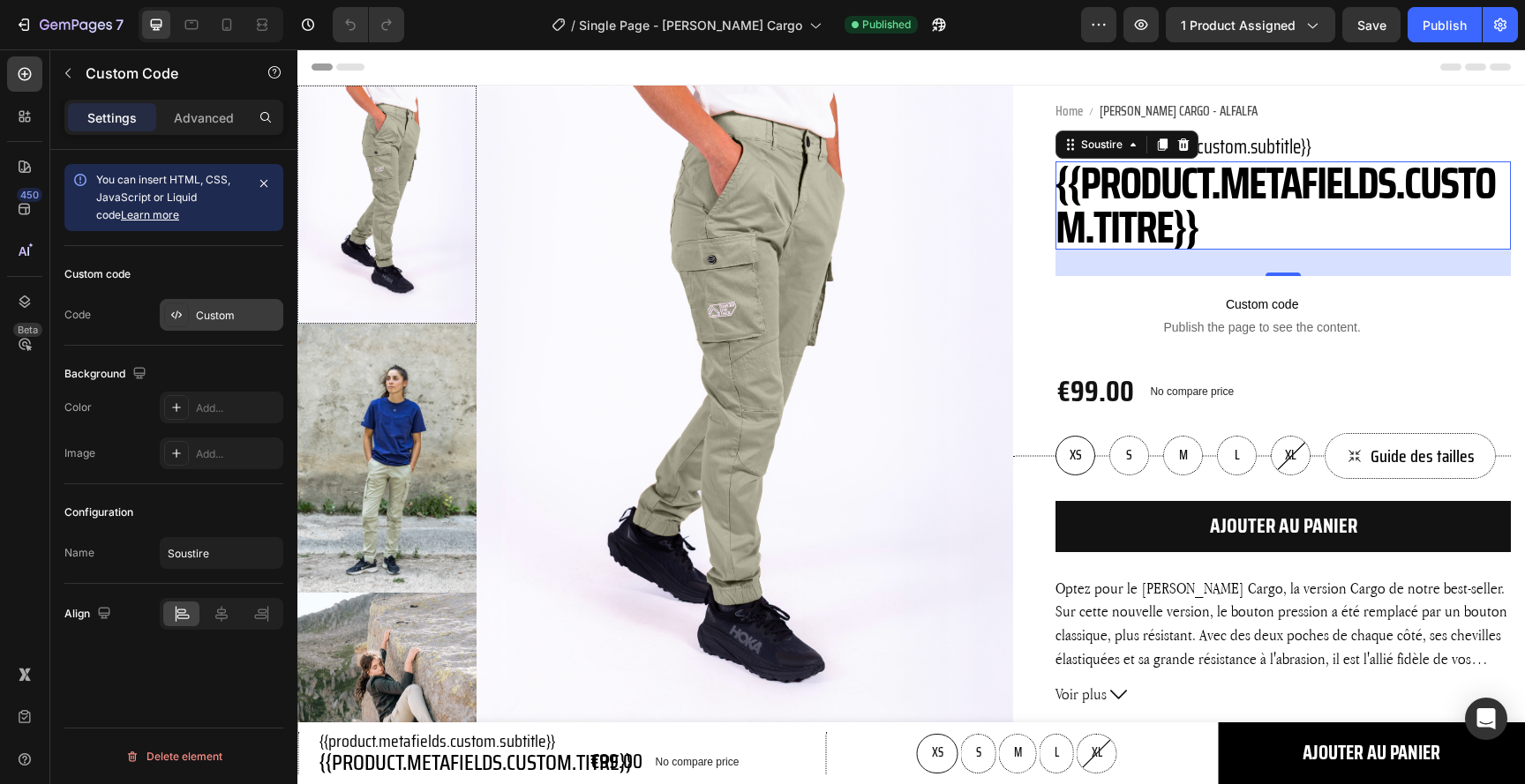
click at [233, 313] on div "Custom" at bounding box center [237, 315] width 83 height 16
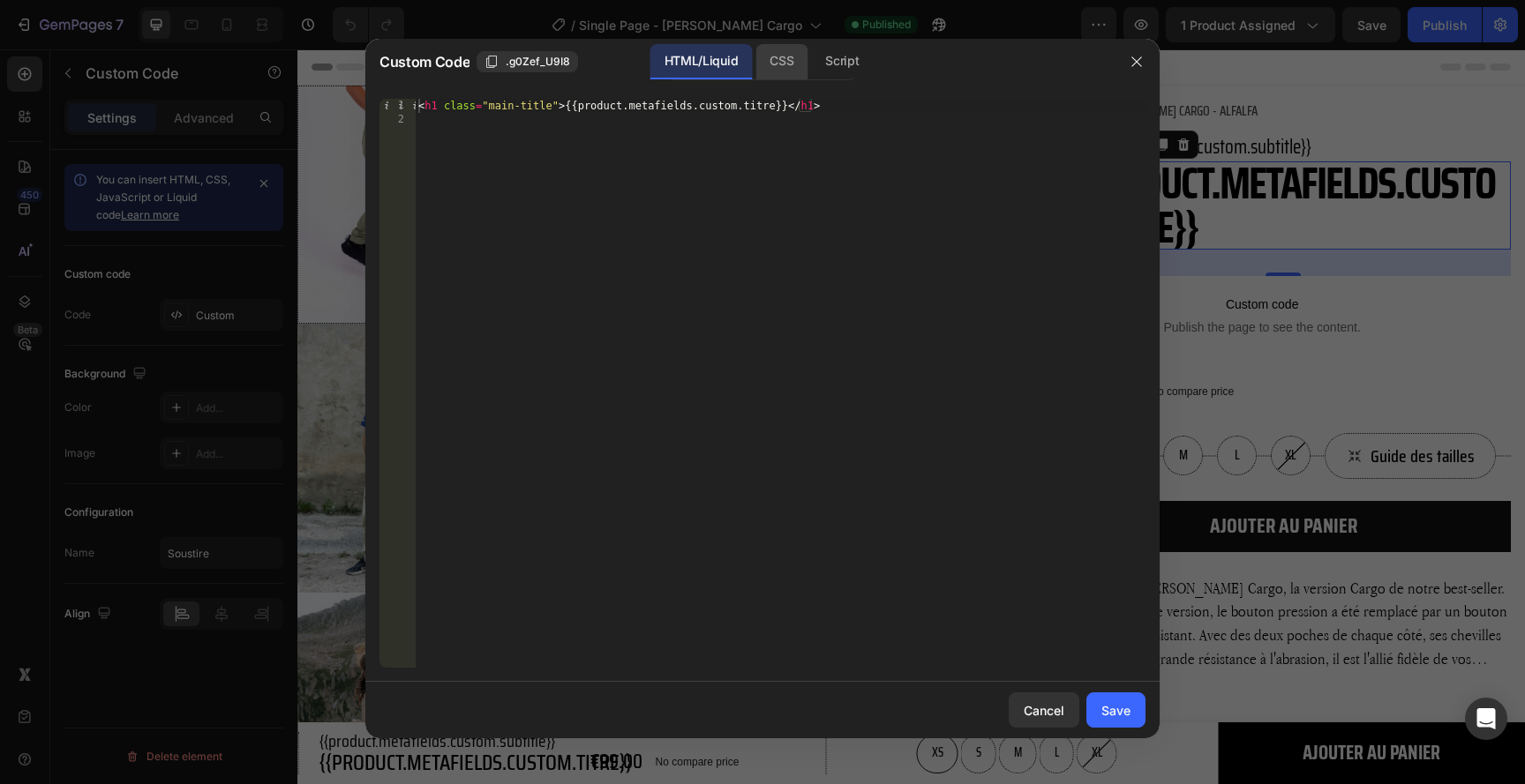
click at [787, 63] on div "CSS" at bounding box center [780, 61] width 52 height 35
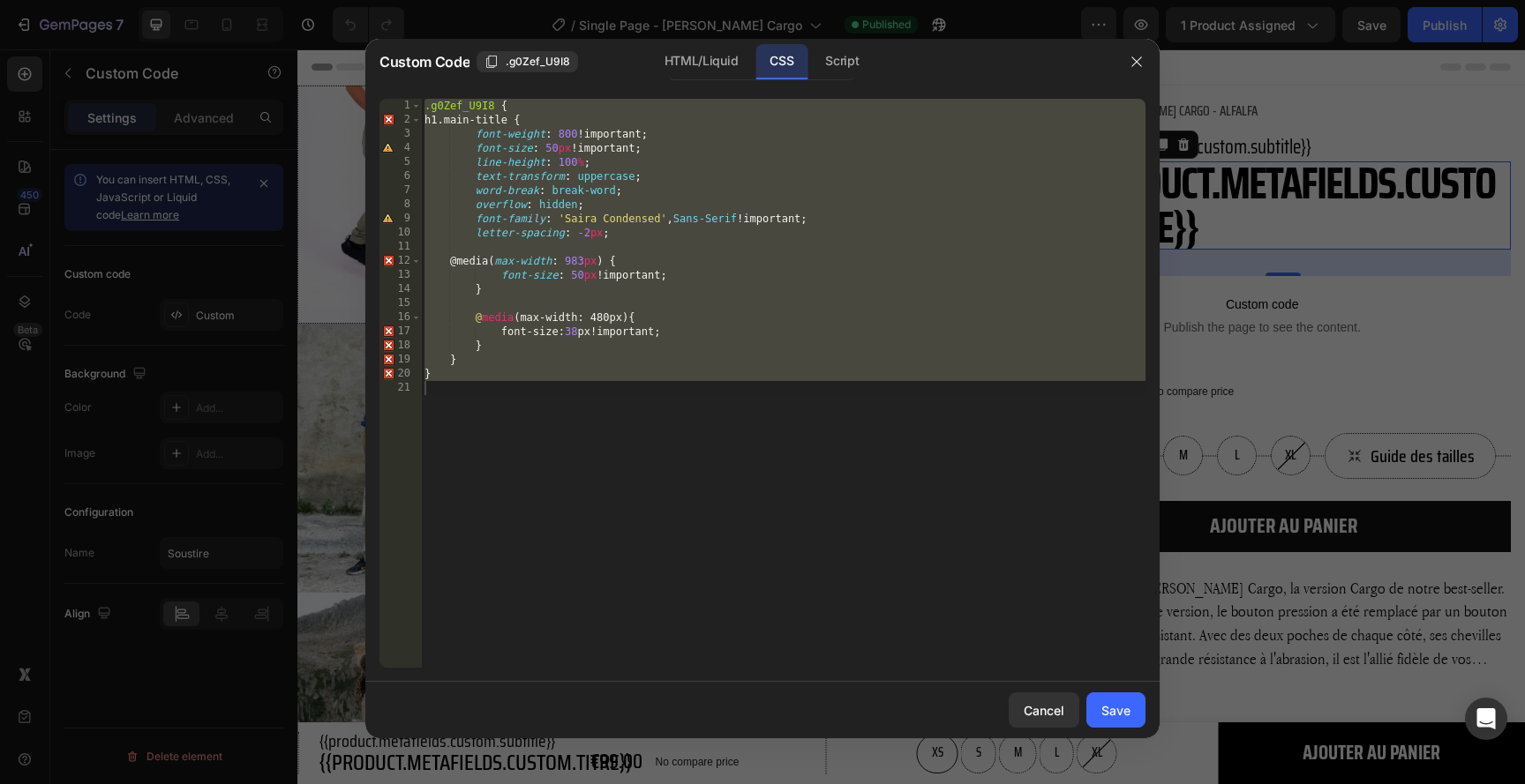
type textarea "font-family: 'Saira Condensed', Sans-Serif !important;"
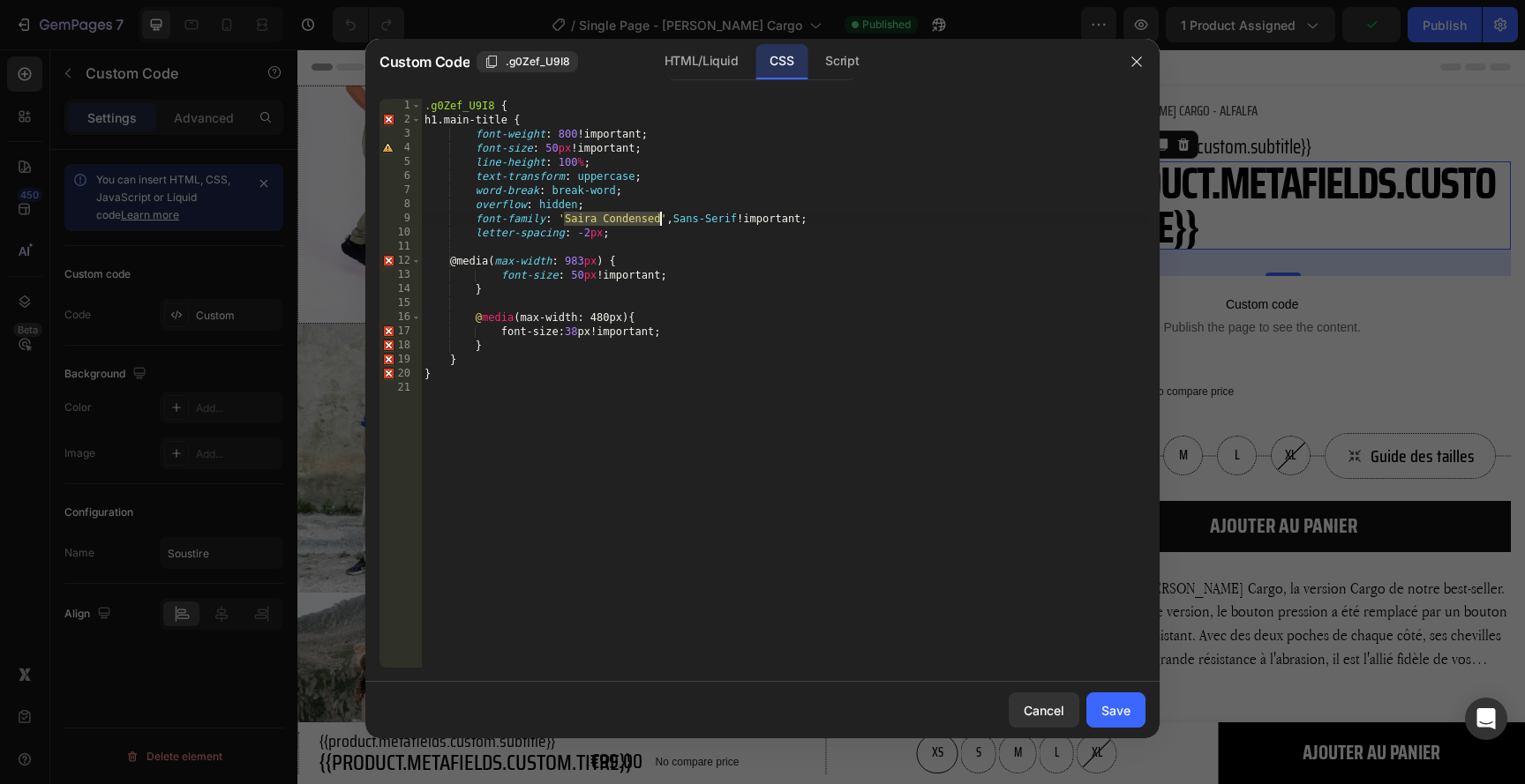
drag, startPoint x: 567, startPoint y: 216, endPoint x: 660, endPoint y: 219, distance: 93.0
click at [660, 219] on div ".g0Zef_U9I8 { h1.main-title { font-weight : 800 !important ; font-size : 50 px …" at bounding box center [782, 398] width 725 height 597
click at [1046, 707] on div "Cancel" at bounding box center [1043, 710] width 41 height 19
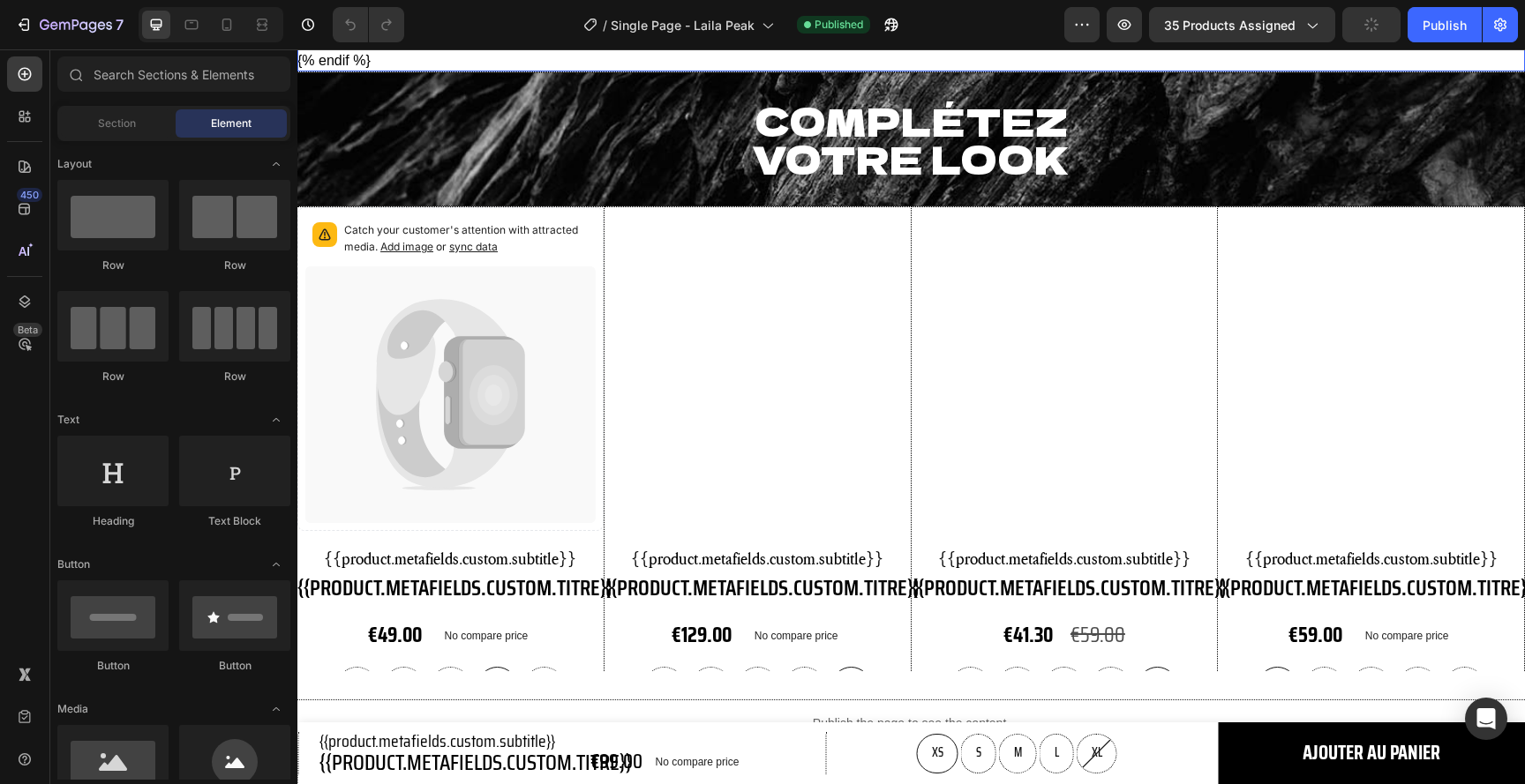
scroll to position [5076, 0]
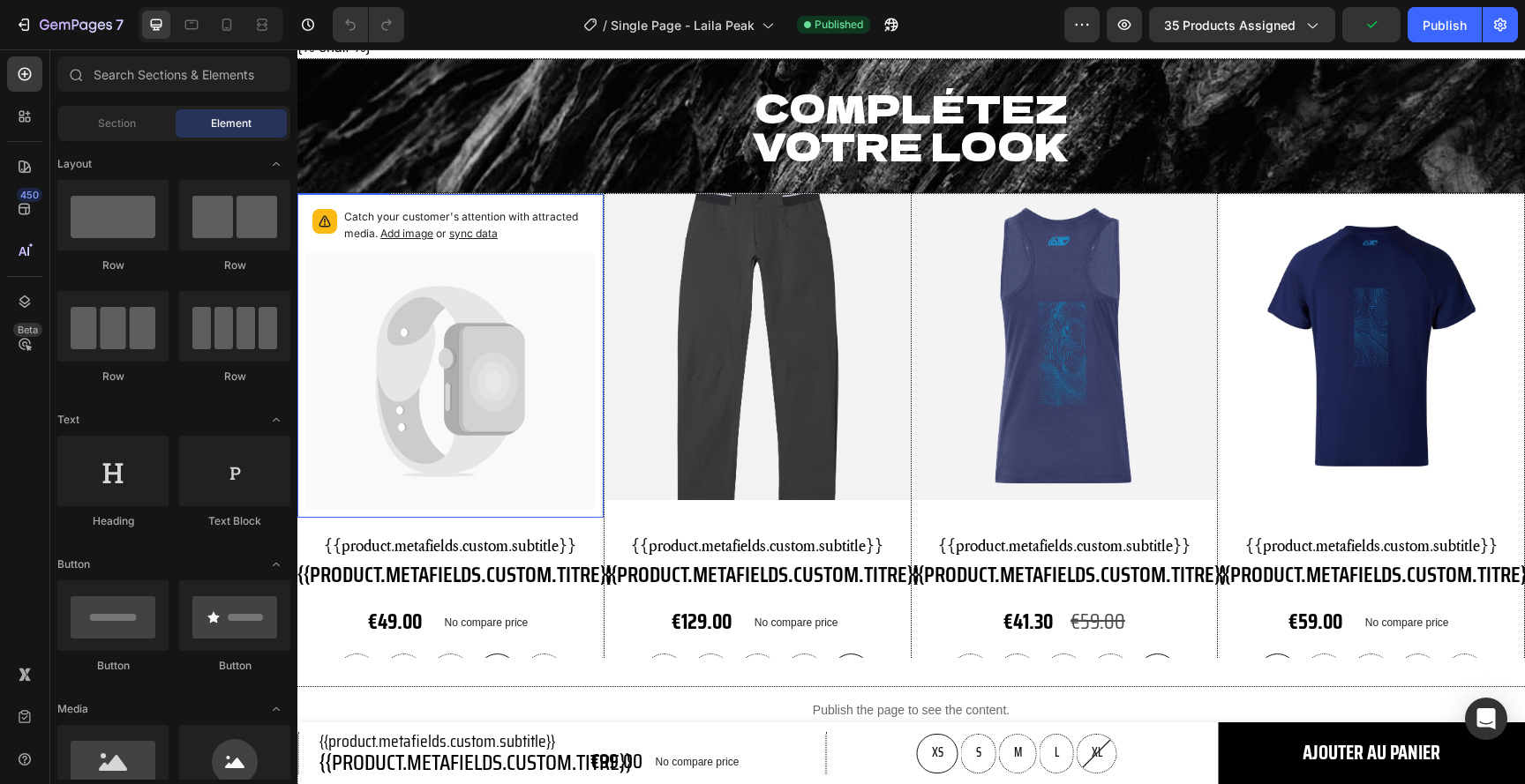
click at [530, 296] on icon at bounding box center [450, 382] width 290 height 257
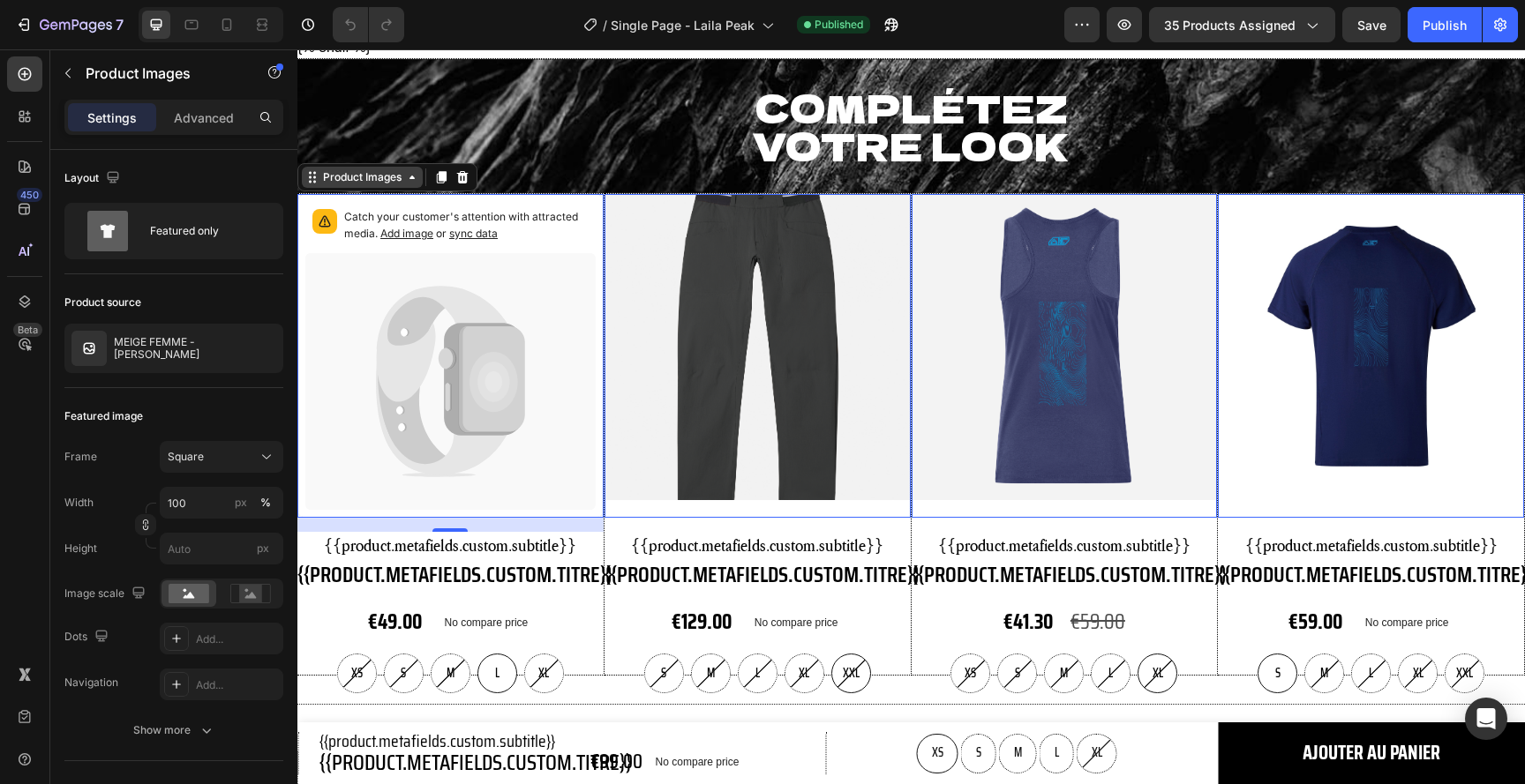
click at [381, 177] on div "Product Images" at bounding box center [362, 177] width 86 height 16
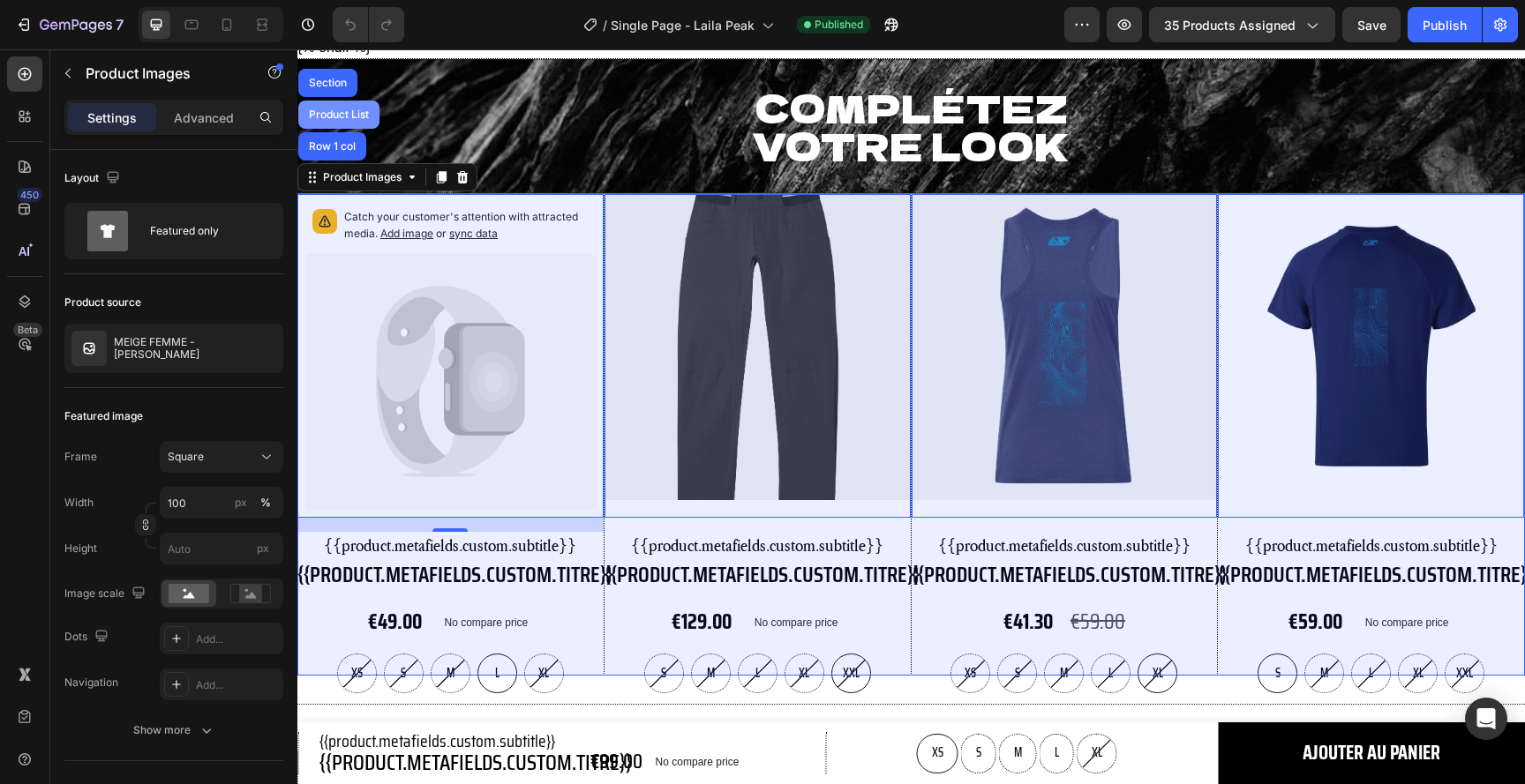
click at [341, 115] on div "Product List" at bounding box center [338, 114] width 67 height 10
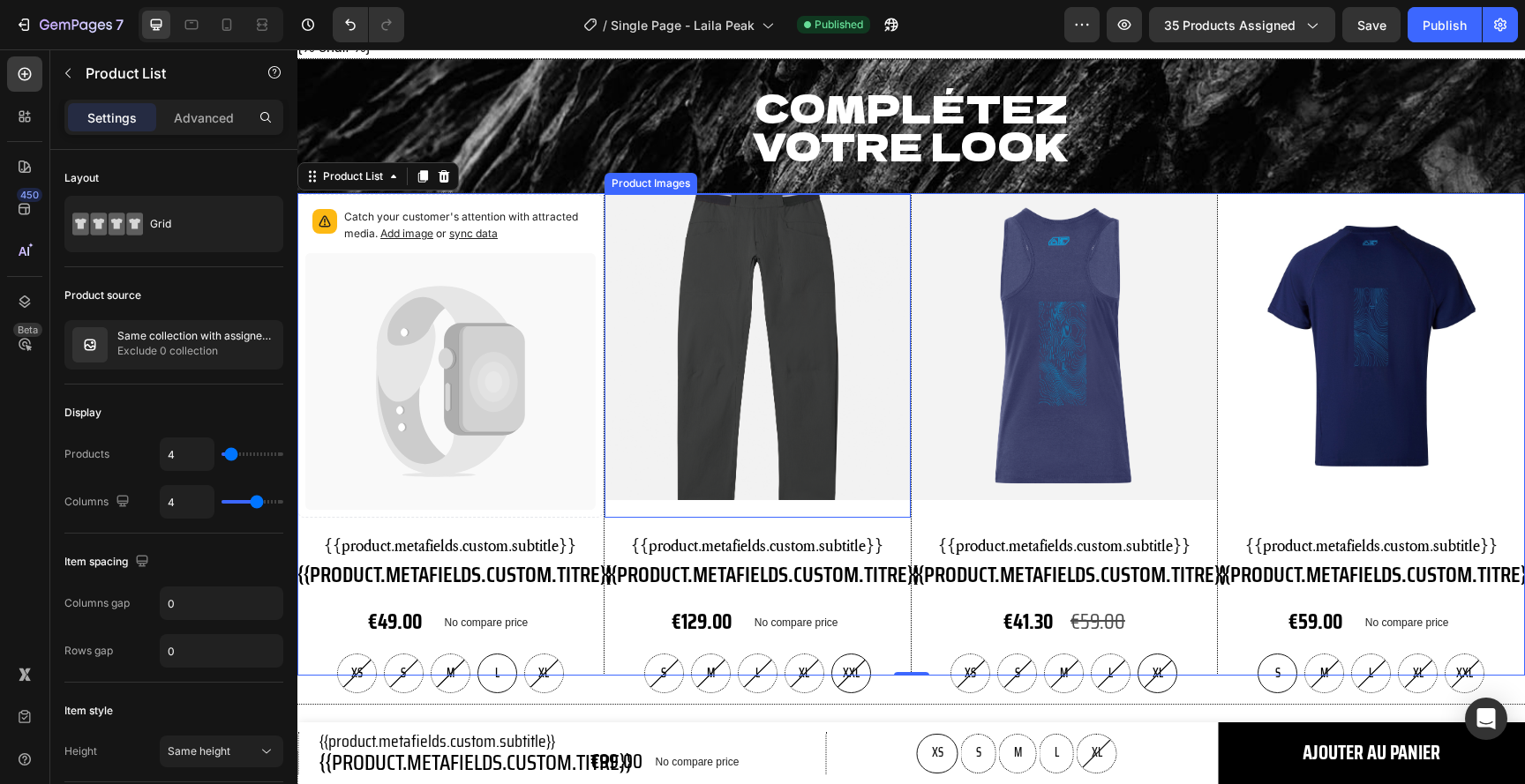
click at [756, 280] on img at bounding box center [758, 347] width 306 height 306
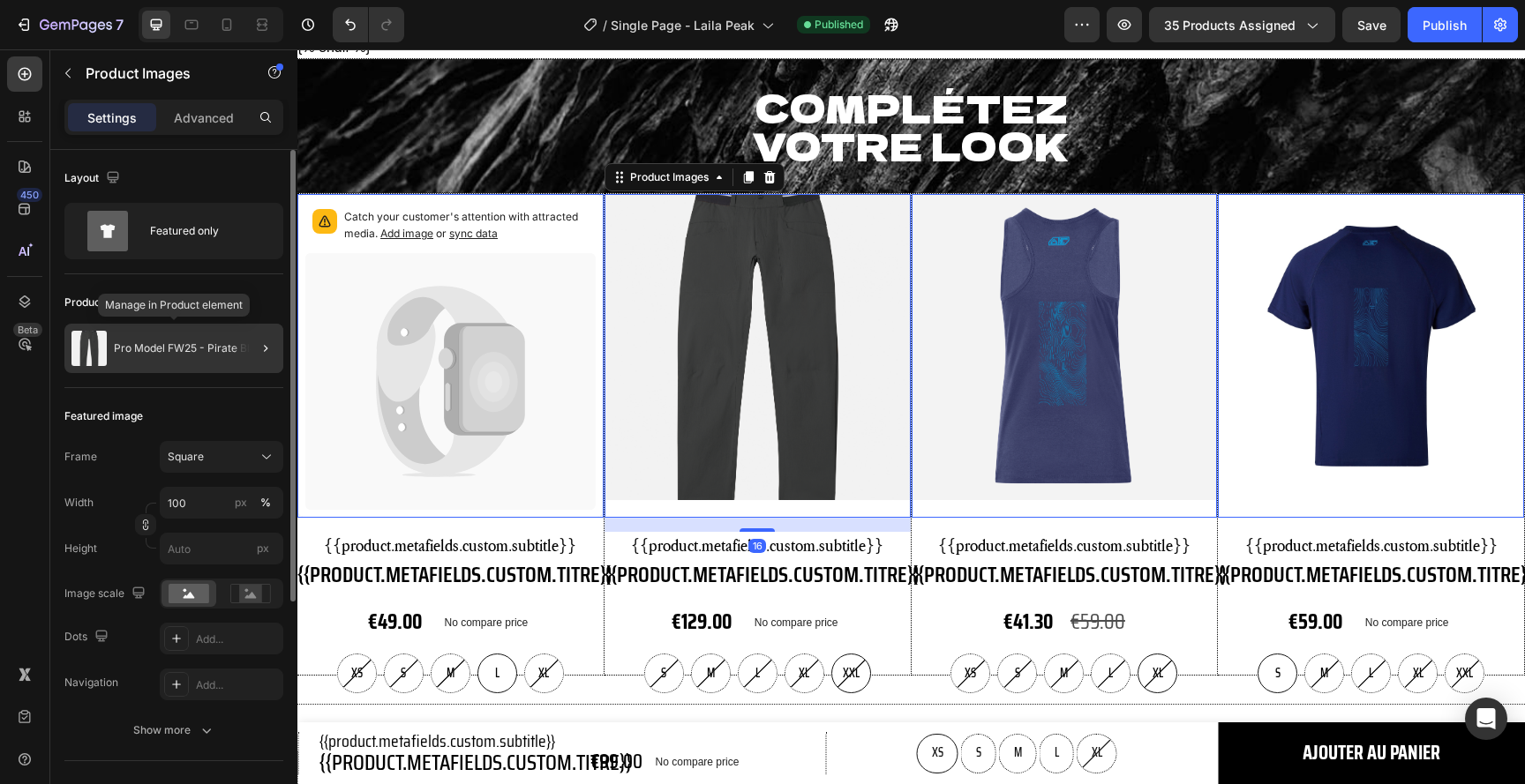
click at [194, 355] on div "Pro Model FW25 - Pirate Black" at bounding box center [174, 349] width 219 height 49
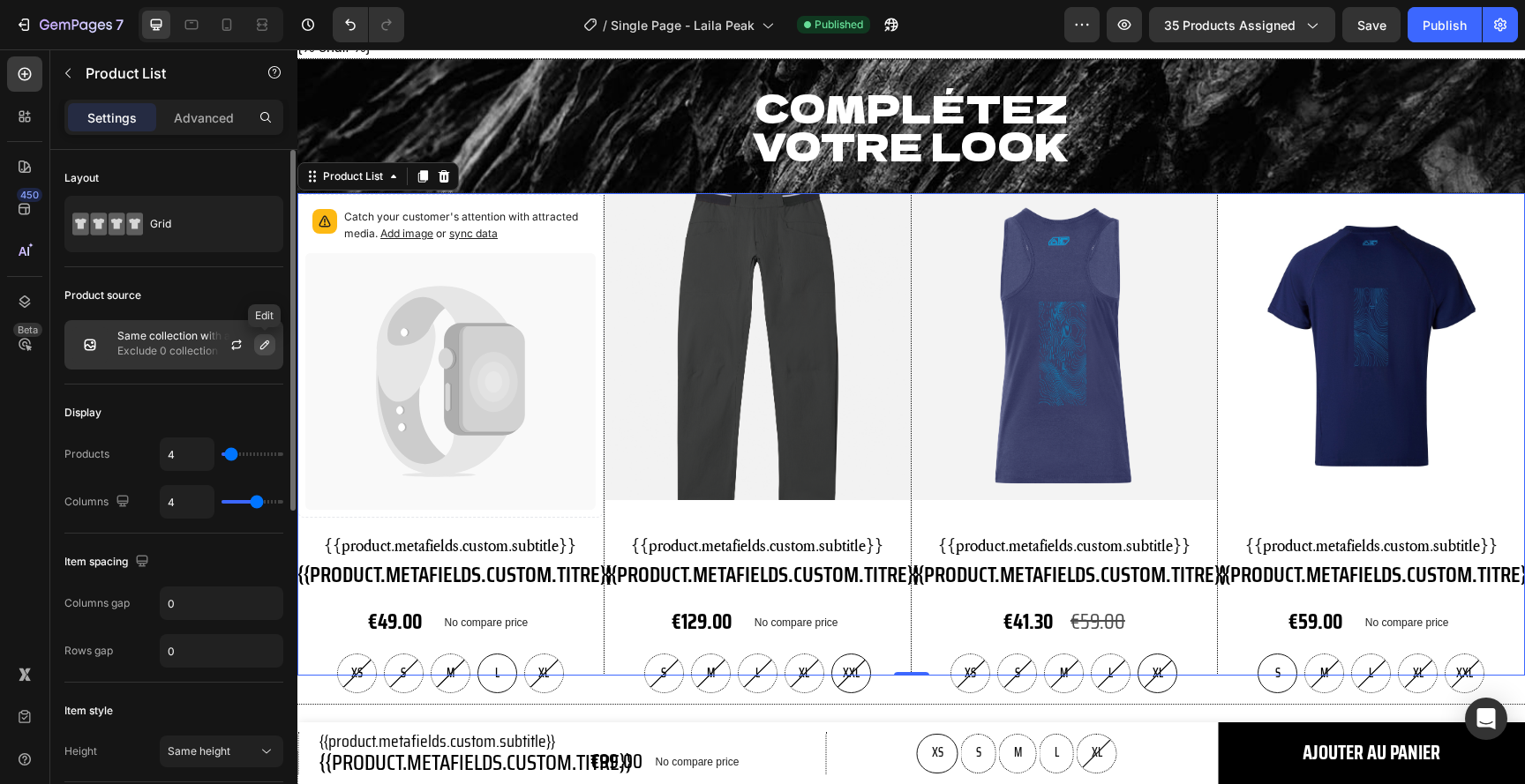
click at [266, 349] on icon "button" at bounding box center [265, 345] width 14 height 14
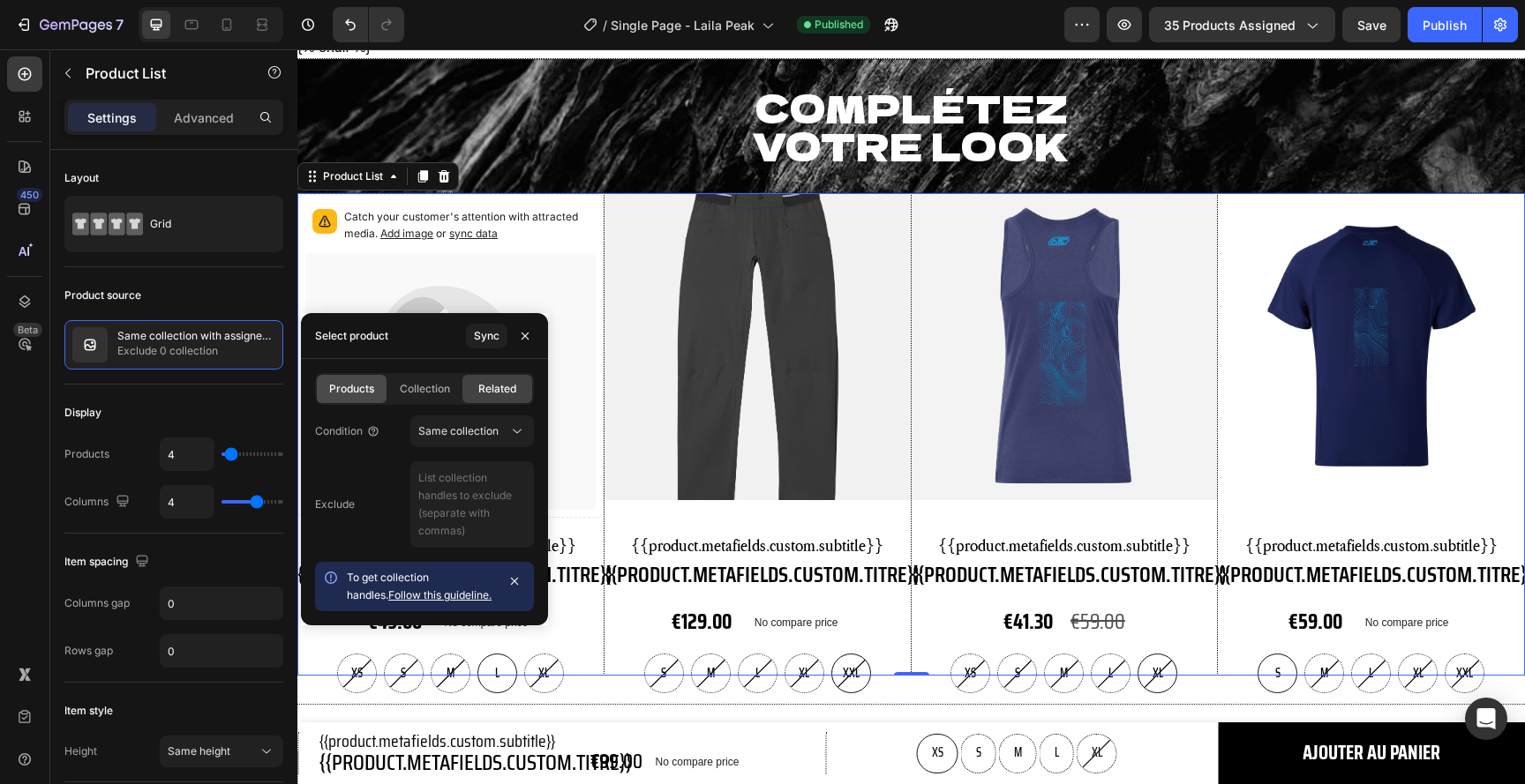
click at [345, 392] on span "Products" at bounding box center [351, 388] width 45 height 16
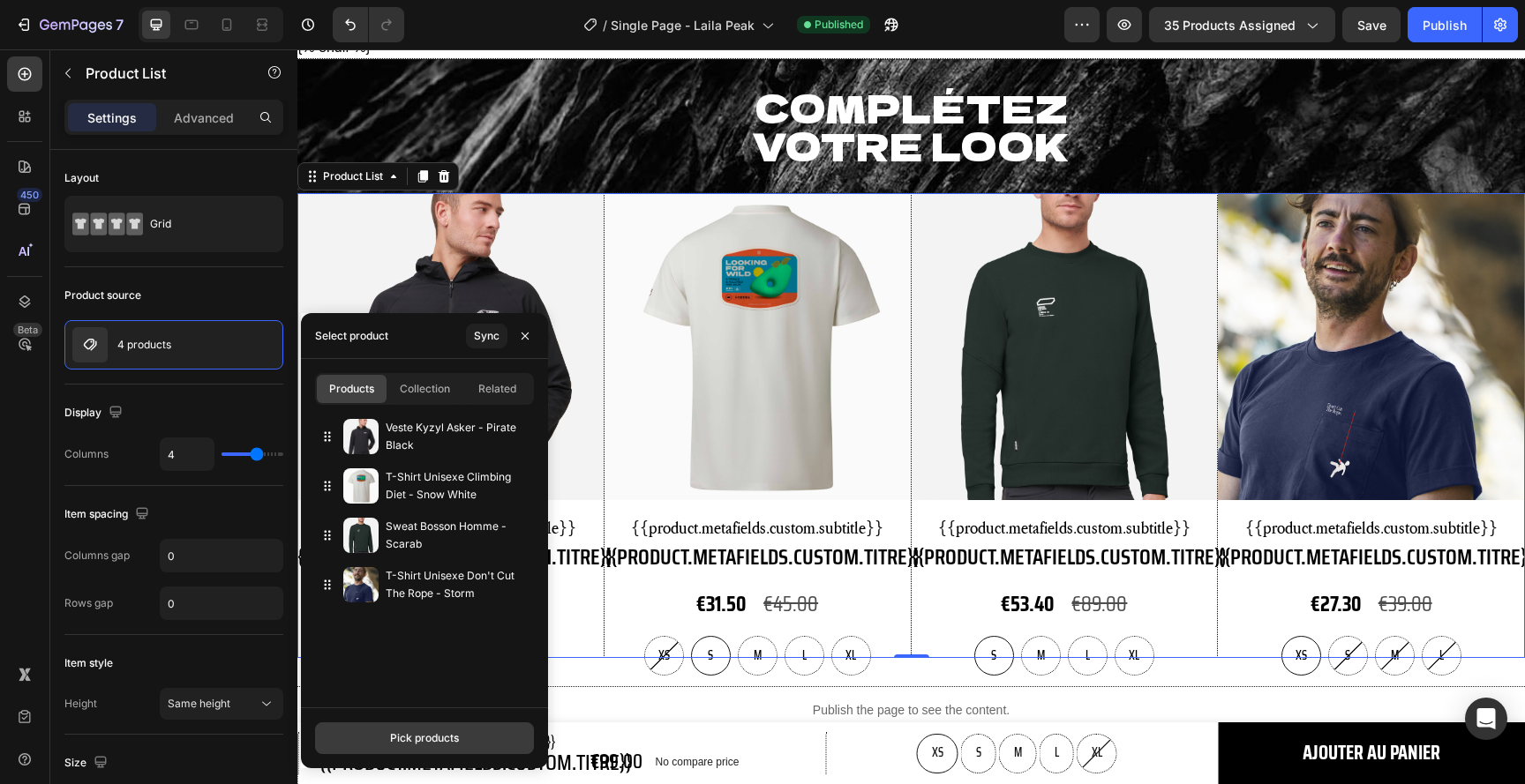
click at [414, 739] on div "Pick products" at bounding box center [424, 738] width 69 height 16
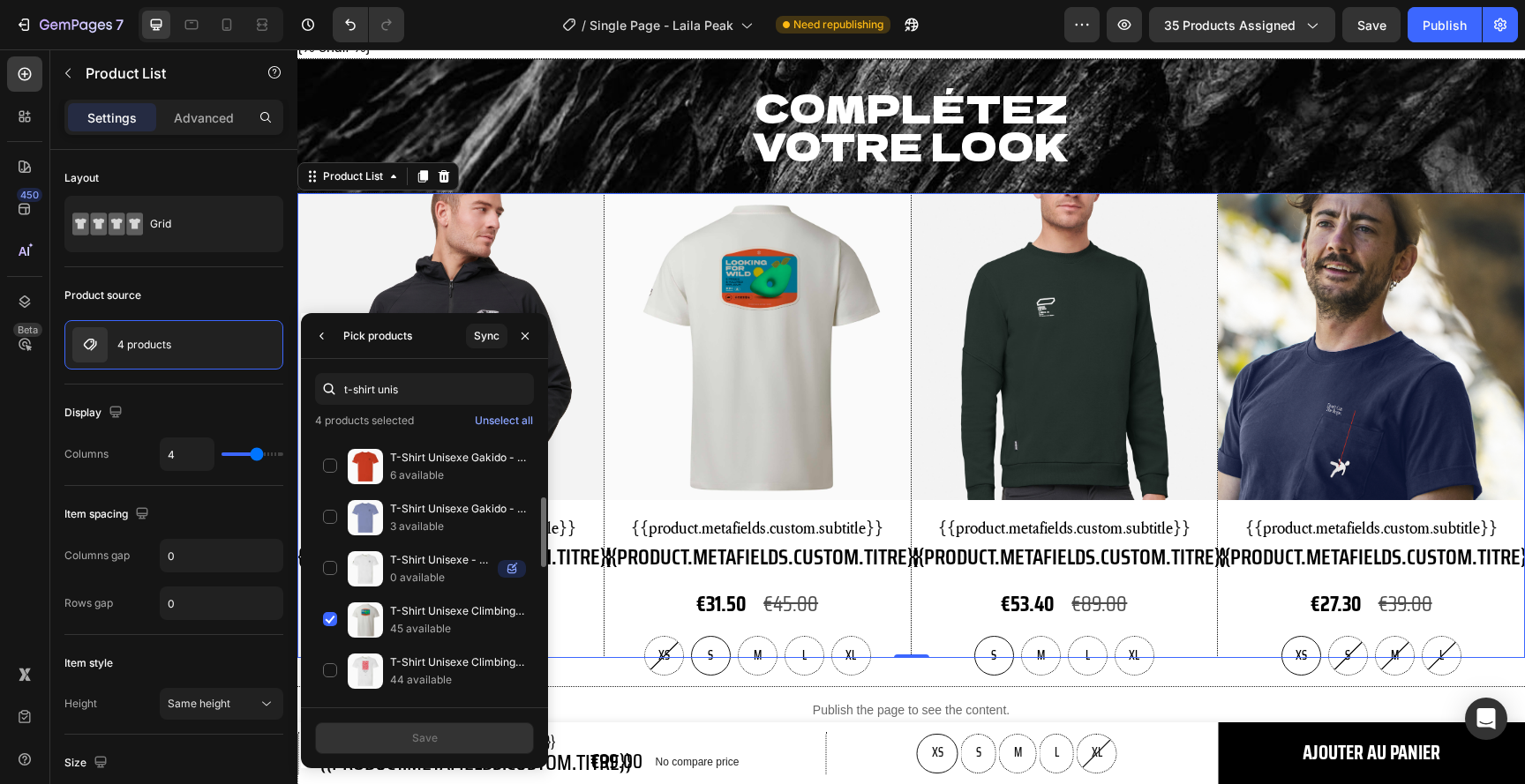
scroll to position [316, 0]
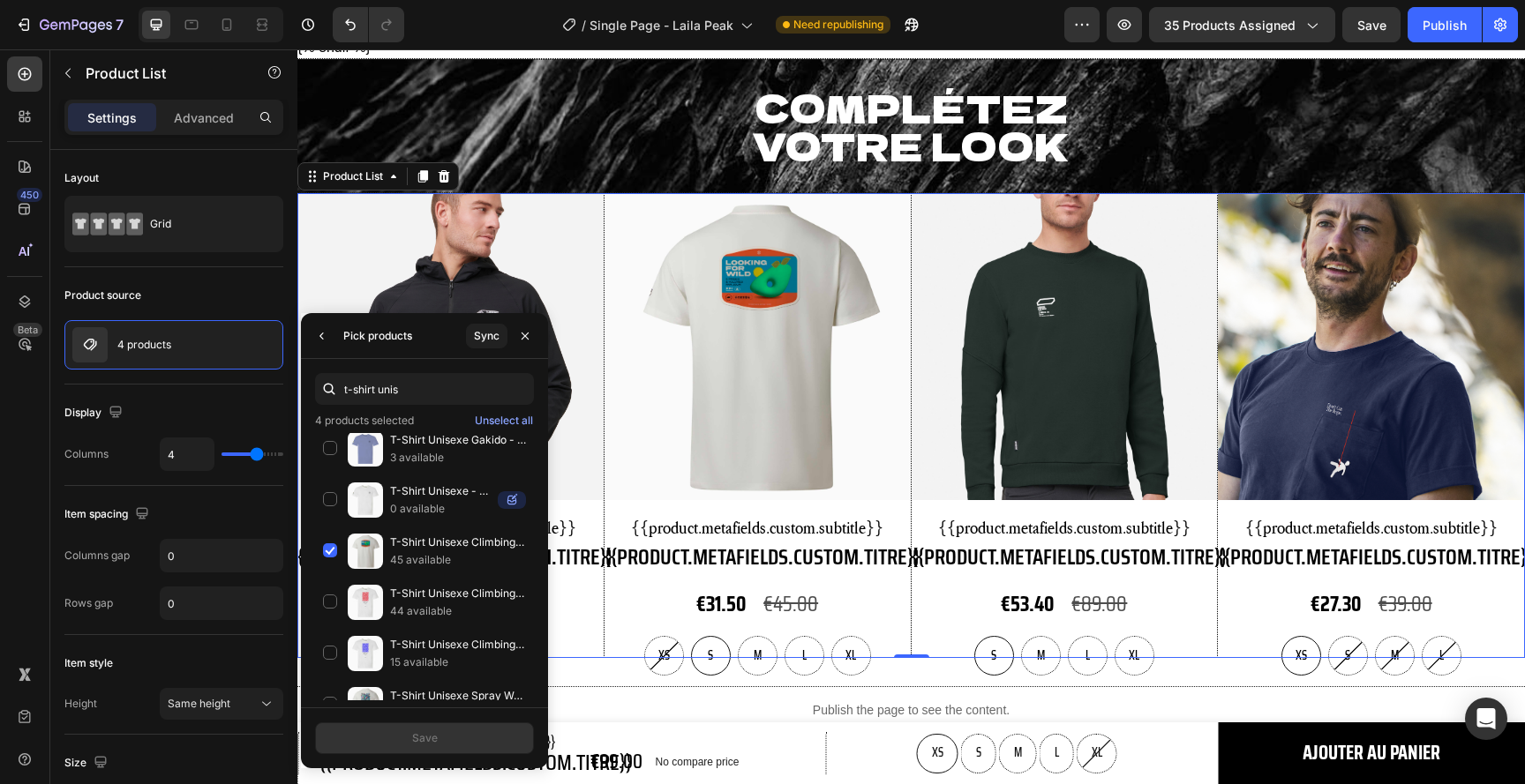
drag, startPoint x: 410, startPoint y: 390, endPoint x: 338, endPoint y: 386, distance: 72.1
click at [338, 386] on div "t-shirt unis" at bounding box center [424, 389] width 219 height 32
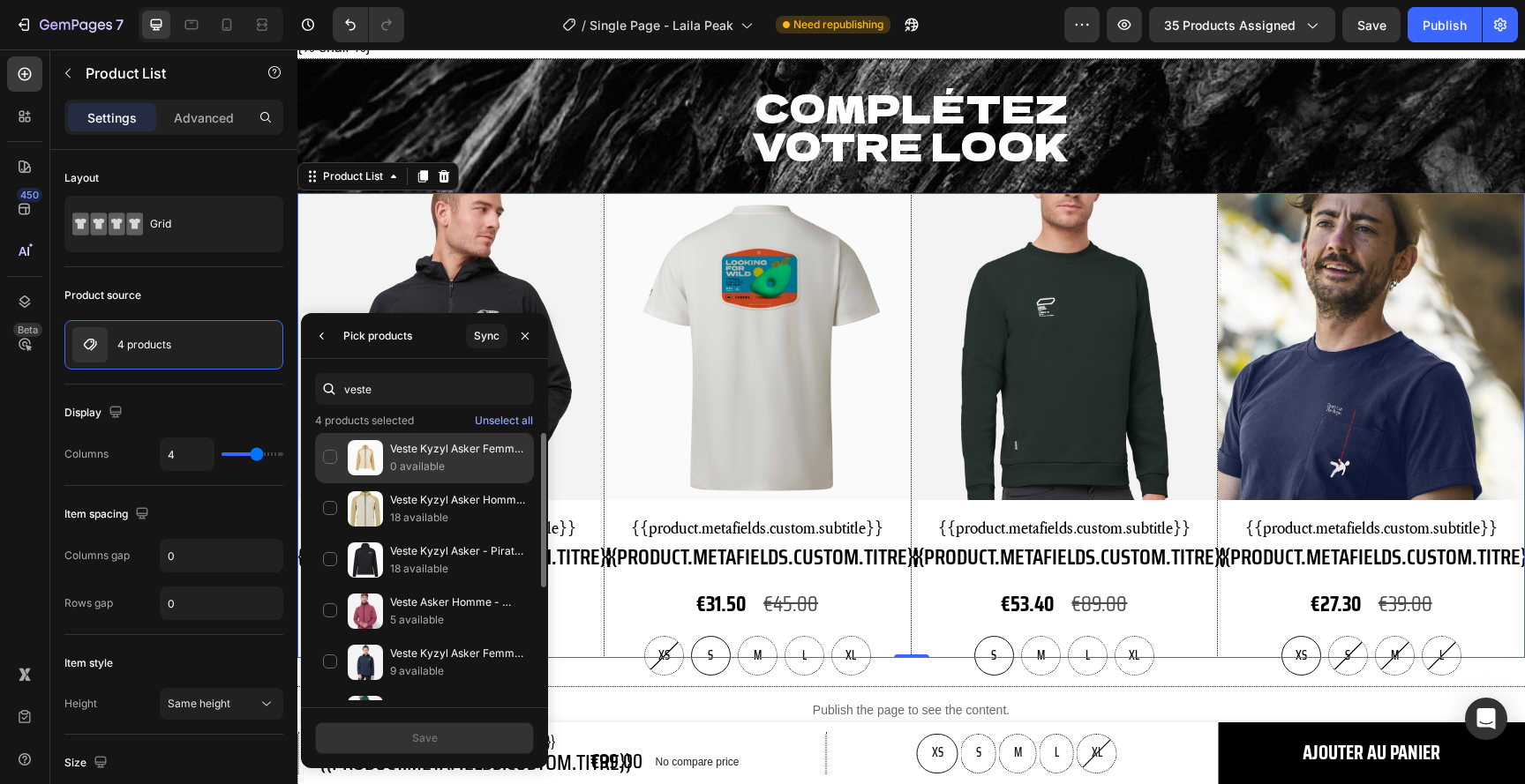
scroll to position [60, 0]
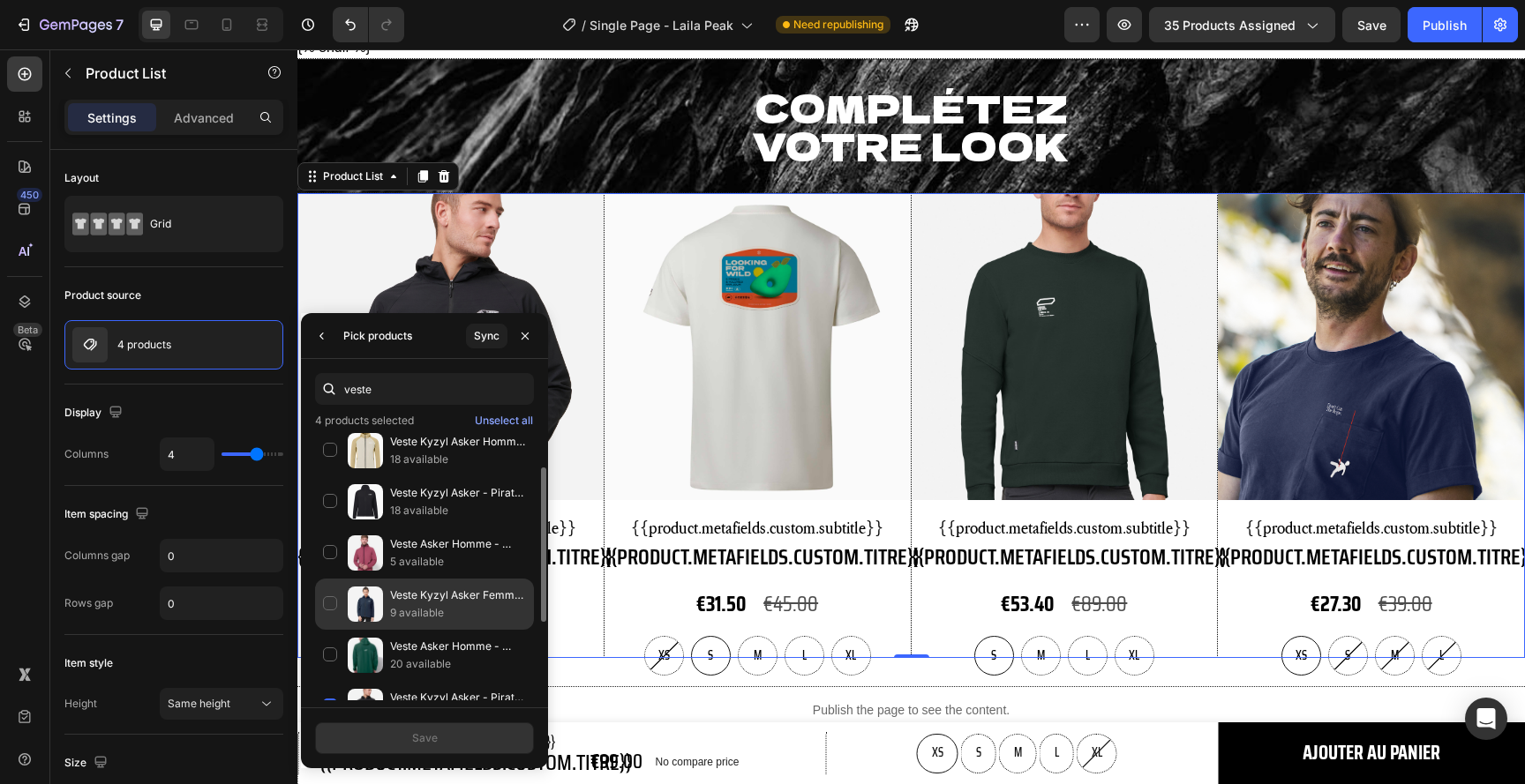
click at [410, 595] on p "Veste Kyzyl Asker Femme - Pageant Blue" at bounding box center [458, 595] width 136 height 18
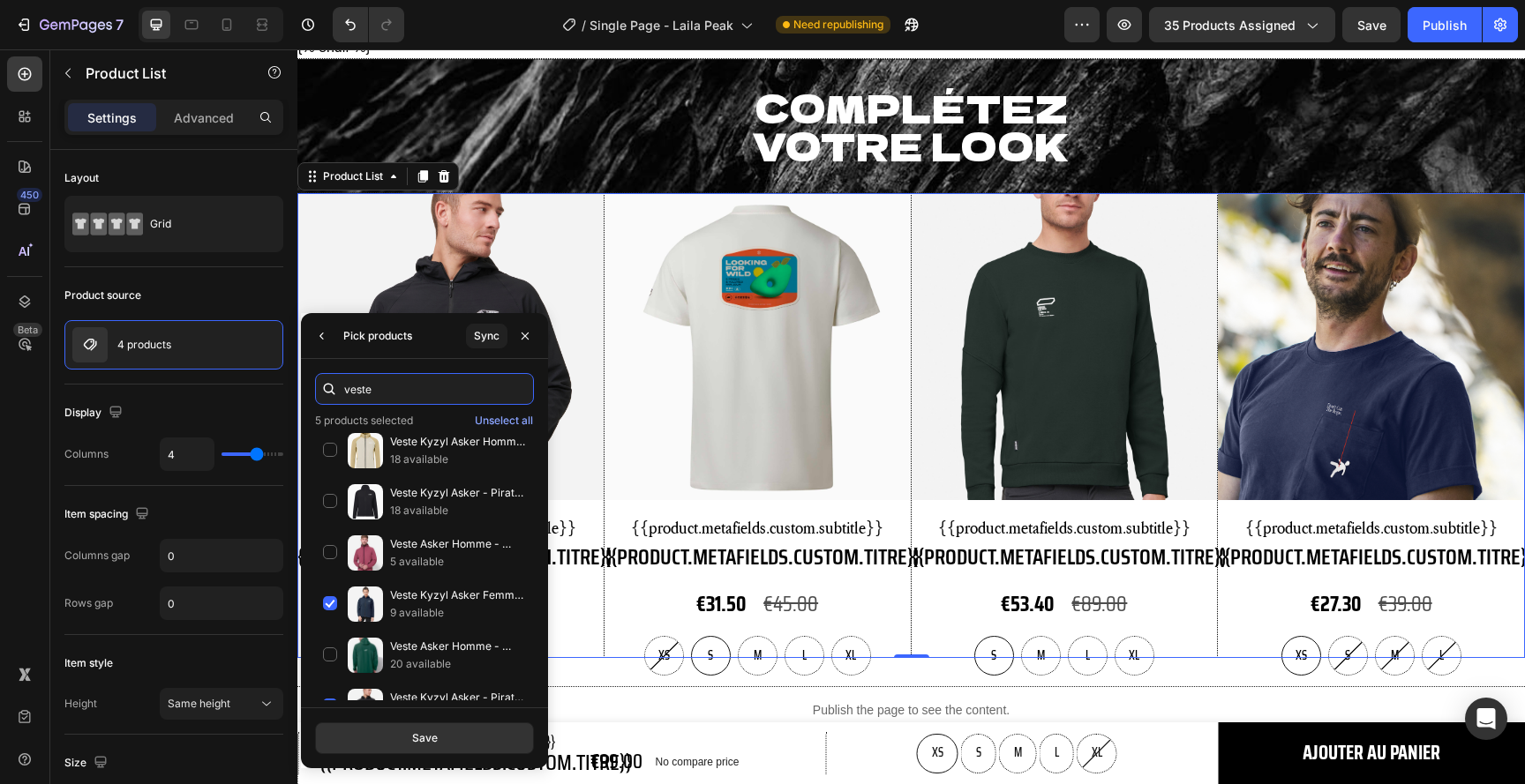
drag, startPoint x: 406, startPoint y: 393, endPoint x: 327, endPoint y: 392, distance: 79.0
click at [327, 392] on div "veste" at bounding box center [424, 389] width 219 height 32
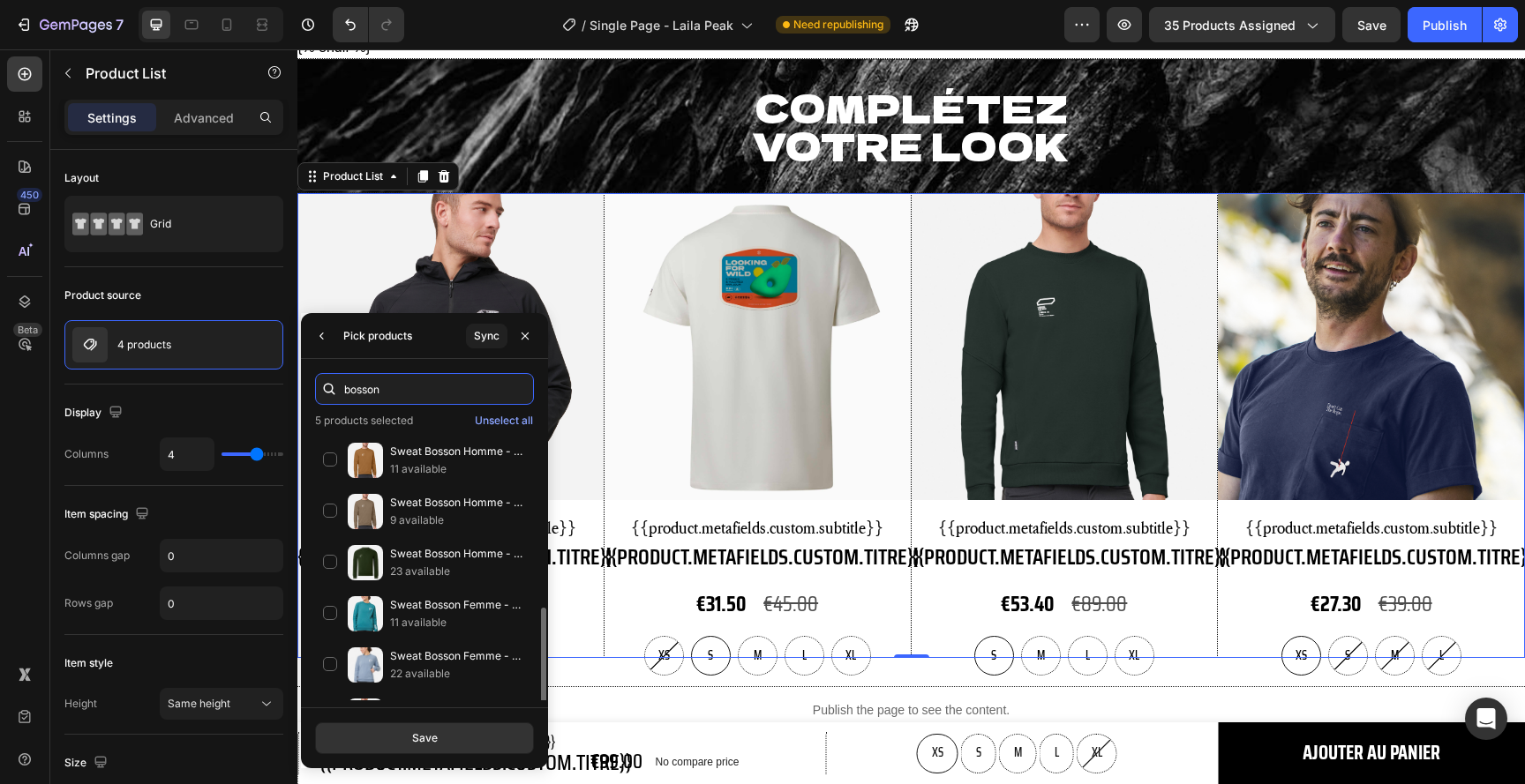
scroll to position [291, 0]
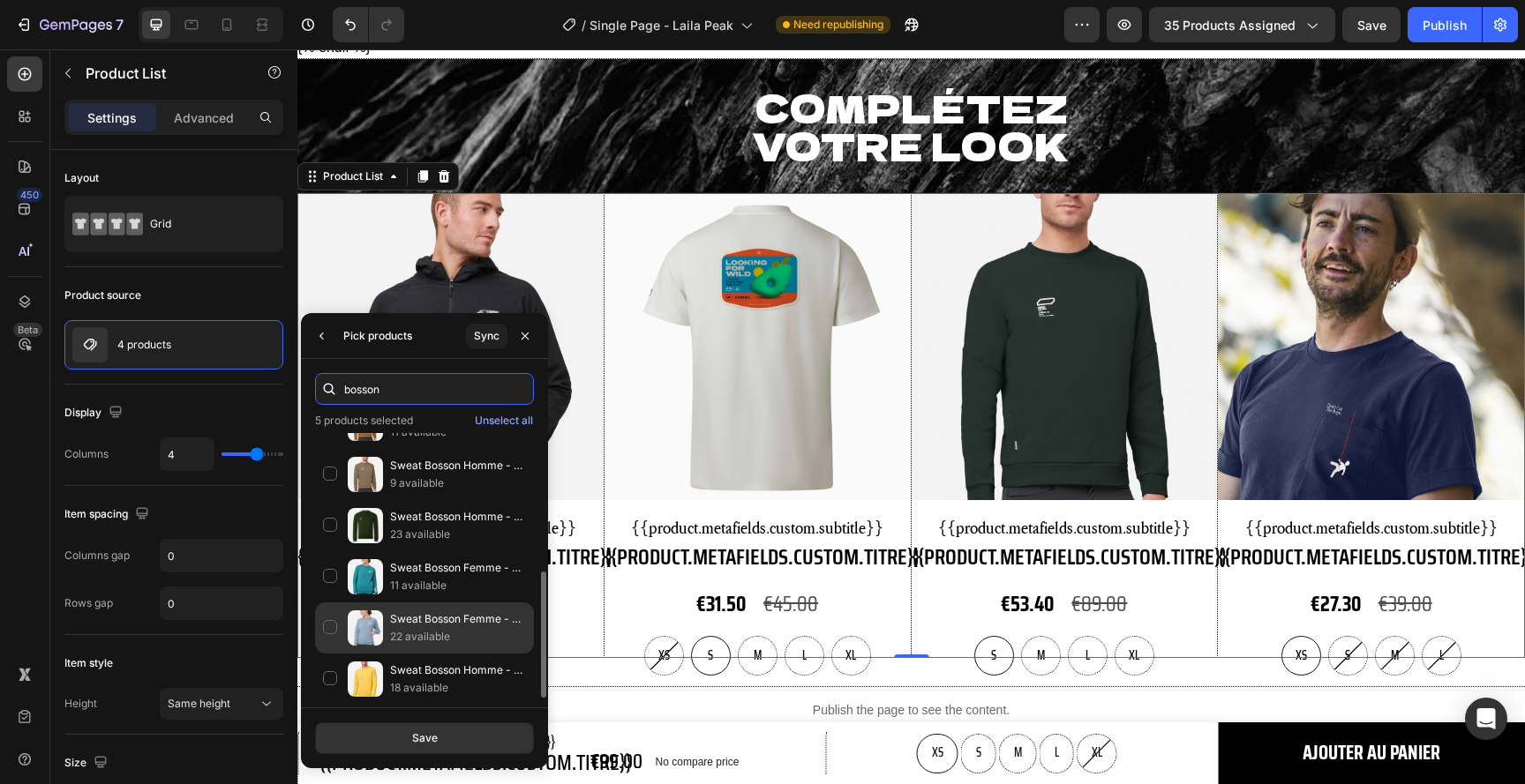
type input "bosson"
click at [331, 630] on div "Sweat Bosson Femme - Greyish Blue 22 available" at bounding box center [424, 628] width 219 height 51
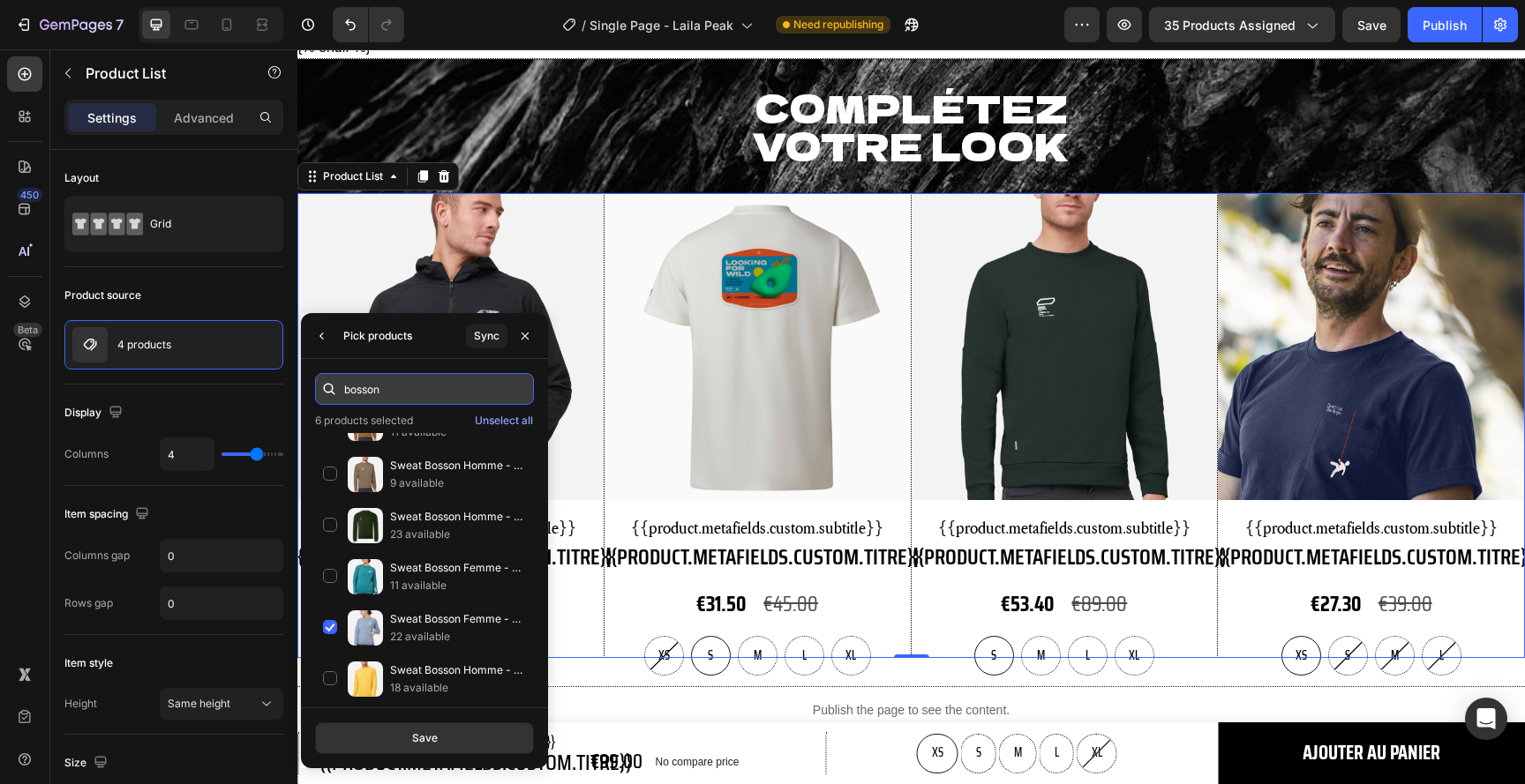
drag, startPoint x: 425, startPoint y: 390, endPoint x: 354, endPoint y: 391, distance: 71.0
click at [354, 390] on input "bosson" at bounding box center [424, 389] width 219 height 32
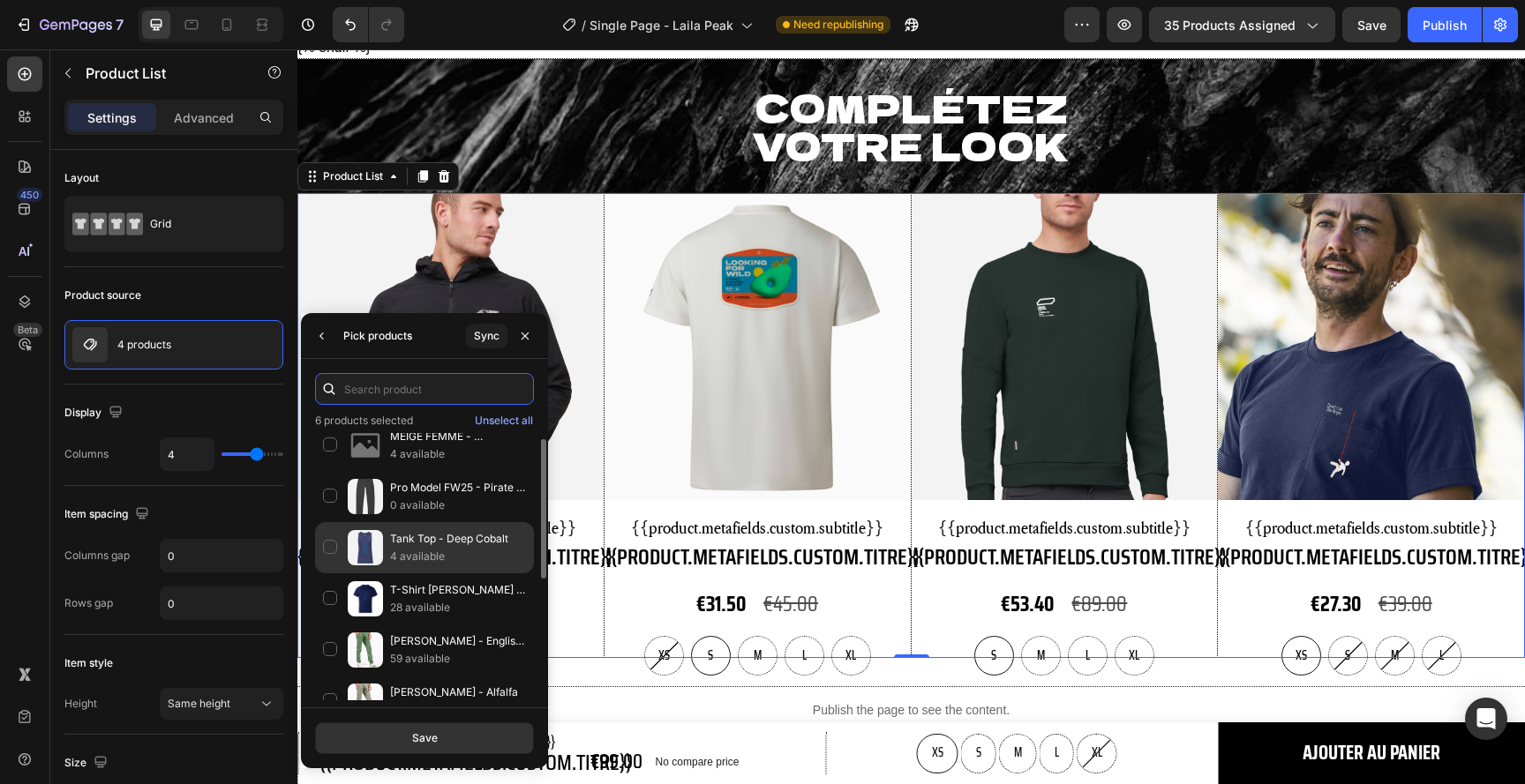
scroll to position [0, 0]
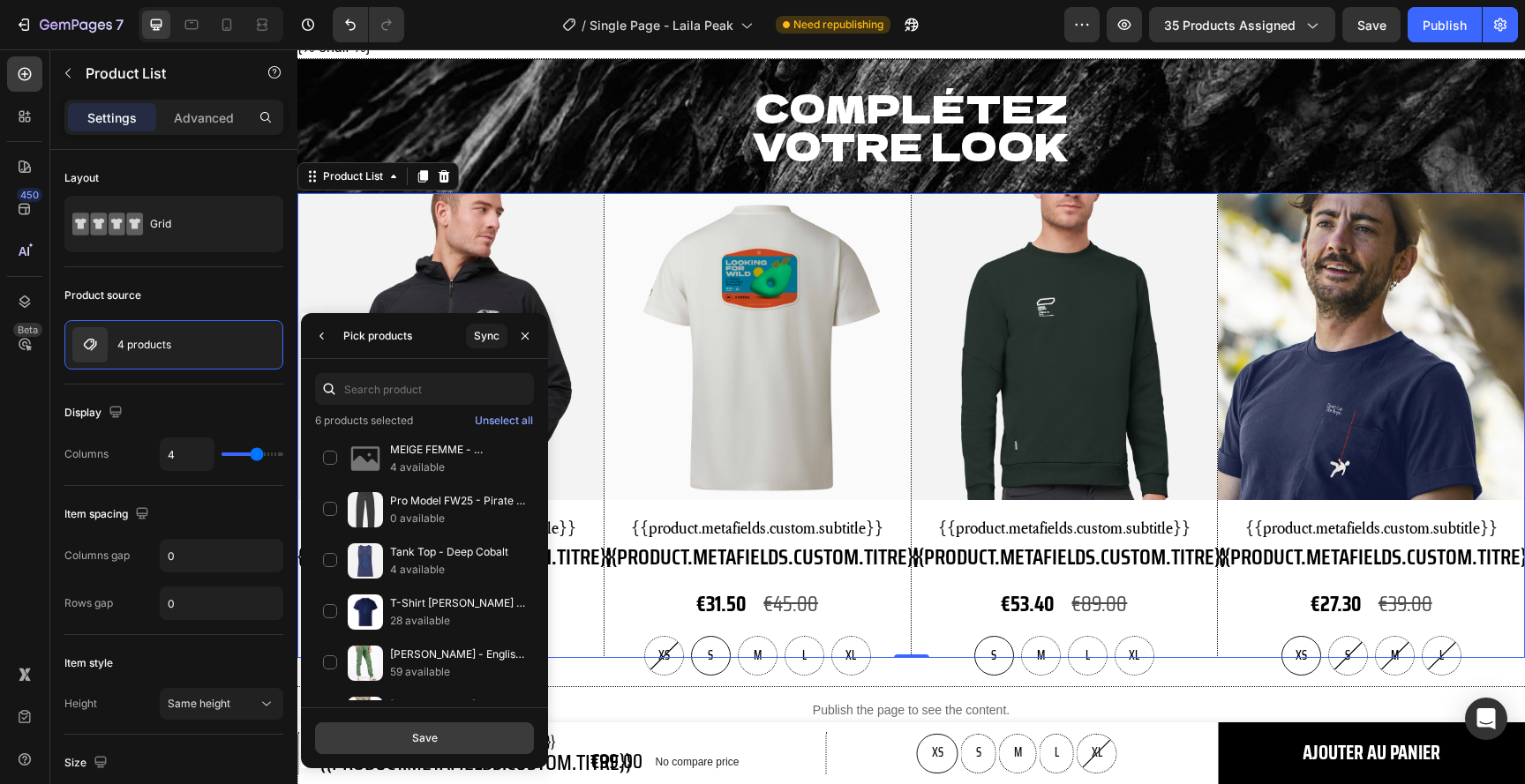
click at [447, 739] on button "Save" at bounding box center [424, 739] width 219 height 32
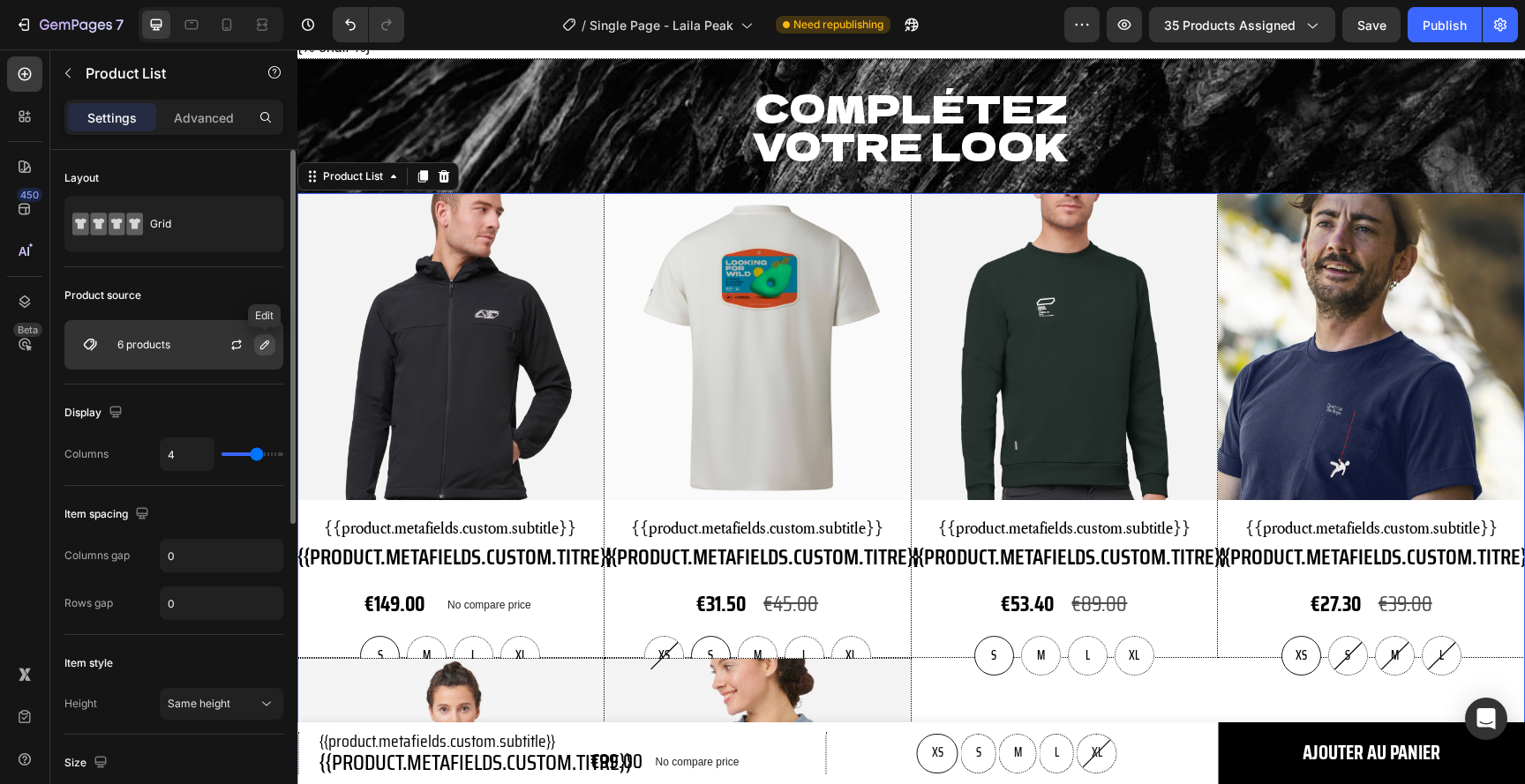
click at [263, 345] on icon "button" at bounding box center [265, 345] width 14 height 14
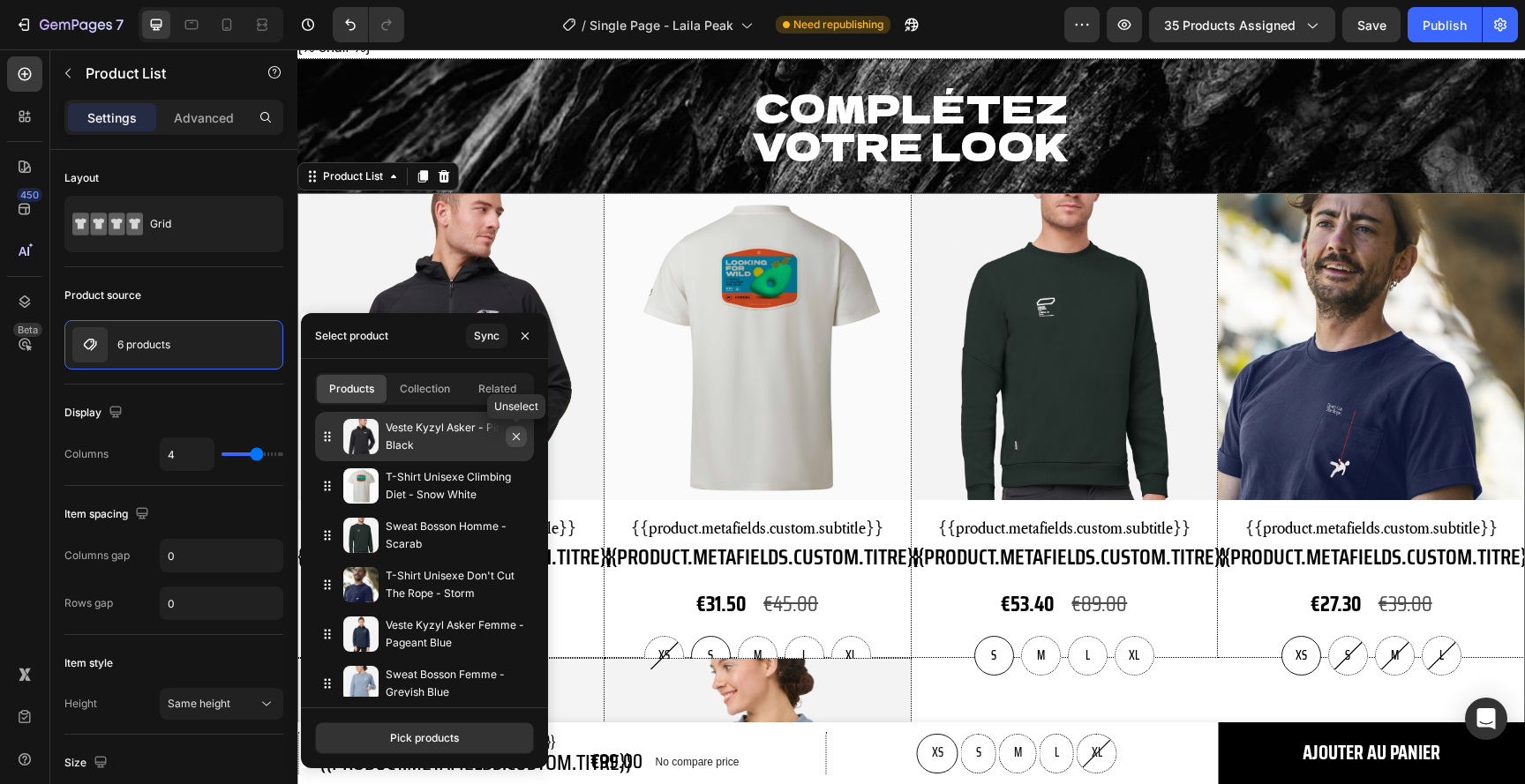
click at [516, 440] on icon "button" at bounding box center [516, 436] width 14 height 14
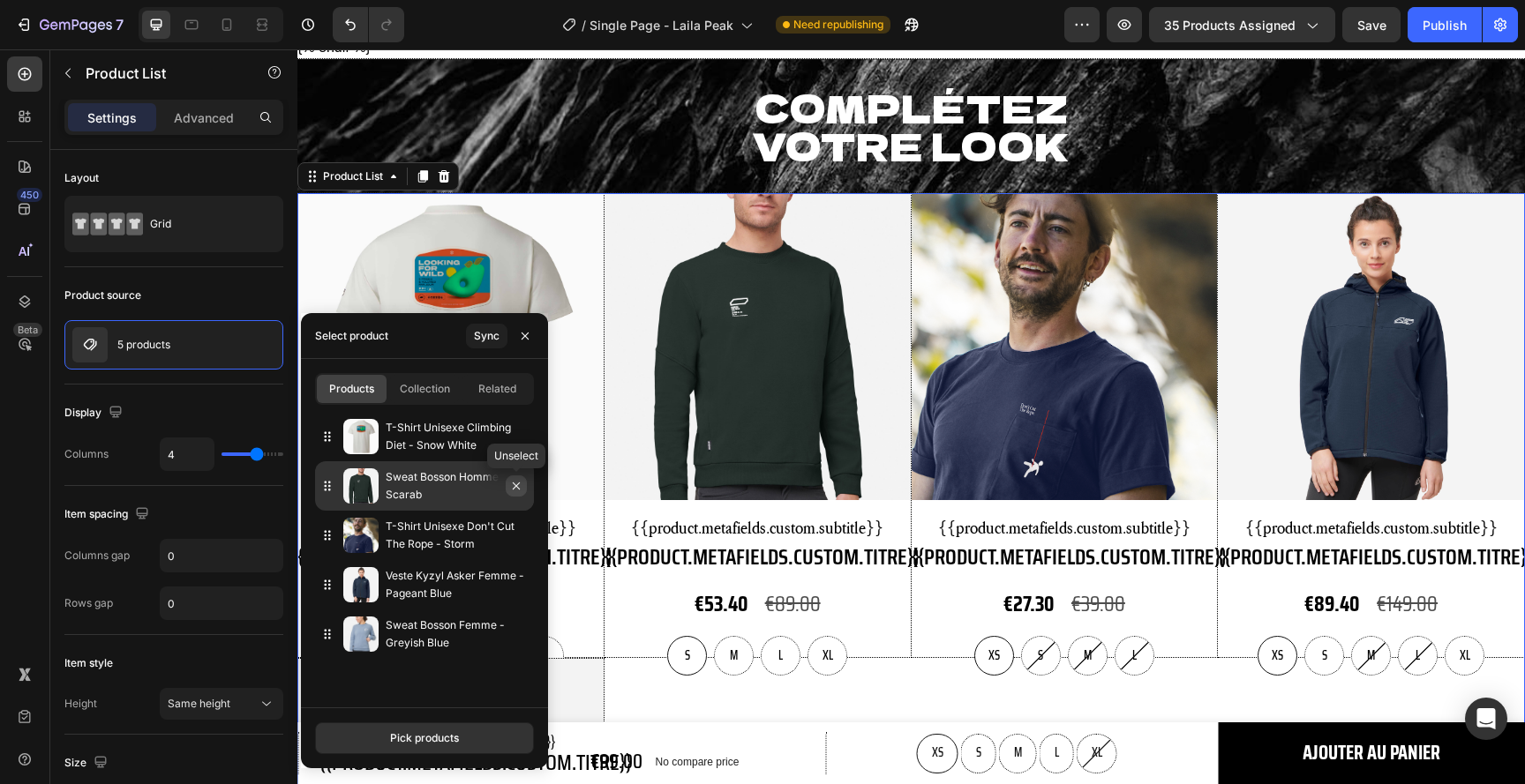
click at [520, 485] on icon "button" at bounding box center [516, 486] width 14 height 14
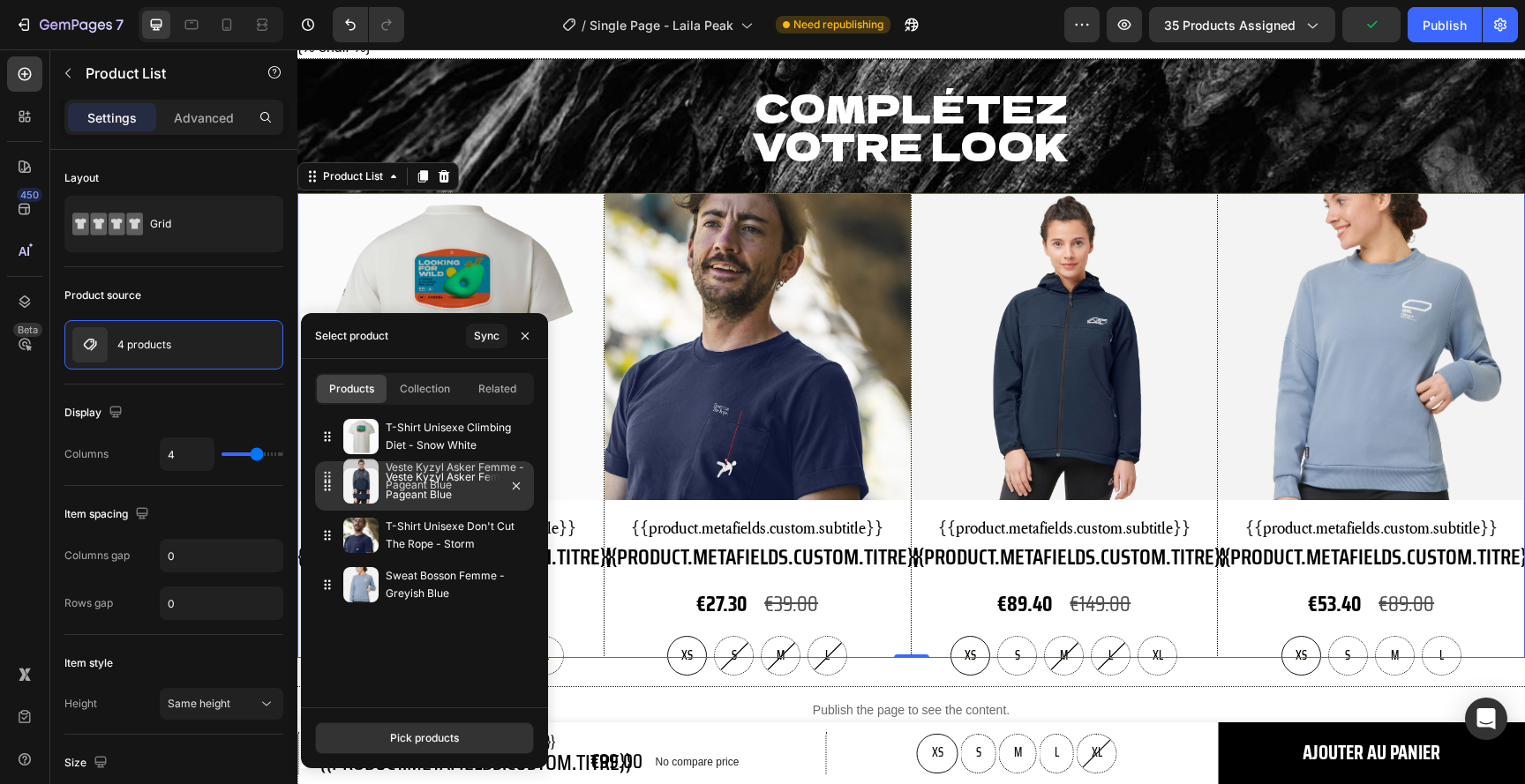
drag, startPoint x: 404, startPoint y: 549, endPoint x: 404, endPoint y: 490, distance: 59.0
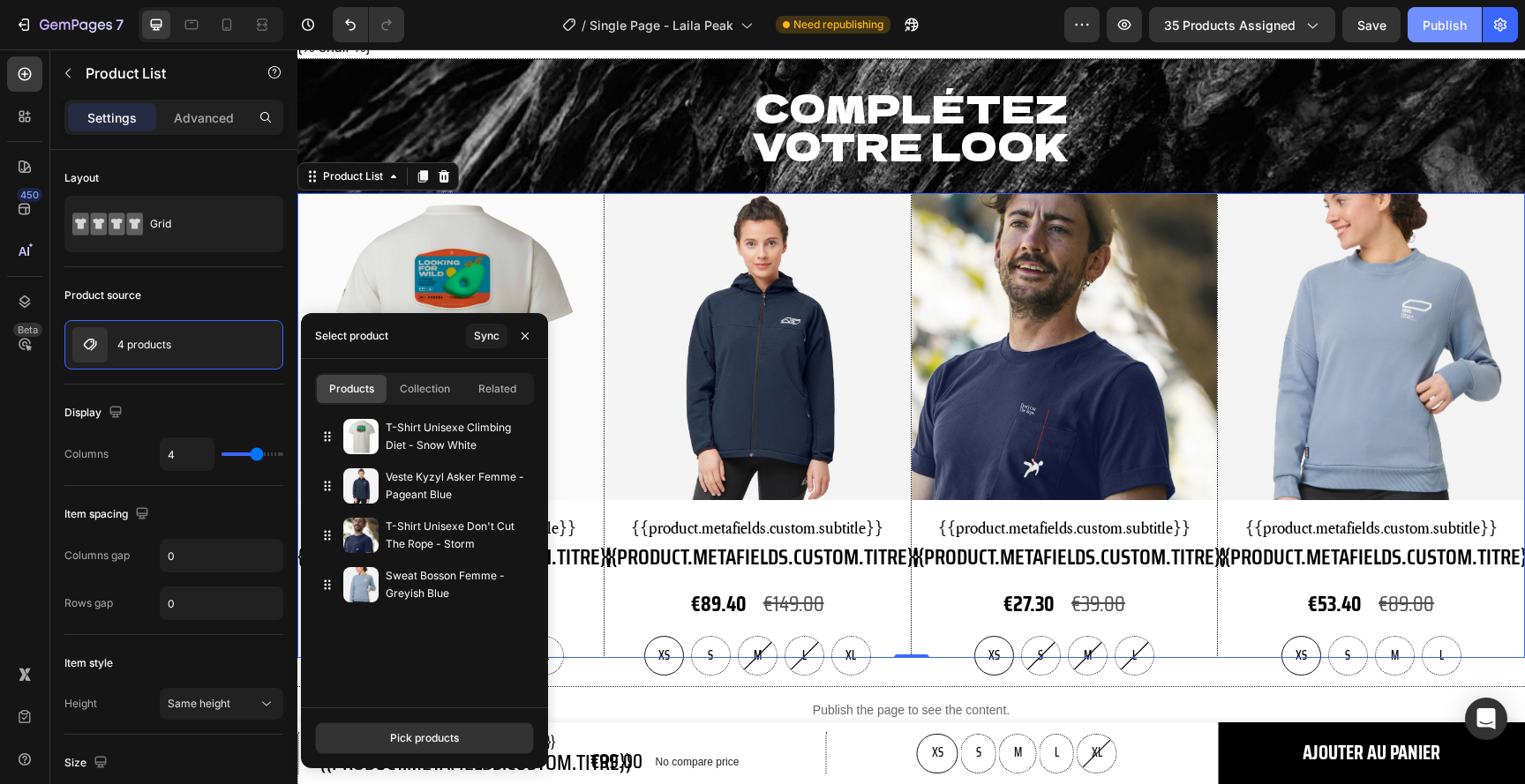
click at [1445, 34] on button "Publish" at bounding box center [1445, 24] width 74 height 35
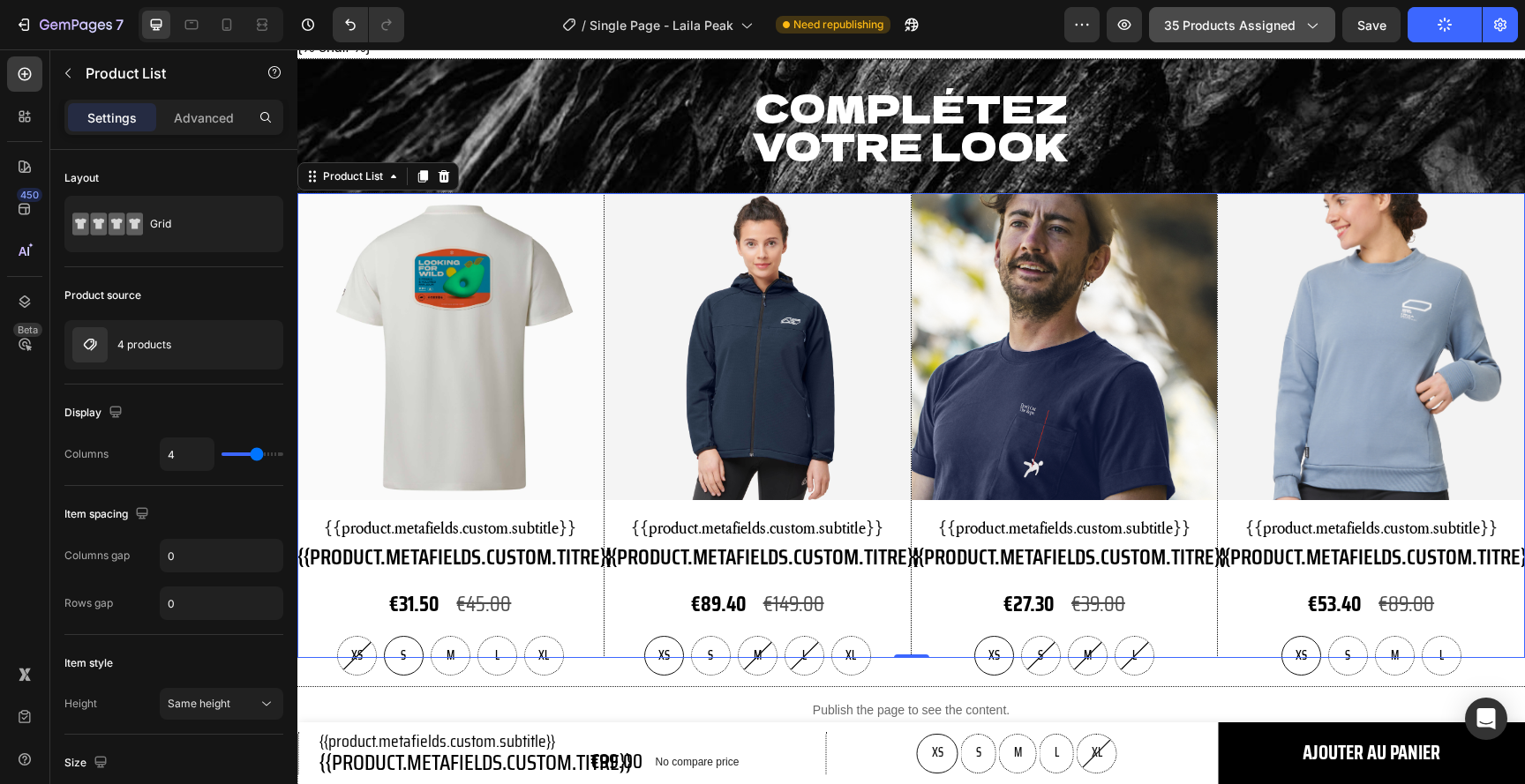
click at [1209, 27] on span "35 products assigned" at bounding box center [1229, 26] width 131 height 19
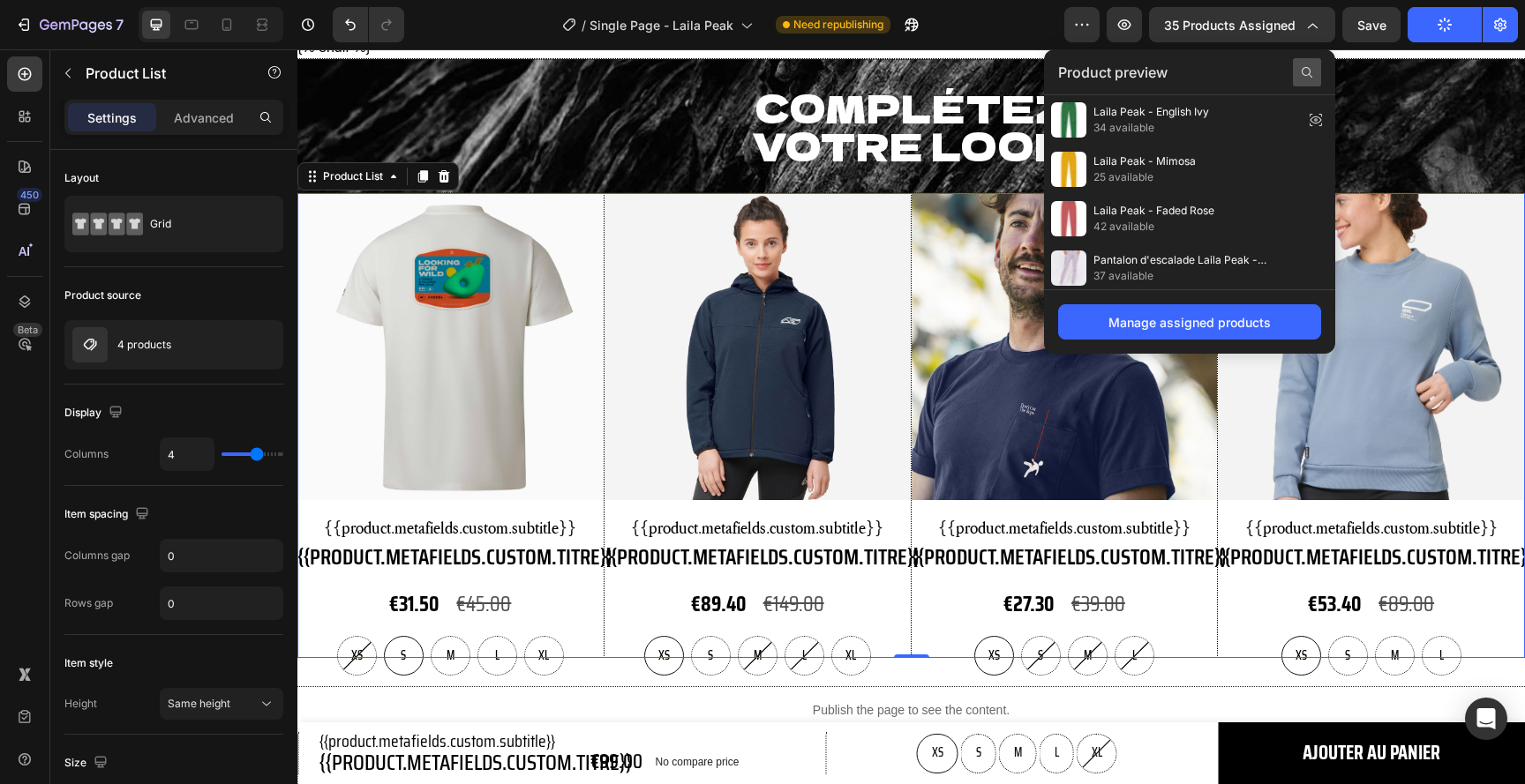
click at [1303, 62] on div at bounding box center [1307, 73] width 28 height 28
click at [1260, 69] on input "text" at bounding box center [1190, 73] width 263 height 28
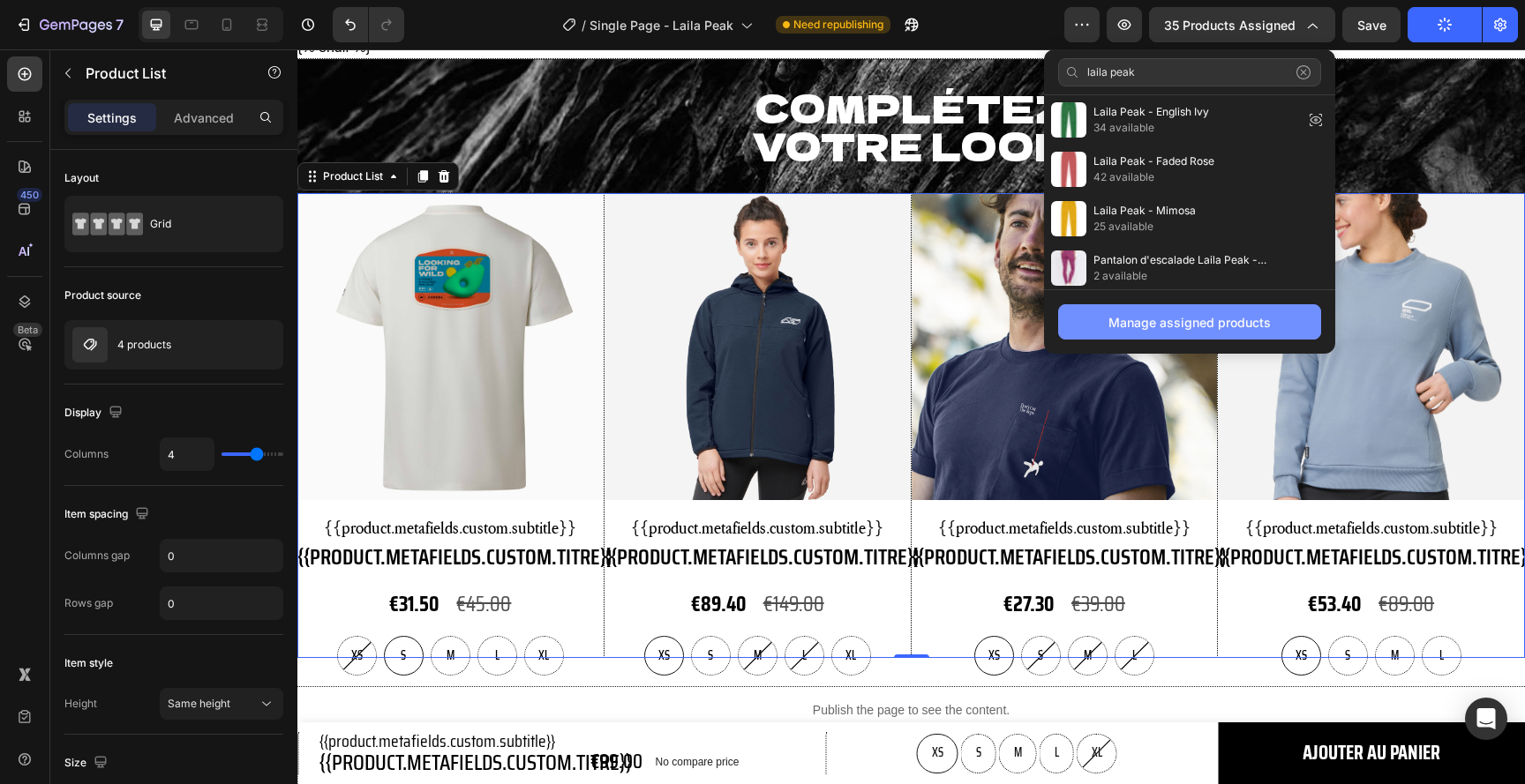
type input "laila peak"
click at [1202, 329] on div "Manage assigned products" at bounding box center [1190, 323] width 163 height 19
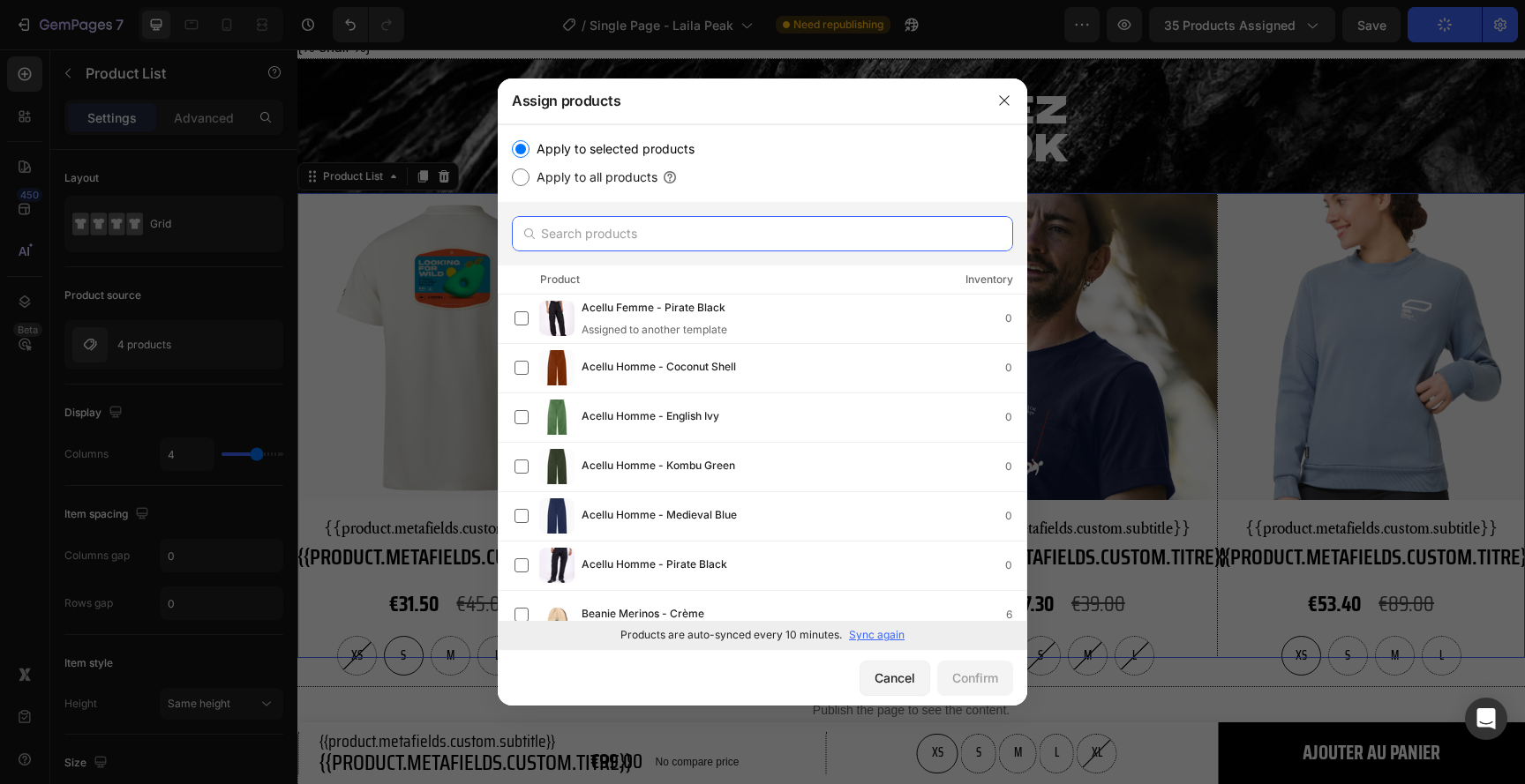
click at [740, 230] on input "text" at bounding box center [762, 233] width 501 height 35
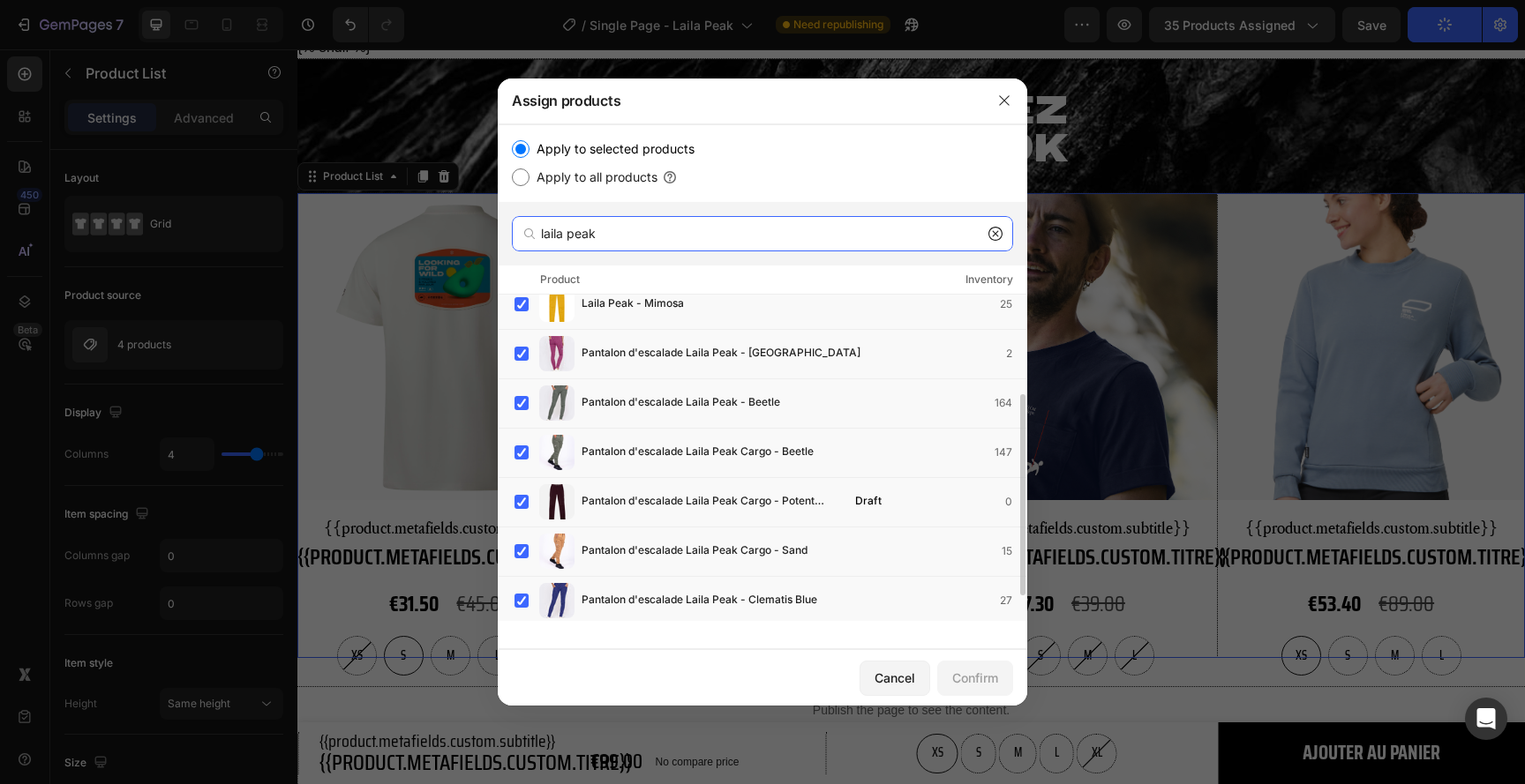
scroll to position [203, 0]
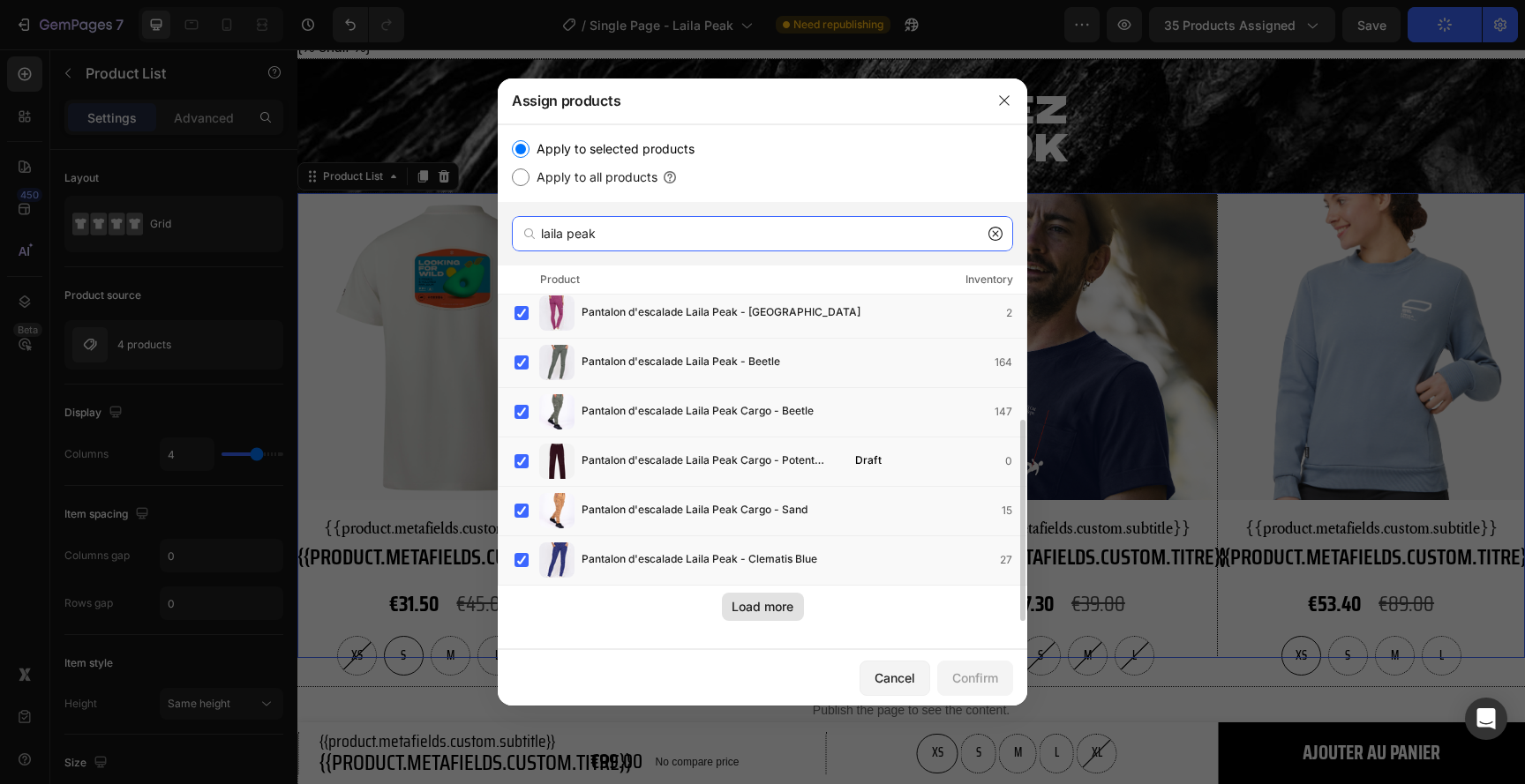
type input "laila peak"
click at [768, 617] on button "Load more" at bounding box center [762, 607] width 82 height 28
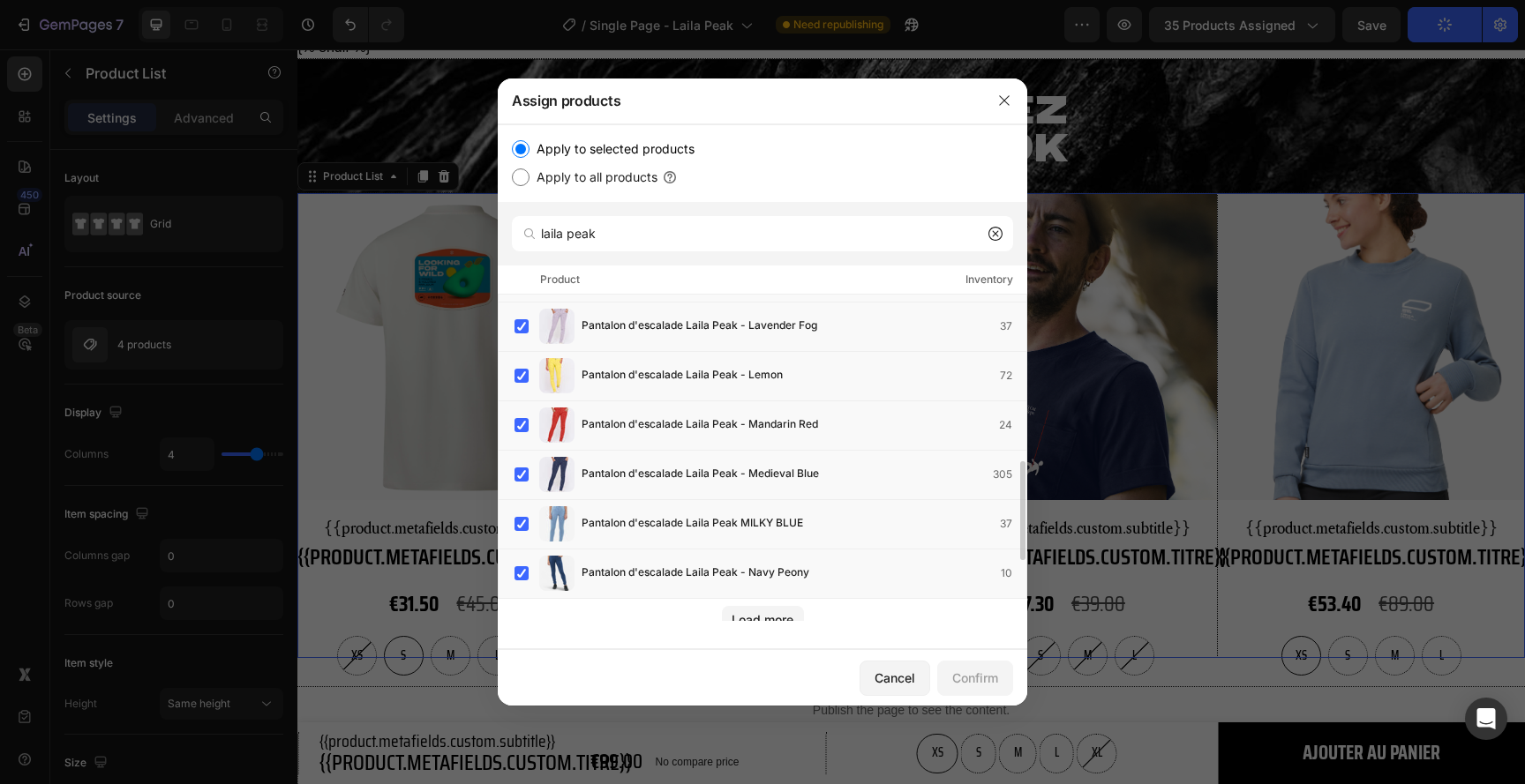
scroll to position [746, 0]
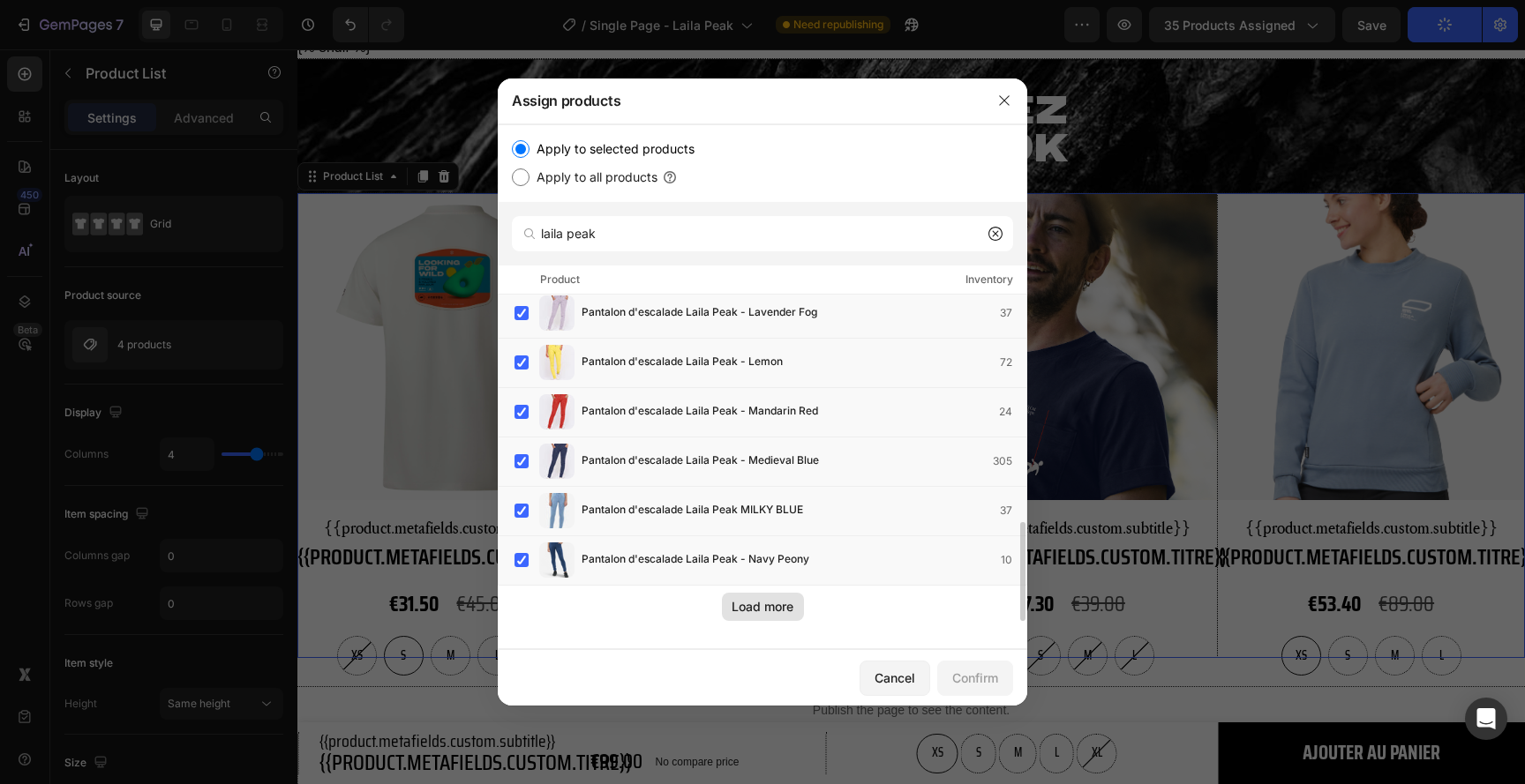
click at [767, 605] on div "Load more" at bounding box center [762, 606] width 61 height 19
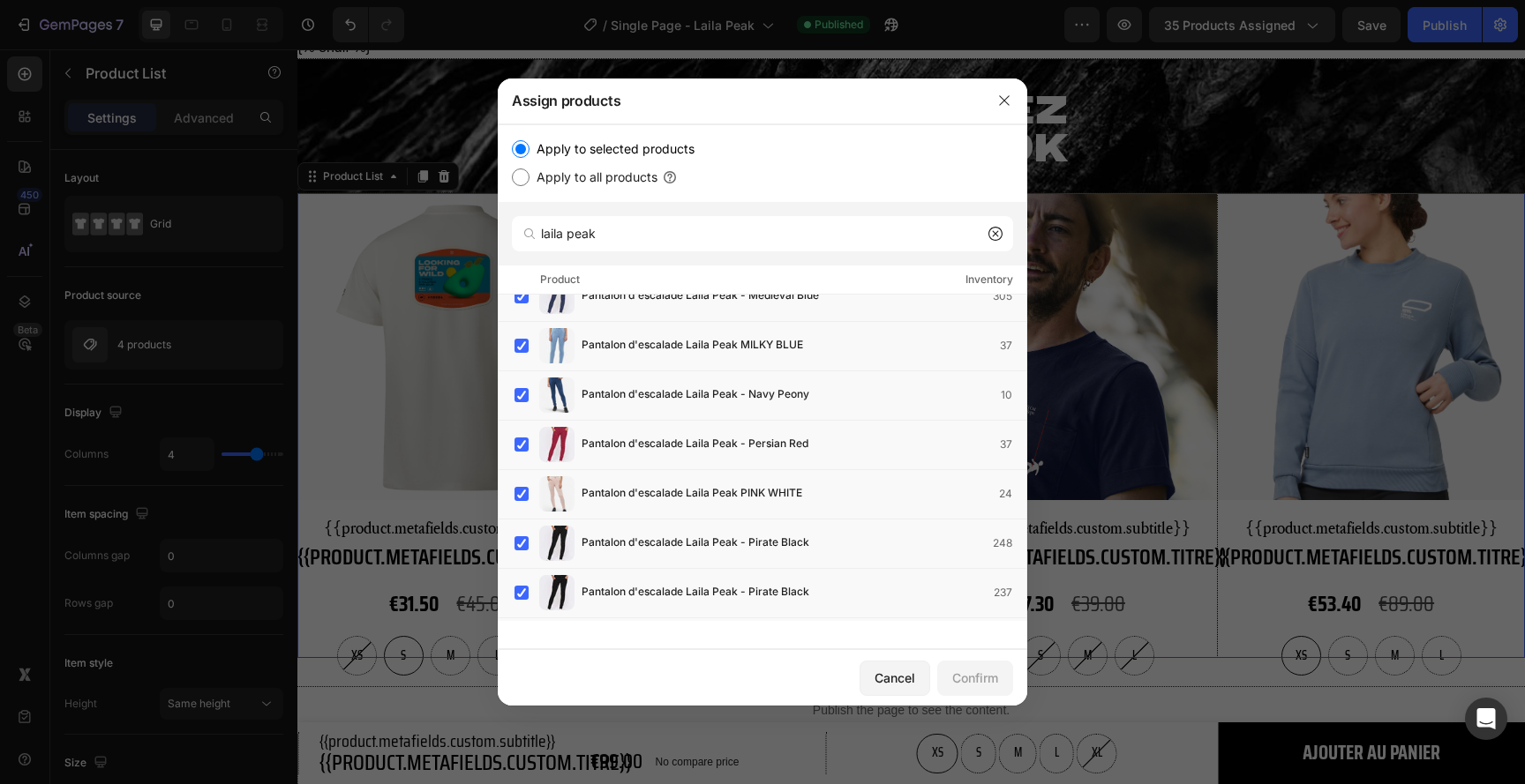
scroll to position [1240, 0]
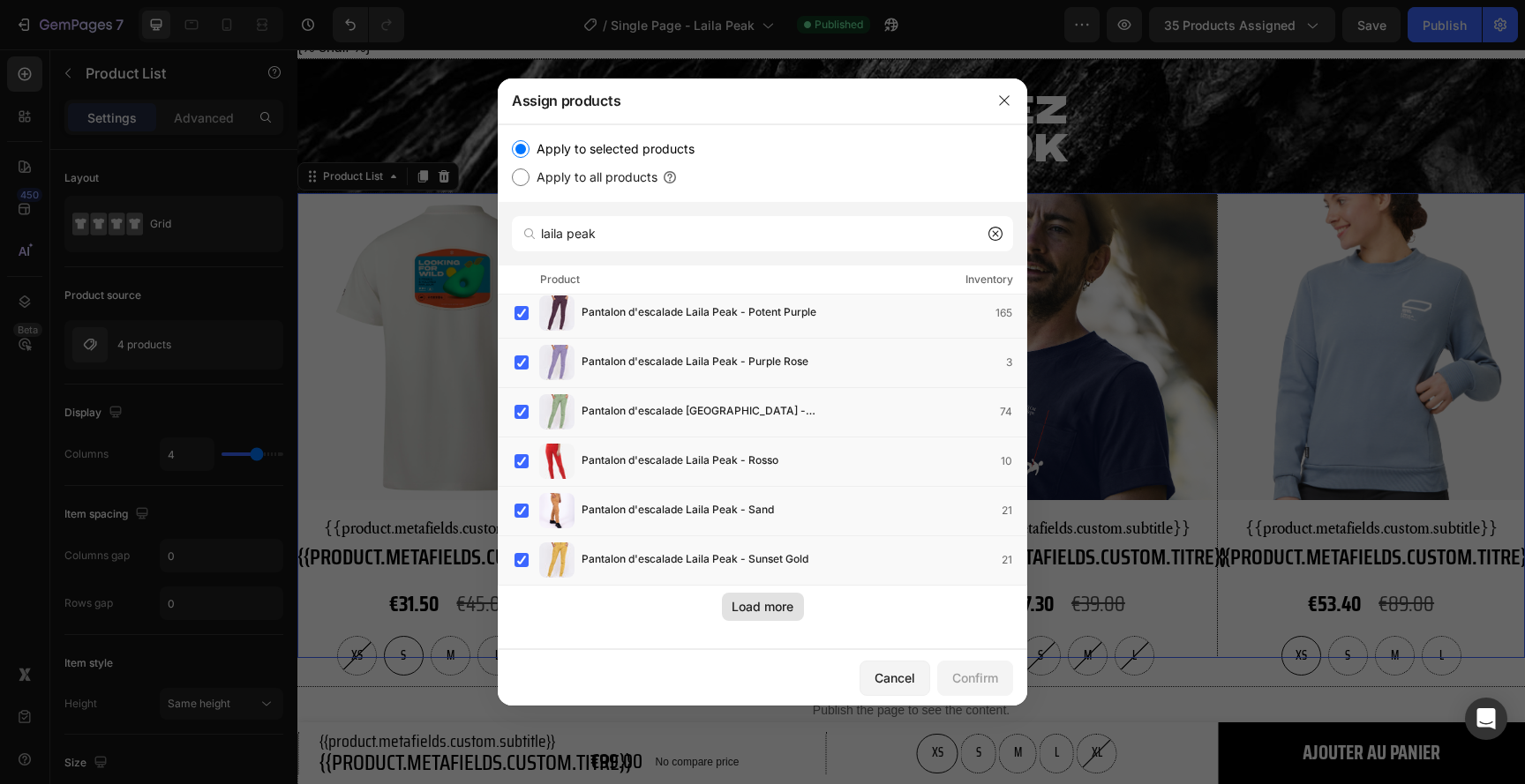
click at [763, 609] on div "Load more" at bounding box center [762, 606] width 61 height 19
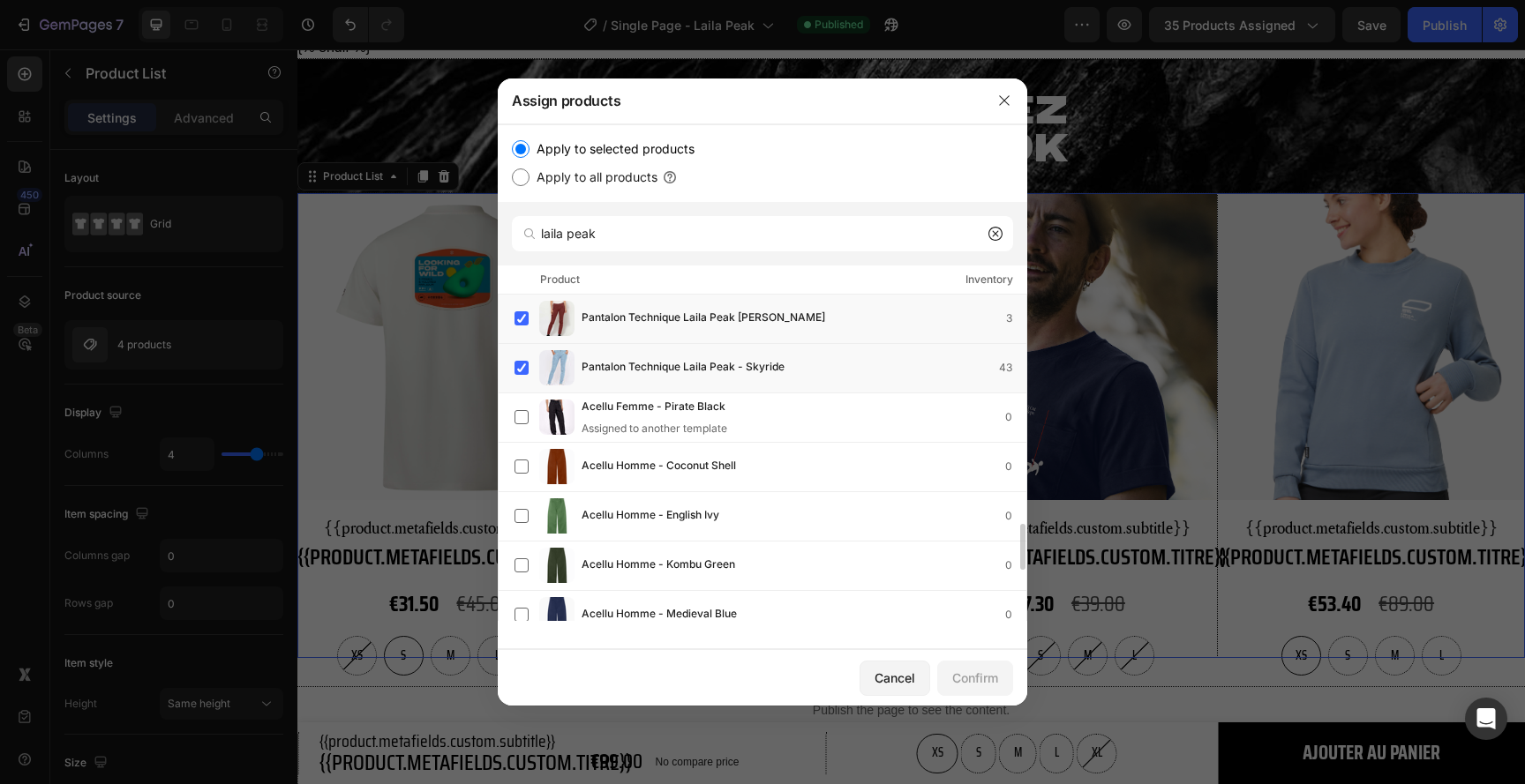
scroll to position [1673, 0]
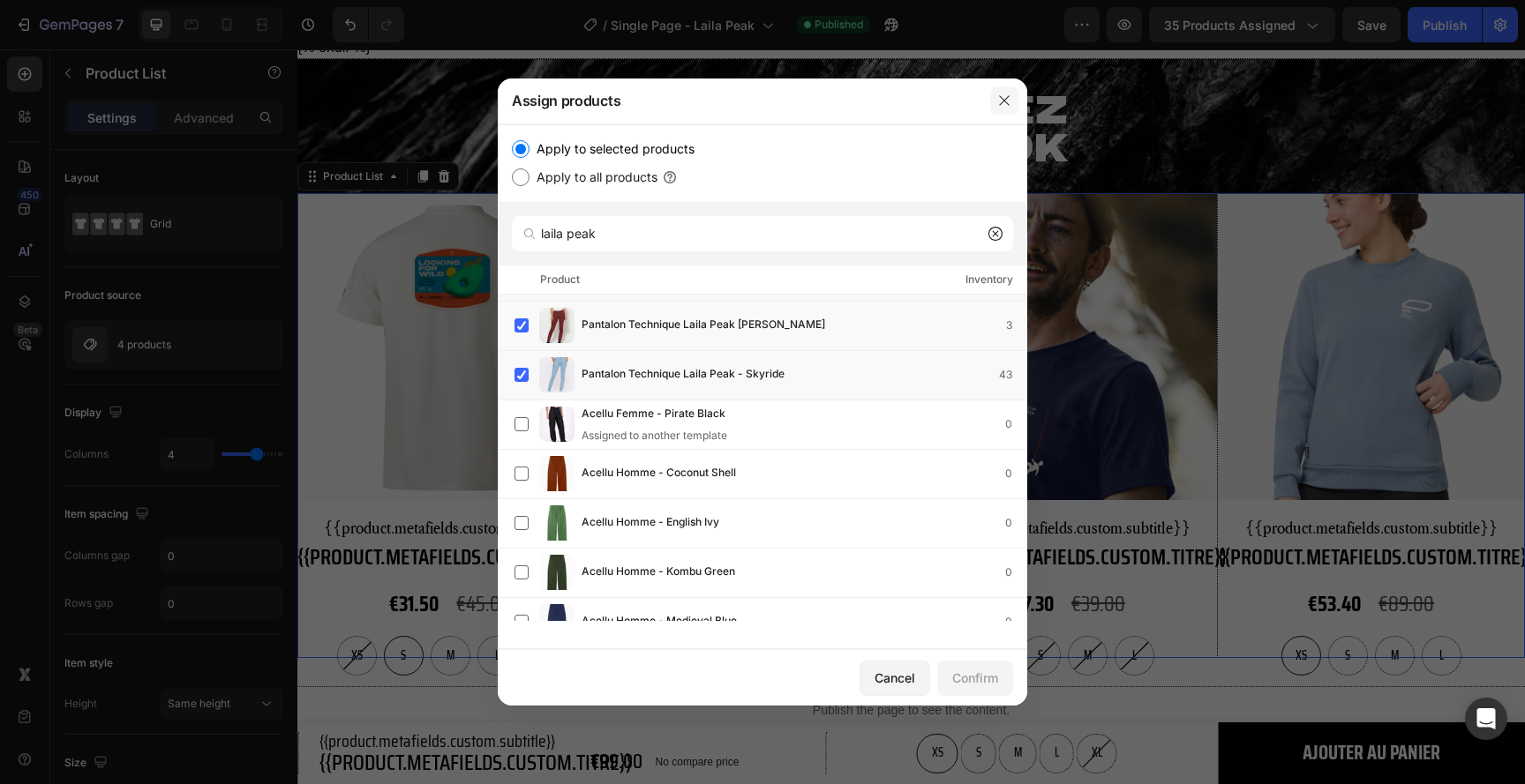
click at [1002, 93] on button "button" at bounding box center [1004, 101] width 28 height 28
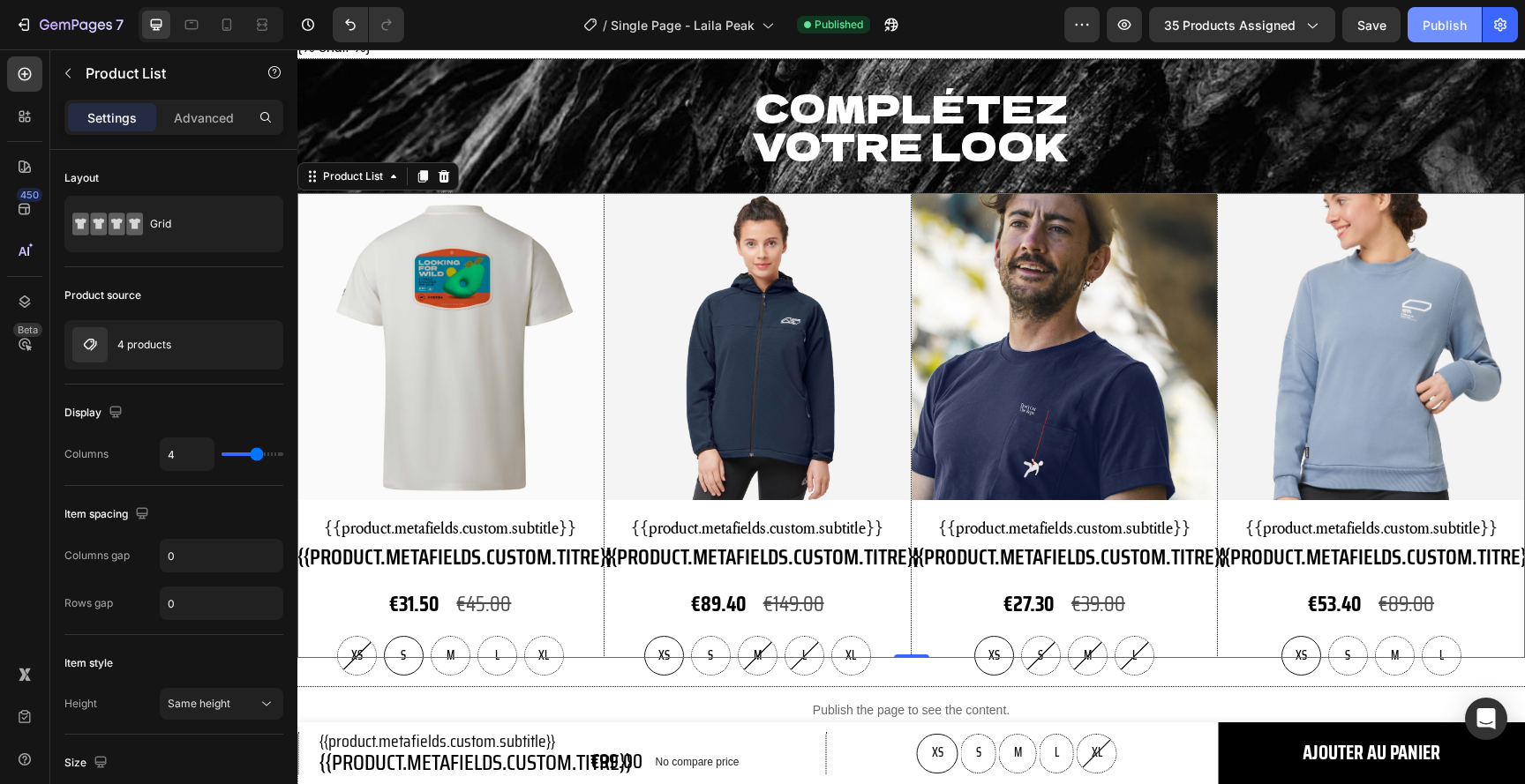
click at [1436, 13] on button "Publish" at bounding box center [1445, 24] width 74 height 35
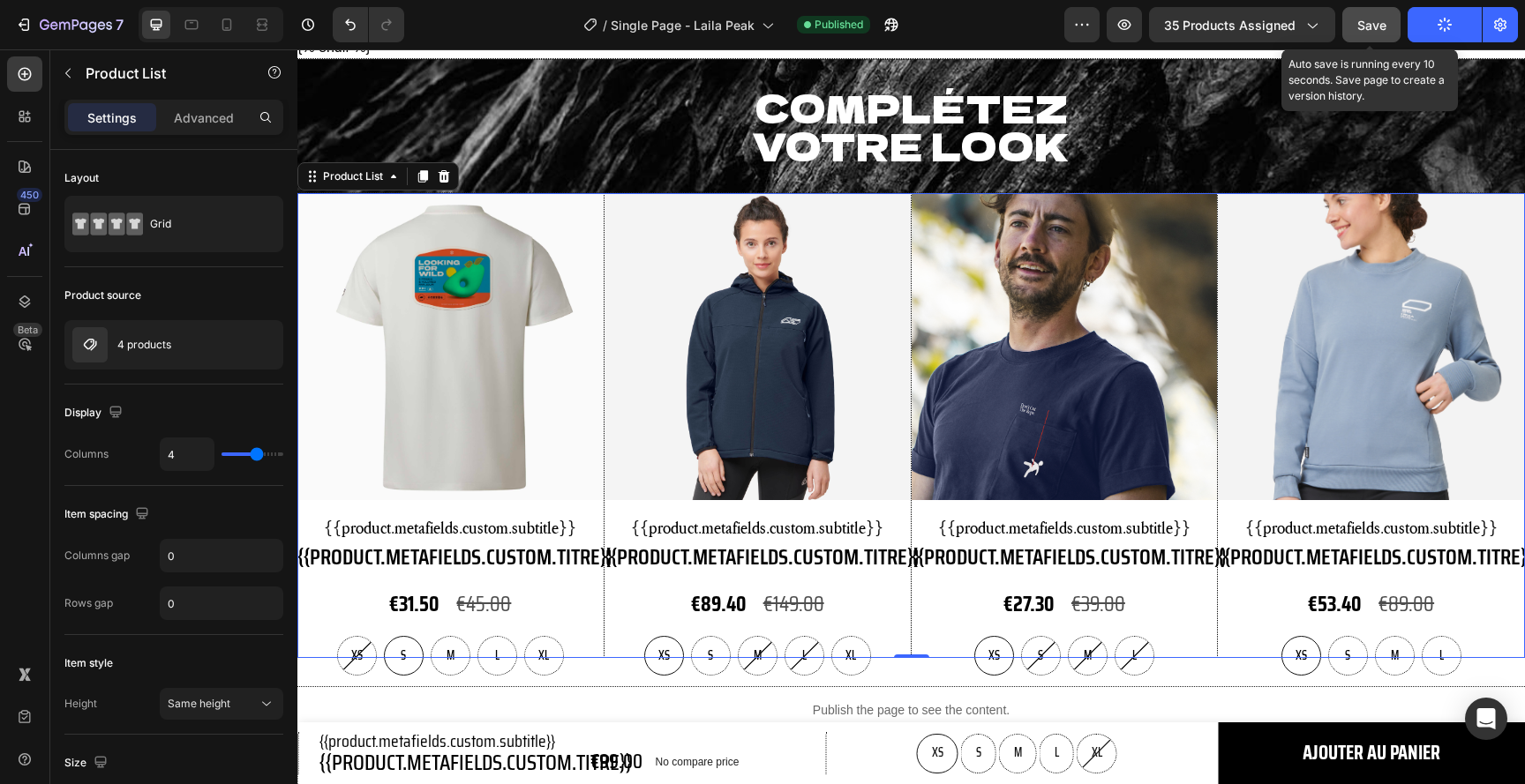
click at [1371, 22] on span "Save" at bounding box center [1371, 26] width 29 height 15
